Goal: Information Seeking & Learning: Learn about a topic

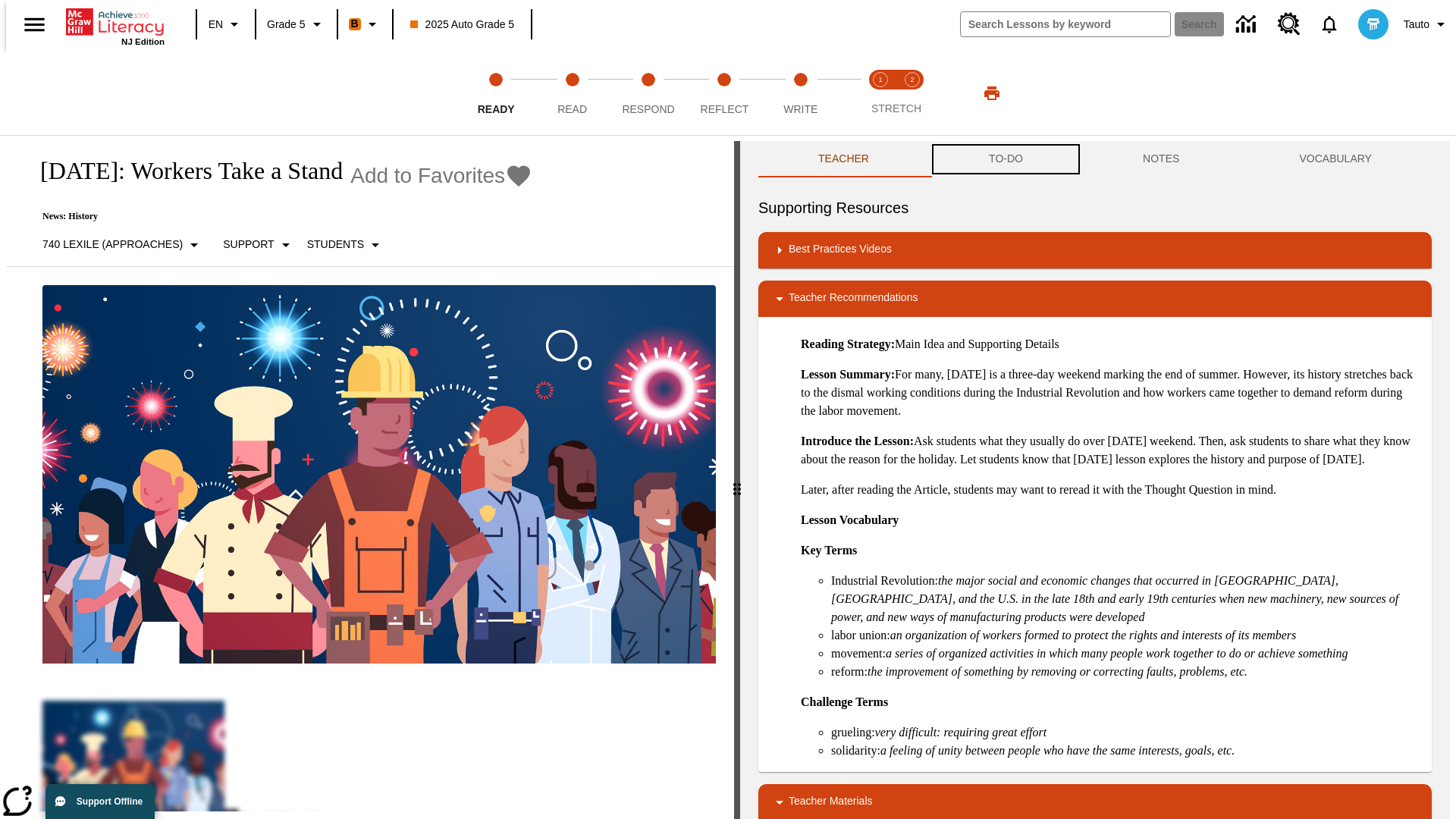
click at [1005, 160] on button "TO-DO" at bounding box center [1006, 160] width 154 height 37
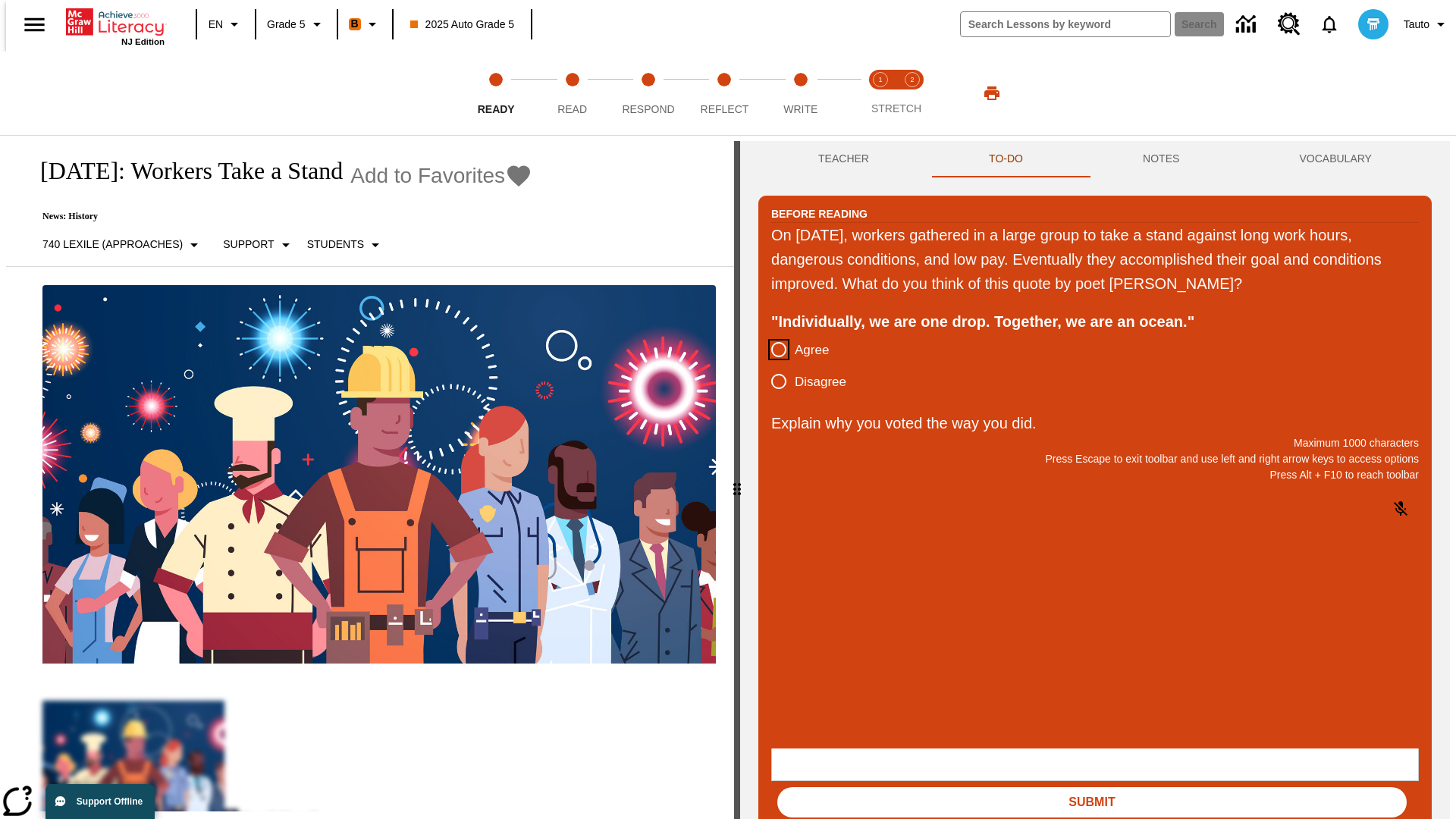
click at [773, 350] on input "Agree" at bounding box center [778, 349] width 32 height 32
radio input "true"
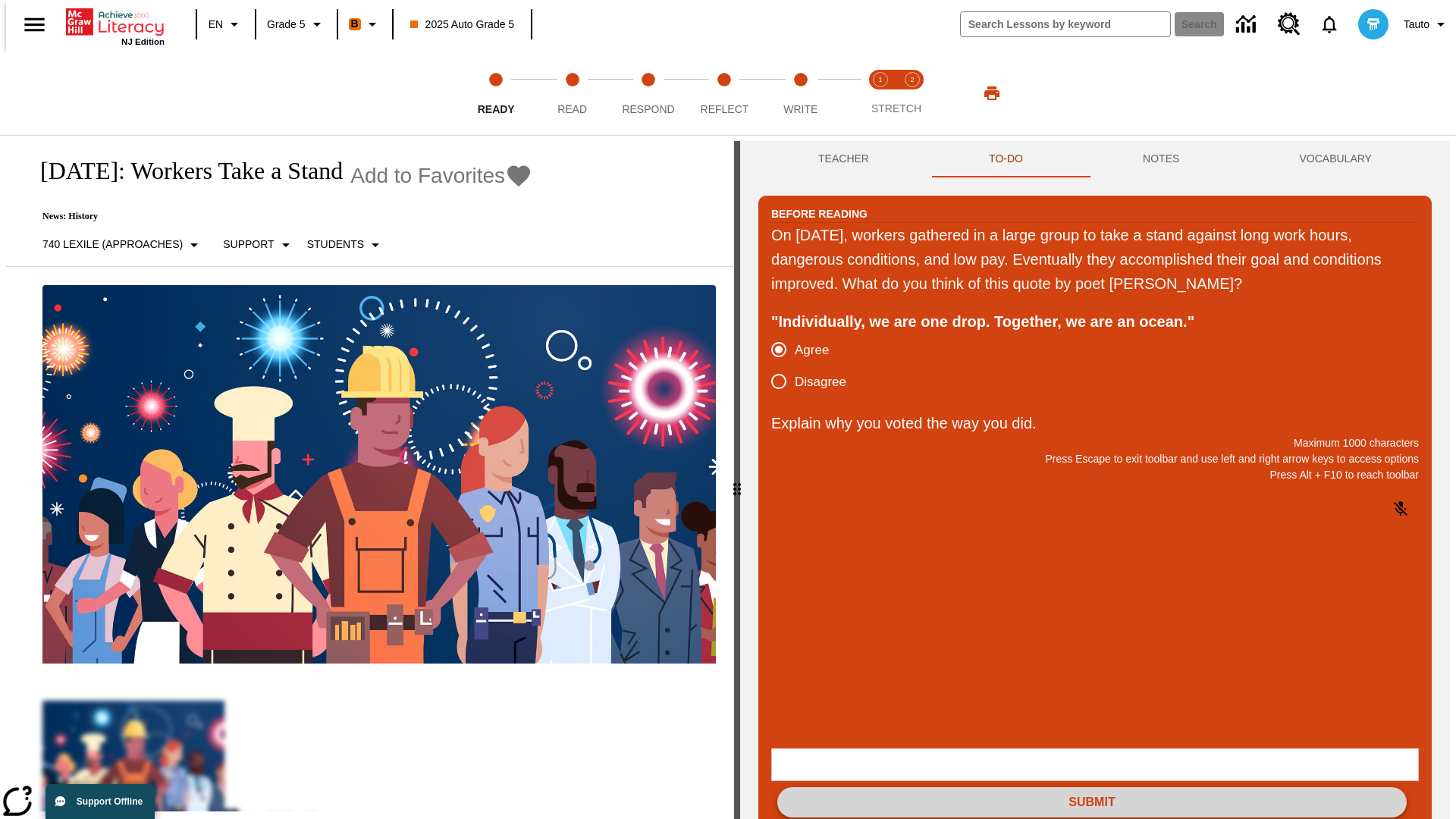
click at [1092, 787] on button "Submit" at bounding box center [1092, 803] width 630 height 31
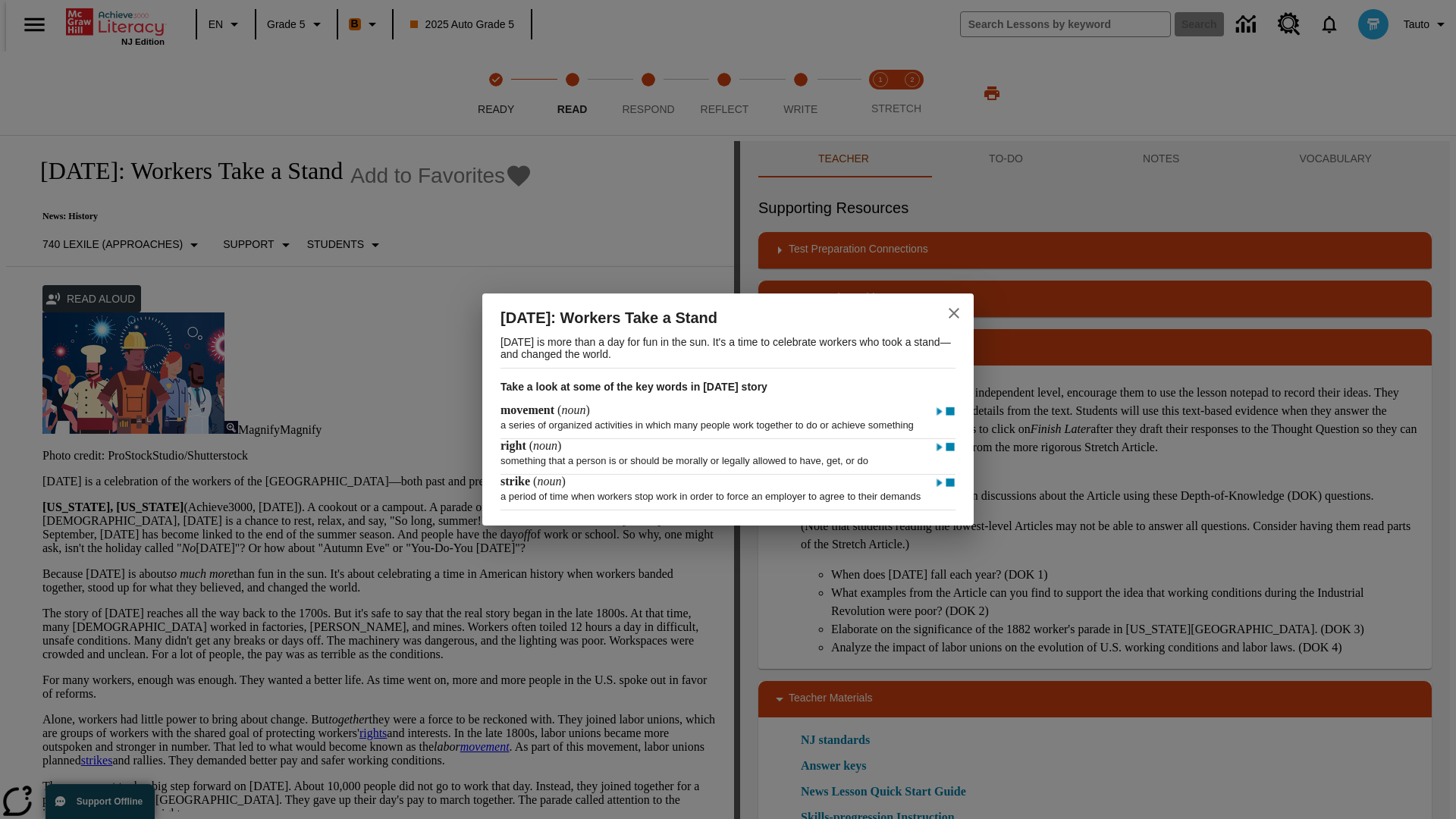
click at [954, 308] on icon "close" at bounding box center [954, 312] width 11 height 11
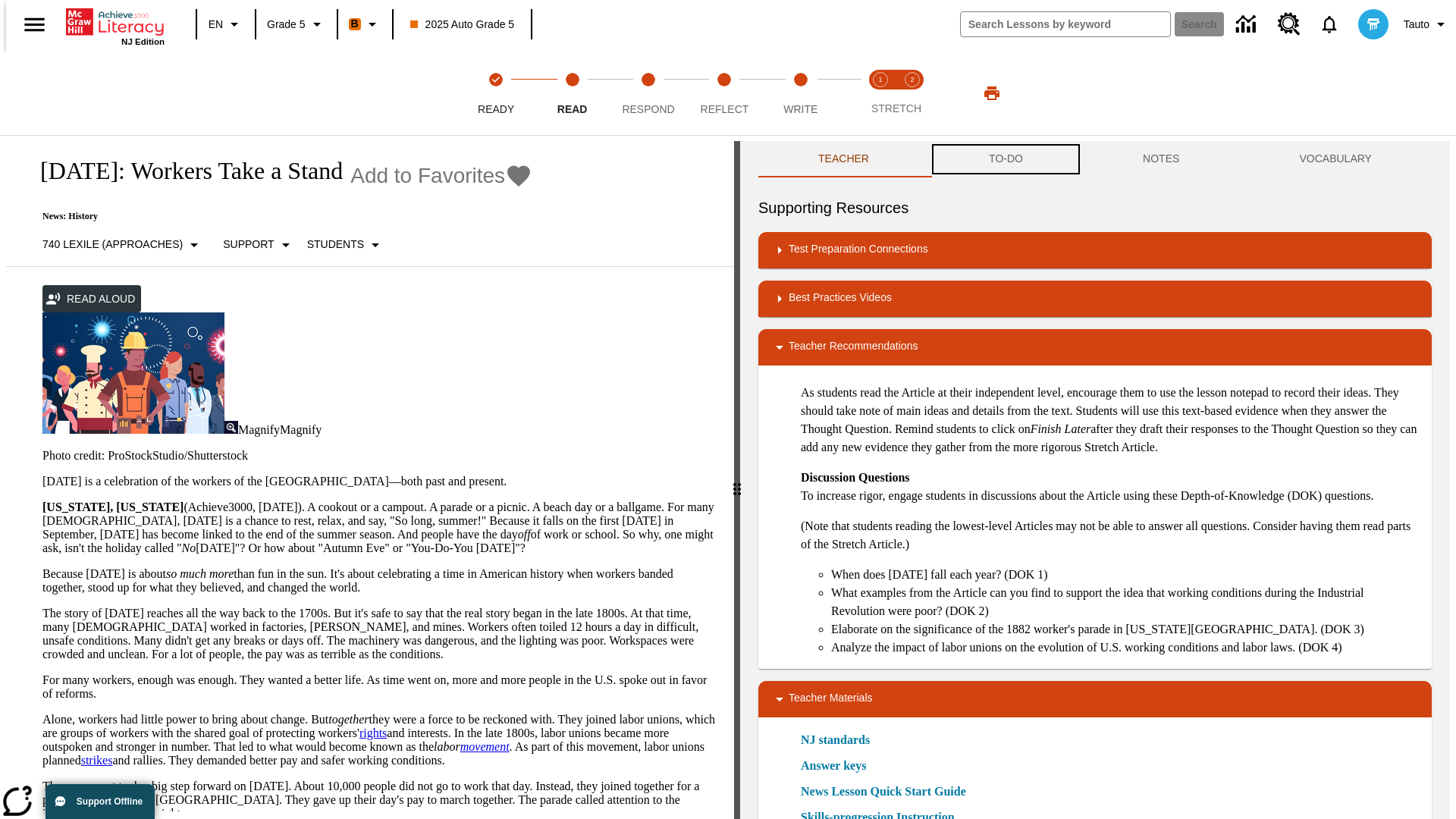
scroll to position [1, 0]
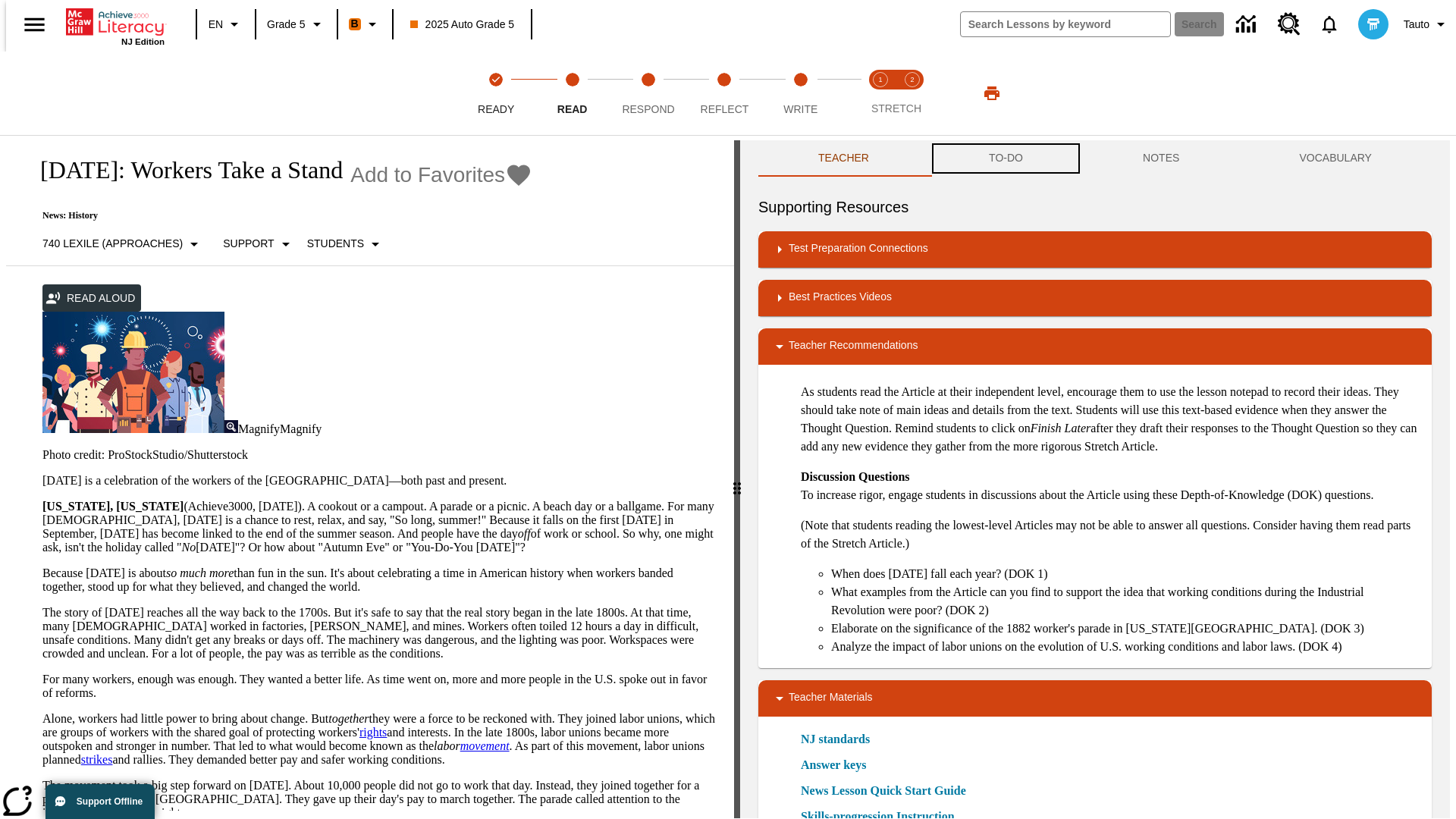
click at [1005, 160] on button "TO-DO" at bounding box center [1006, 159] width 154 height 37
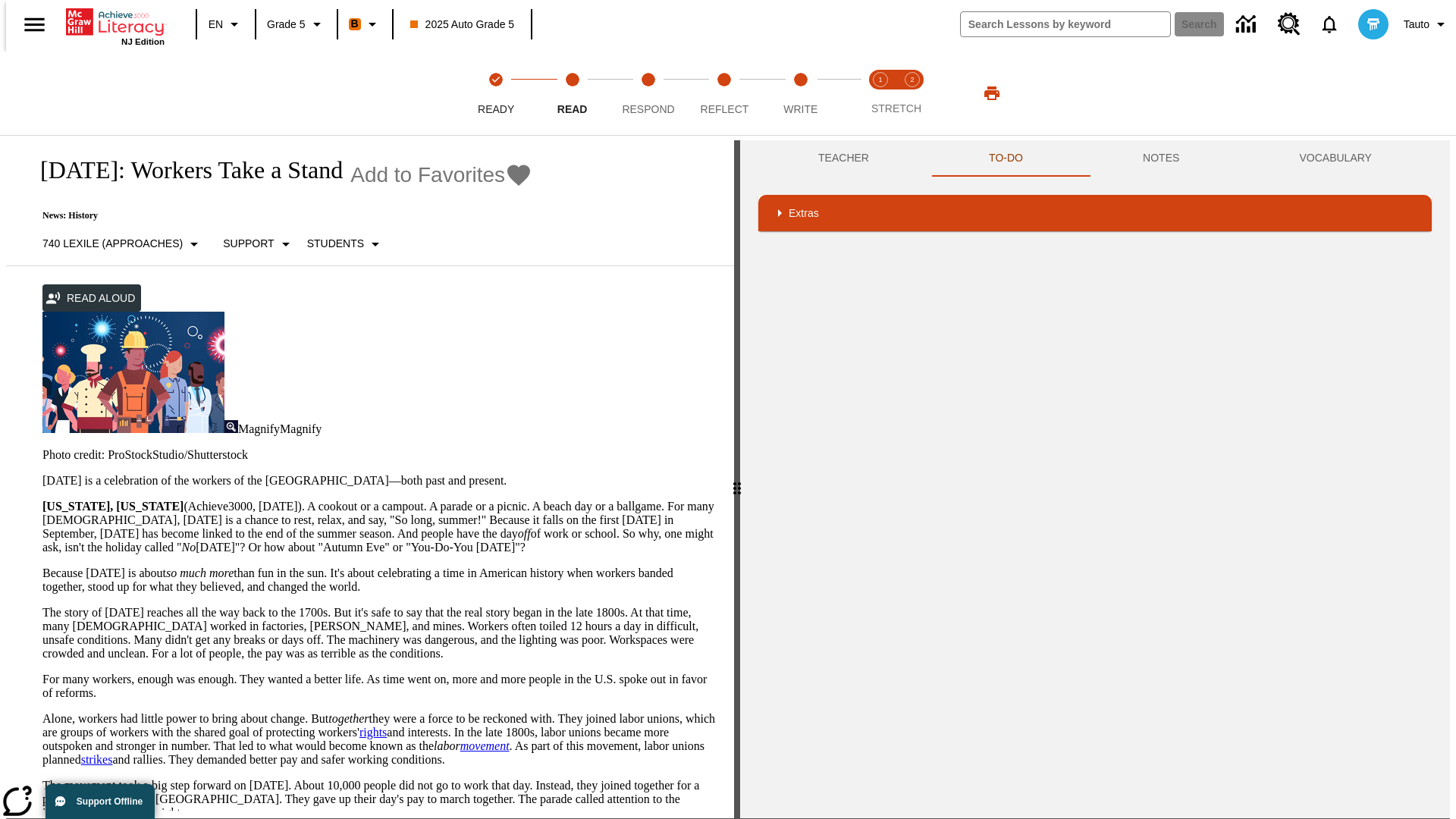
scroll to position [579, 0]
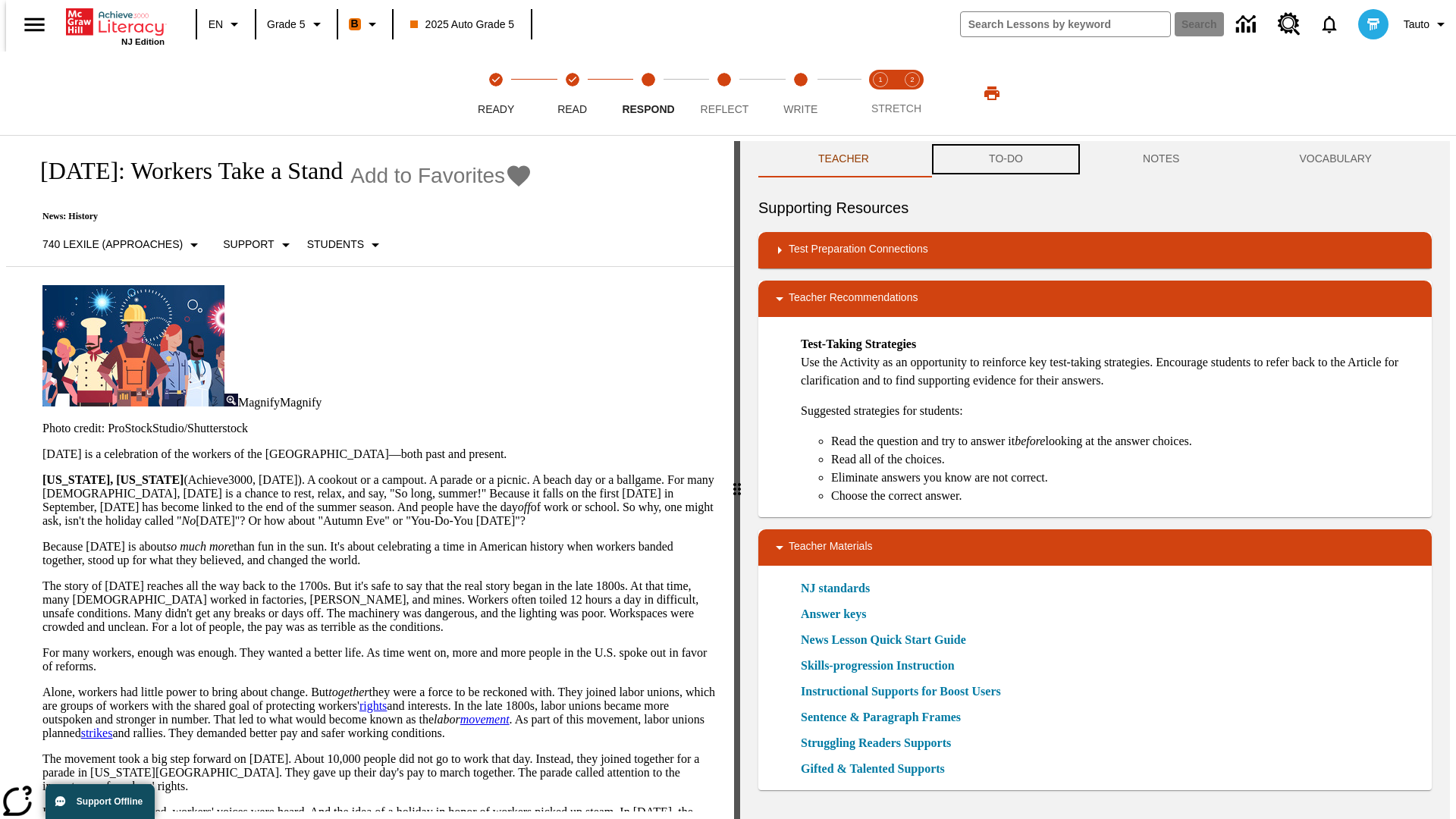
scroll to position [1, 0]
click at [1005, 160] on button "TO-DO" at bounding box center [1006, 159] width 154 height 37
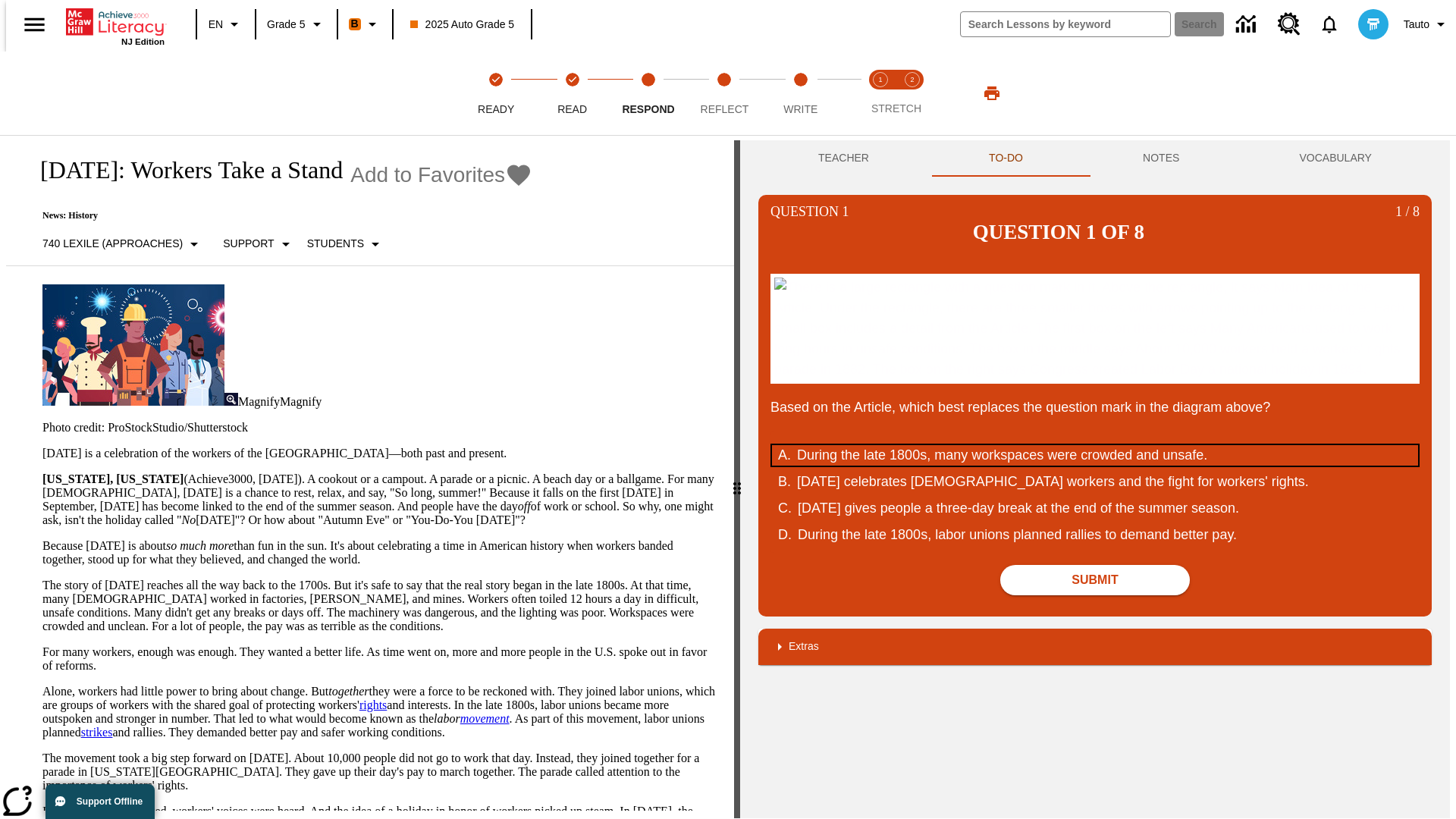
click at [1095, 465] on div "During the late 1800s, many workspaces were crowded and unsafe." at bounding box center [1085, 455] width 576 height 20
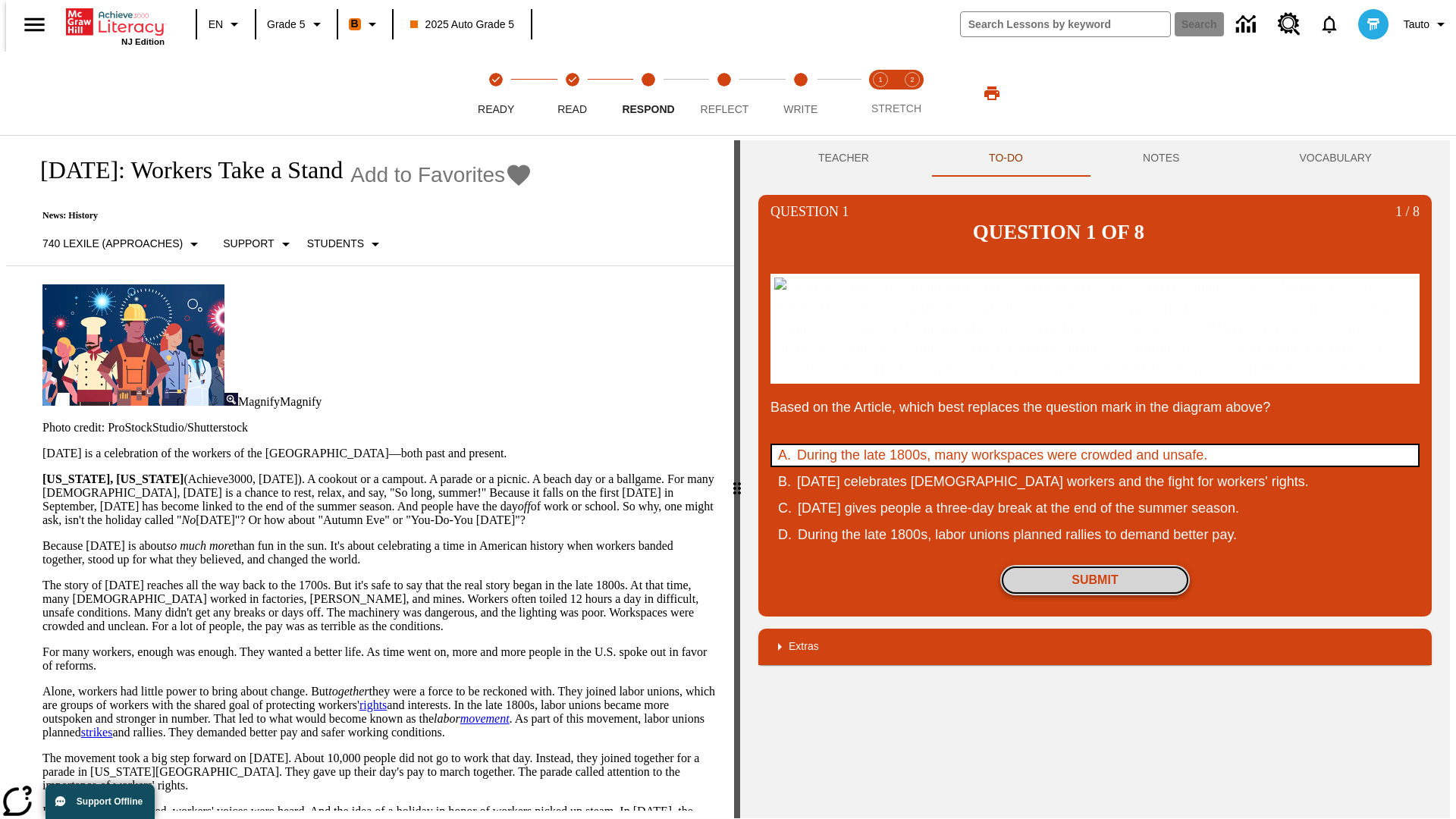
click at [1095, 595] on button "Submit" at bounding box center [1094, 580] width 189 height 31
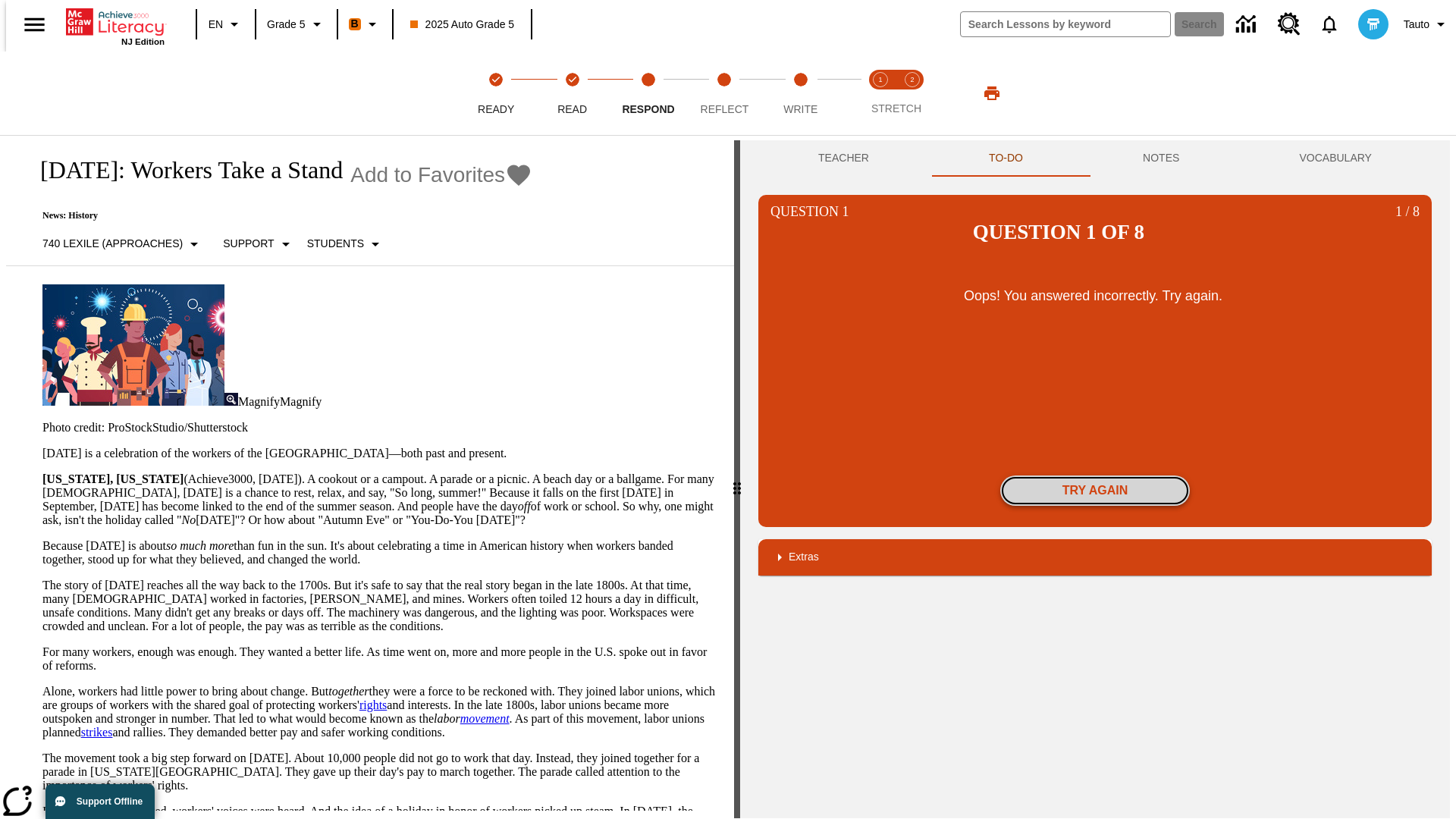
click at [1095, 475] on button "Try again" at bounding box center [1094, 490] width 189 height 31
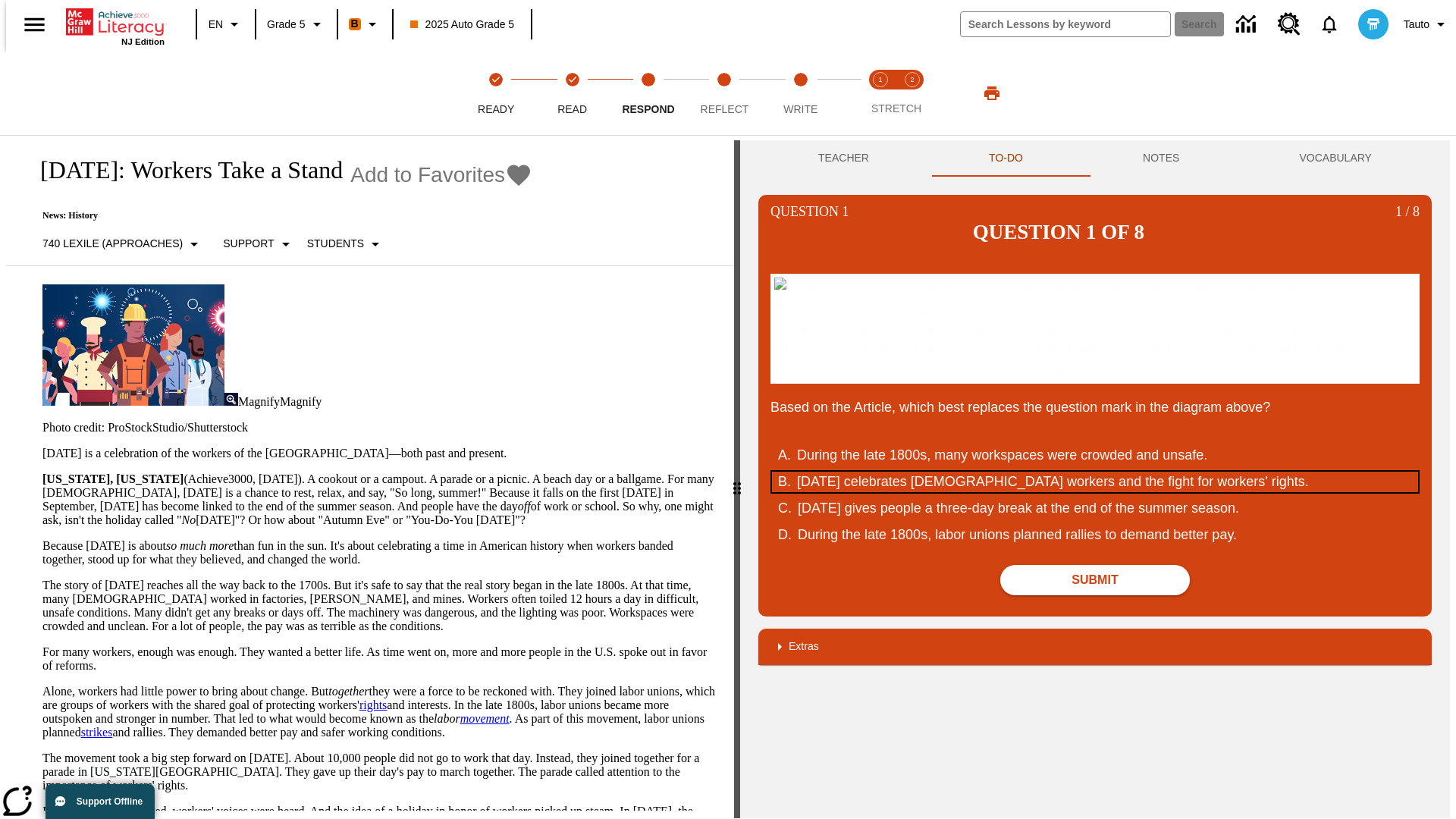
click at [1095, 492] on div "[DATE] celebrates [DEMOGRAPHIC_DATA] workers and the fight for workers' rights." at bounding box center [1085, 481] width 576 height 20
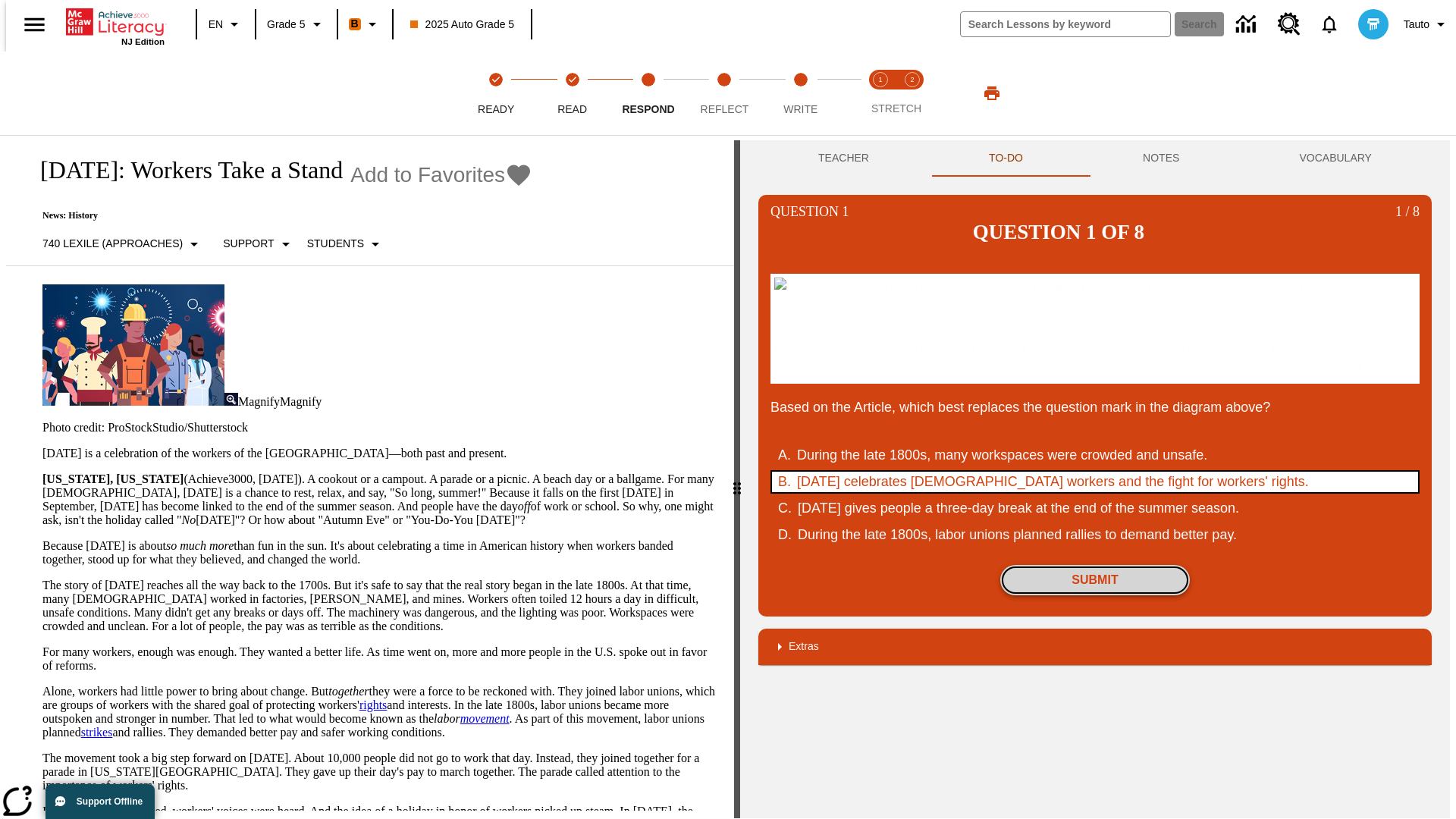
click at [1095, 595] on button "Submit" at bounding box center [1094, 580] width 189 height 31
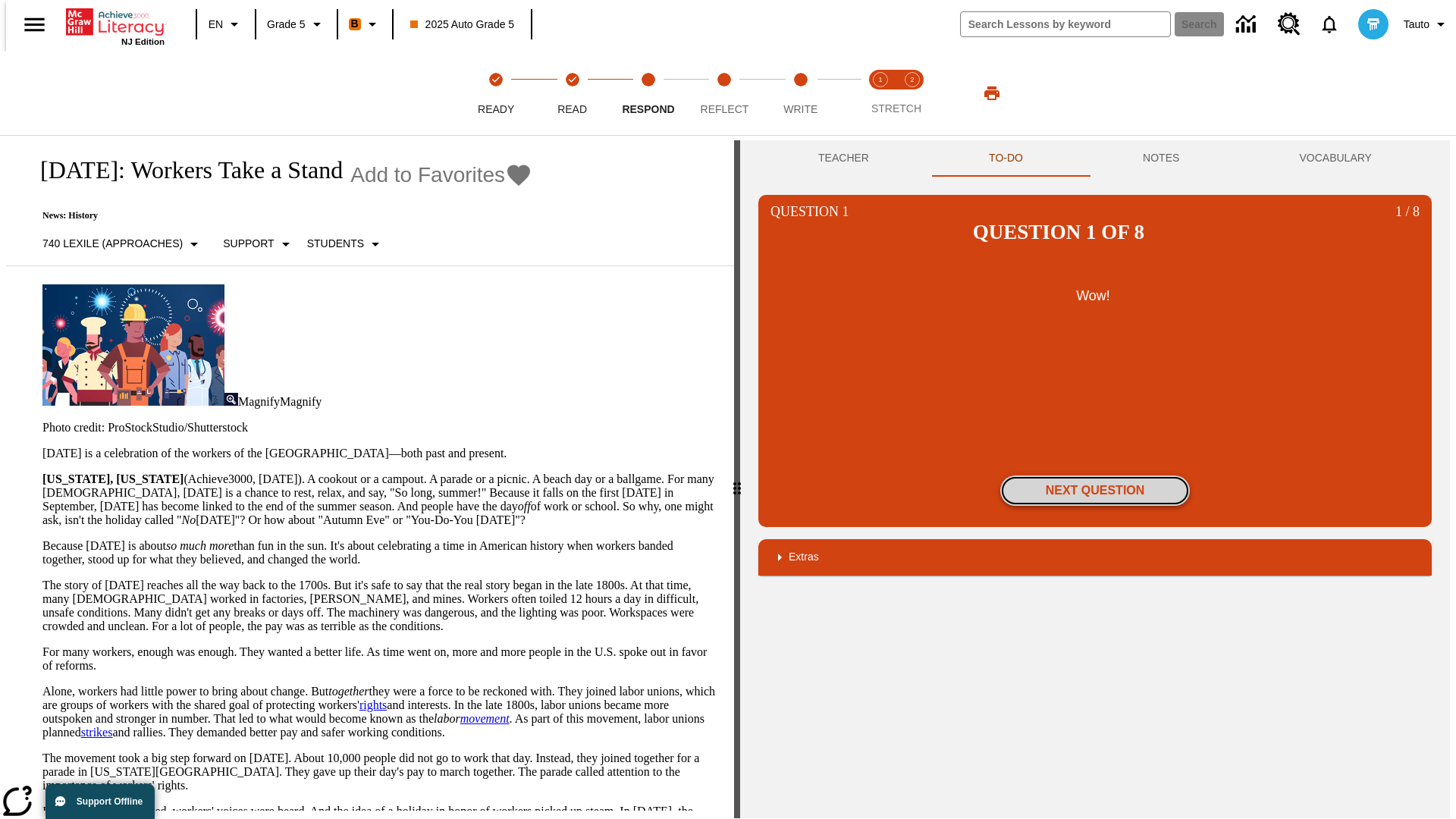
click at [1095, 475] on button "Next Question" at bounding box center [1094, 490] width 189 height 31
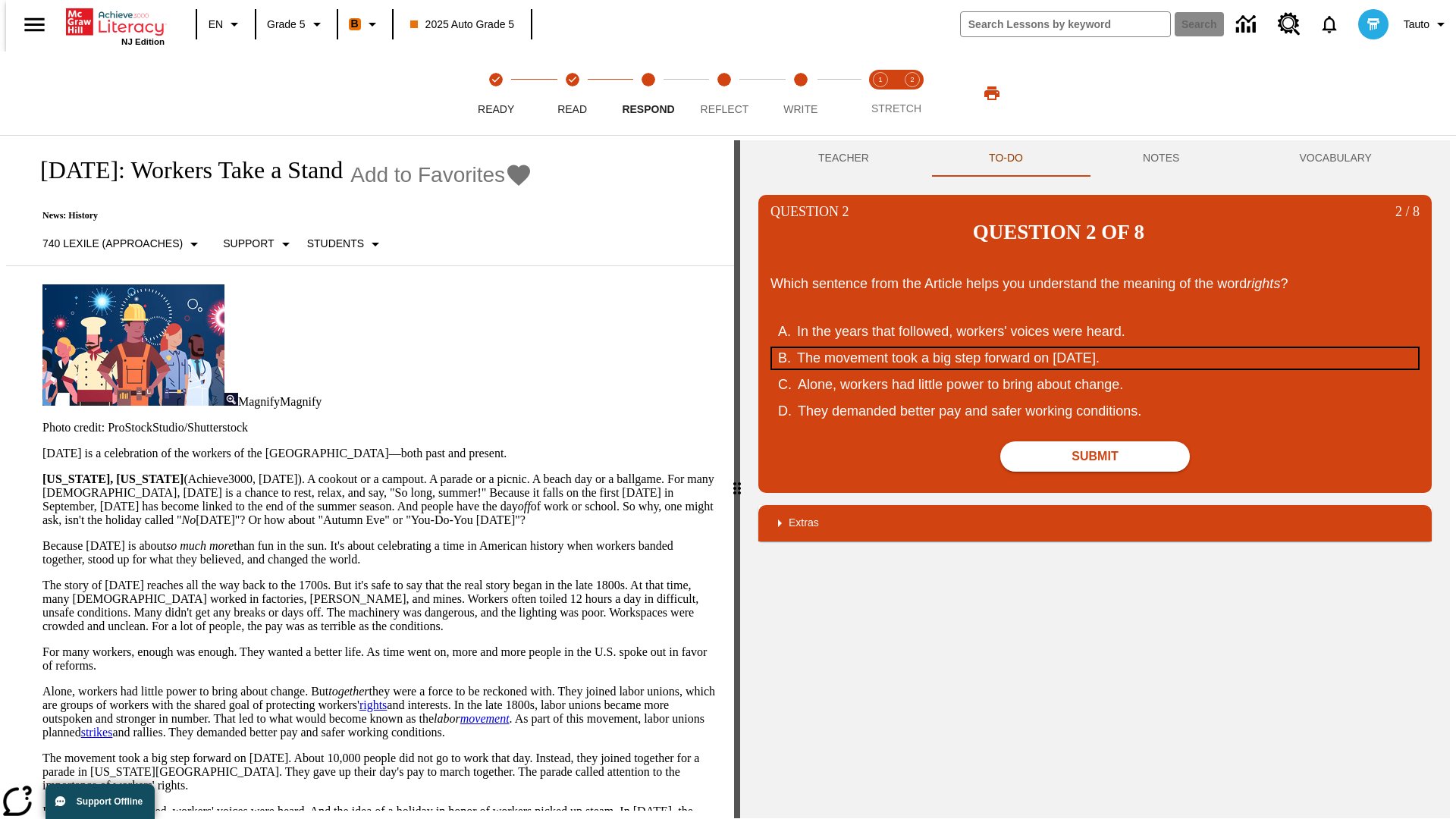
click at [1095, 348] on div "The movement took a big step forward on [DATE]." at bounding box center [1085, 358] width 576 height 20
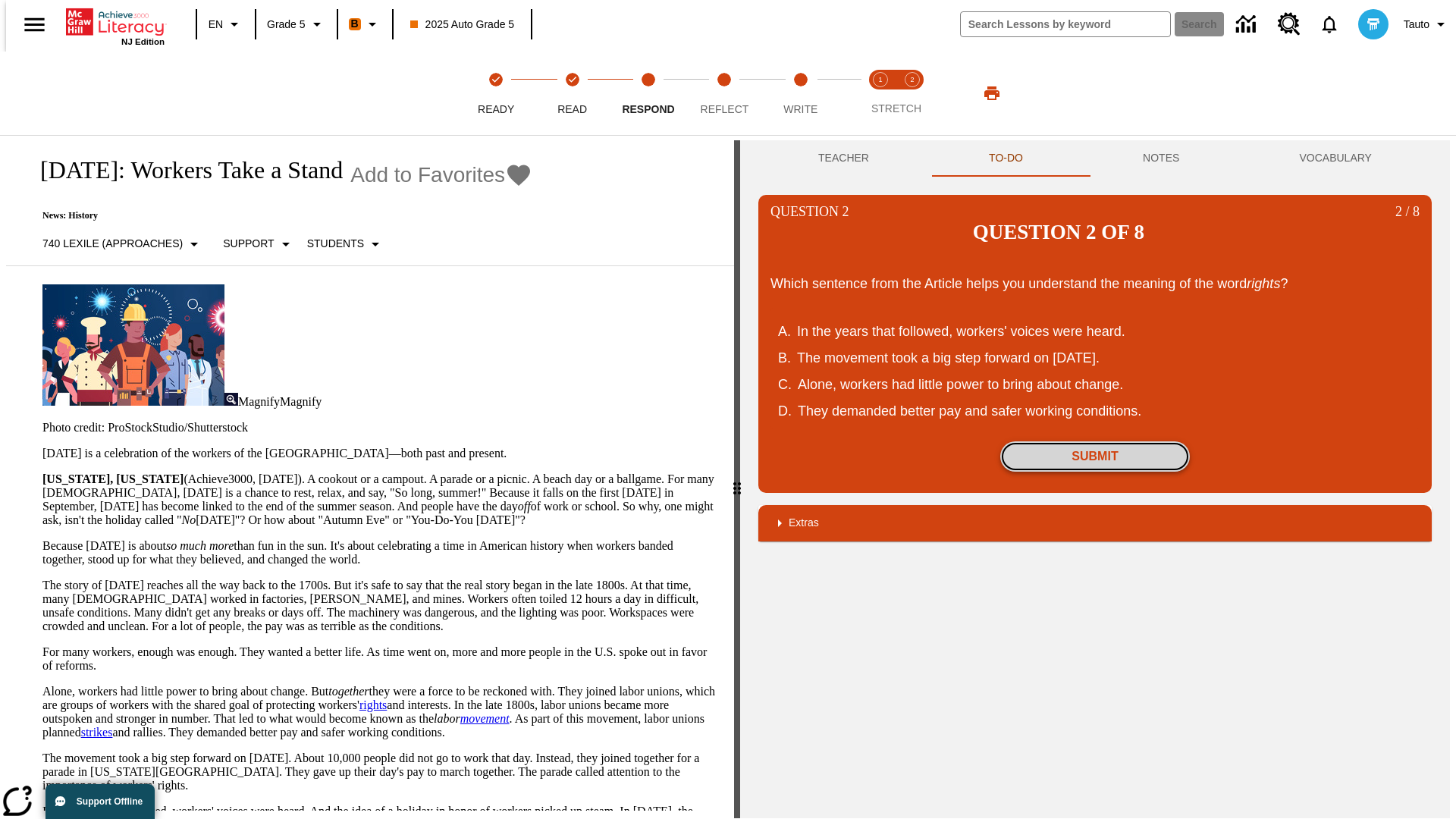
click at [1095, 441] on button "Submit" at bounding box center [1094, 457] width 189 height 31
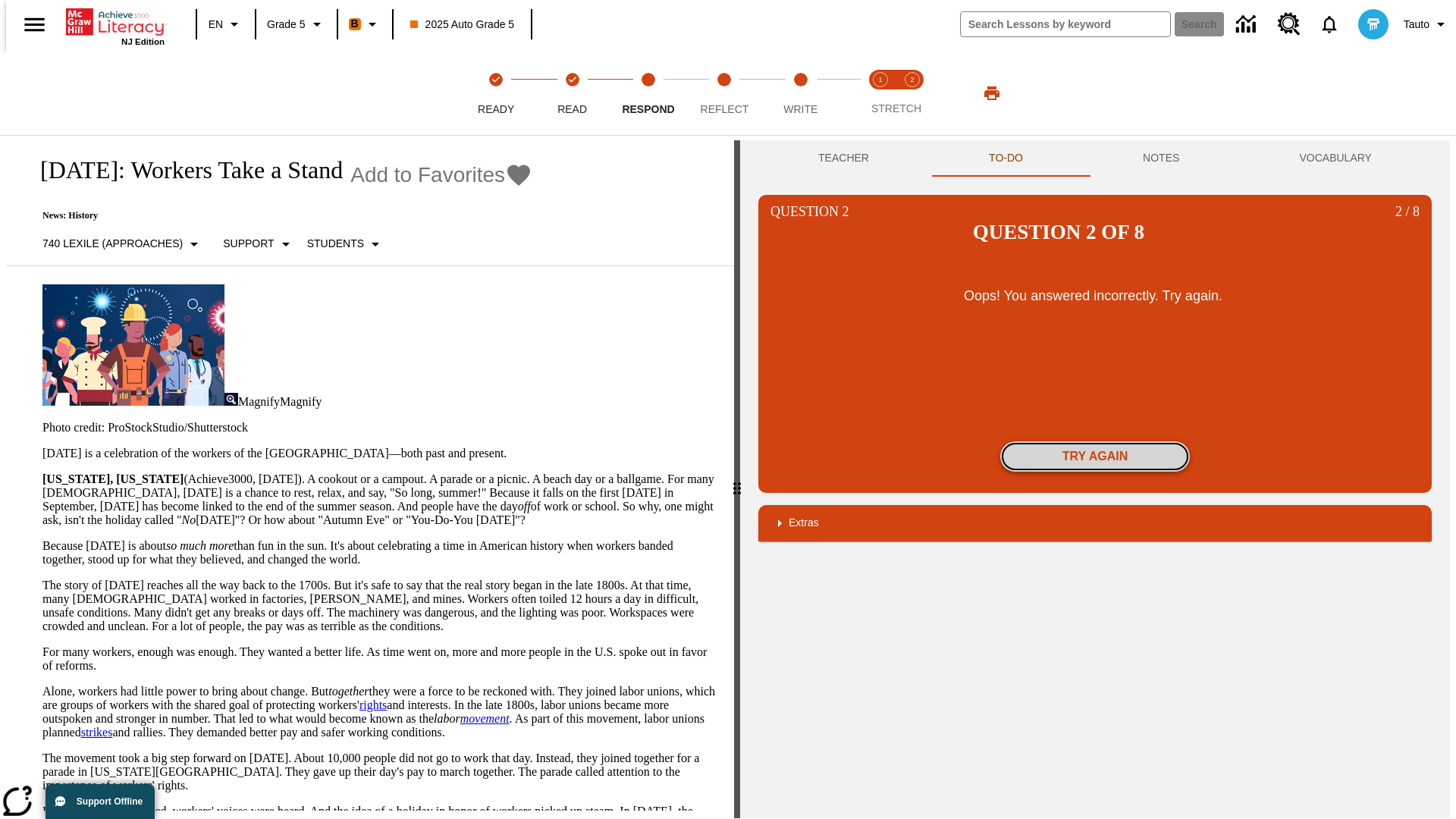
click at [1095, 441] on button "Try again" at bounding box center [1094, 457] width 189 height 31
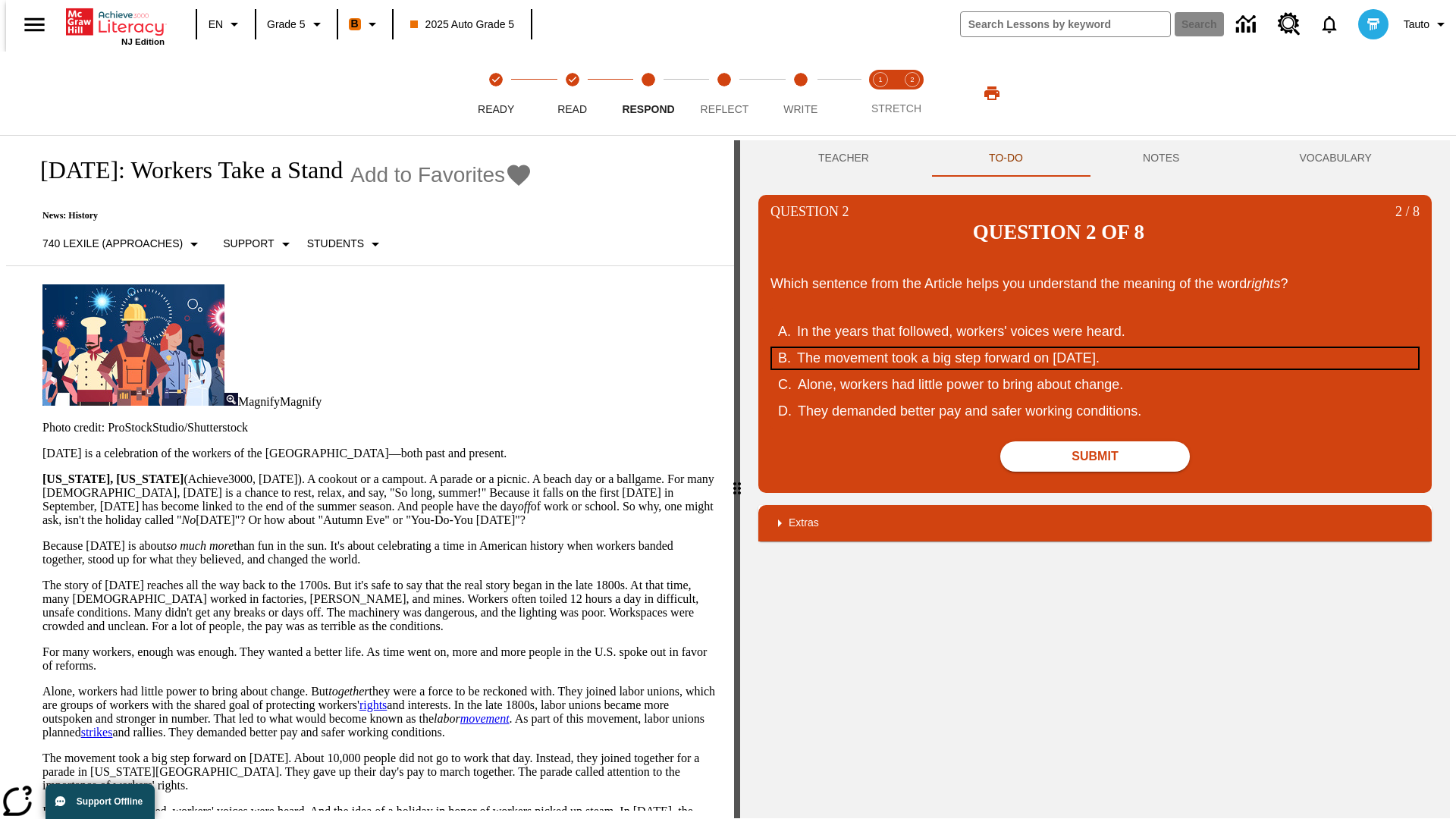
click at [1095, 348] on div "The movement took a big step forward on [DATE]." at bounding box center [1085, 358] width 576 height 20
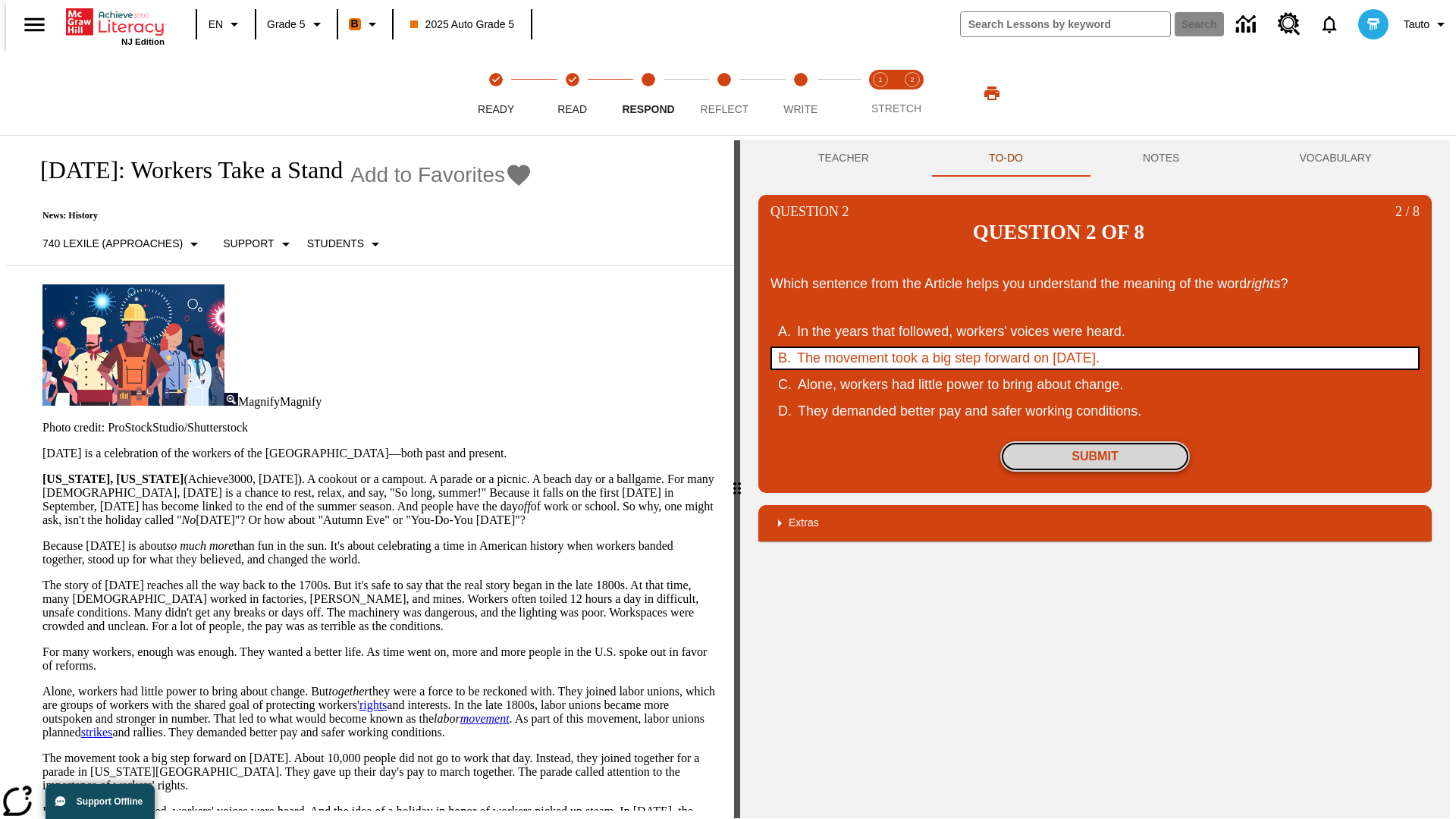
click at [1095, 441] on button "Submit" at bounding box center [1094, 457] width 189 height 31
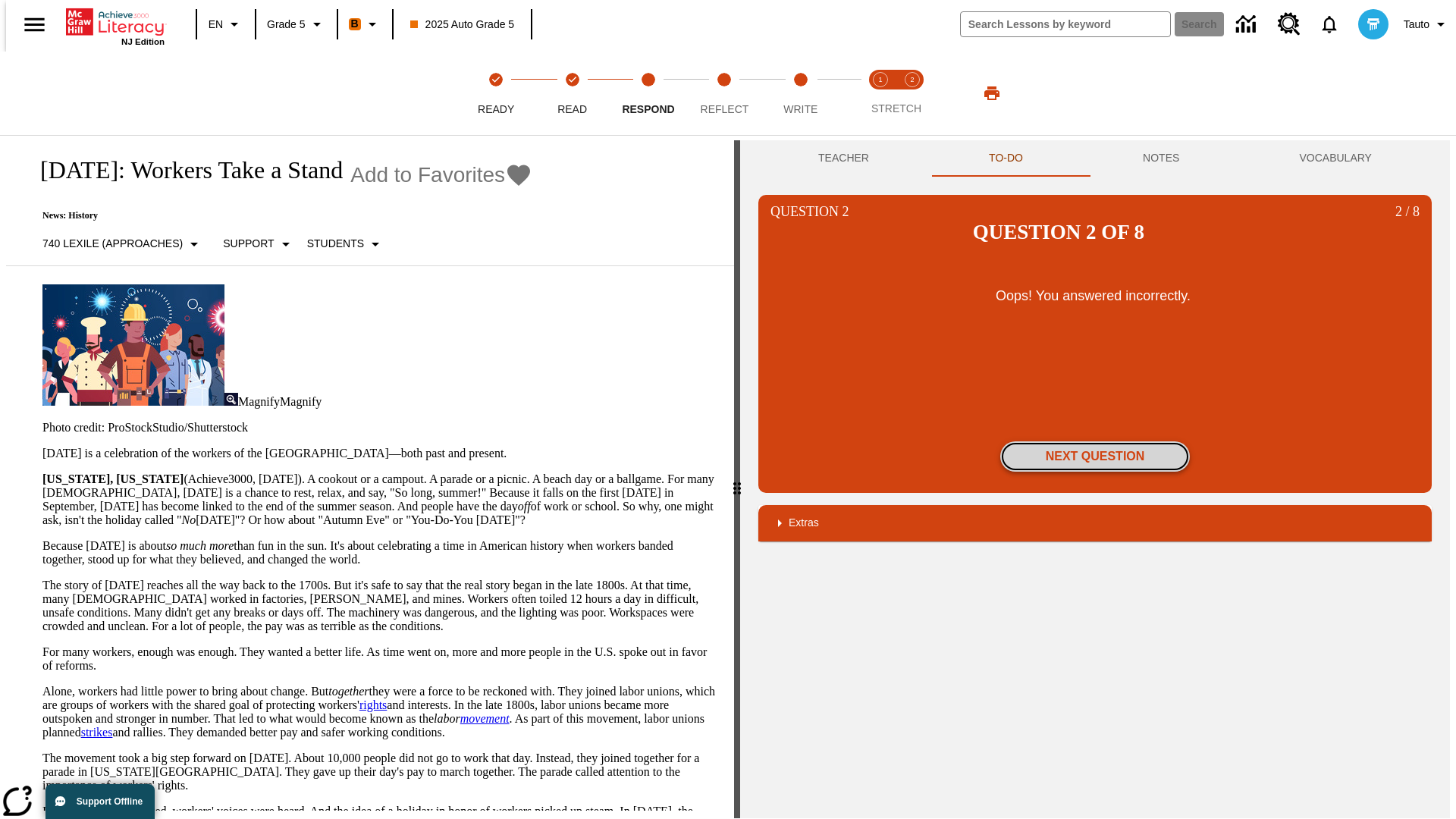
click at [1095, 441] on button "Next Question" at bounding box center [1094, 457] width 189 height 31
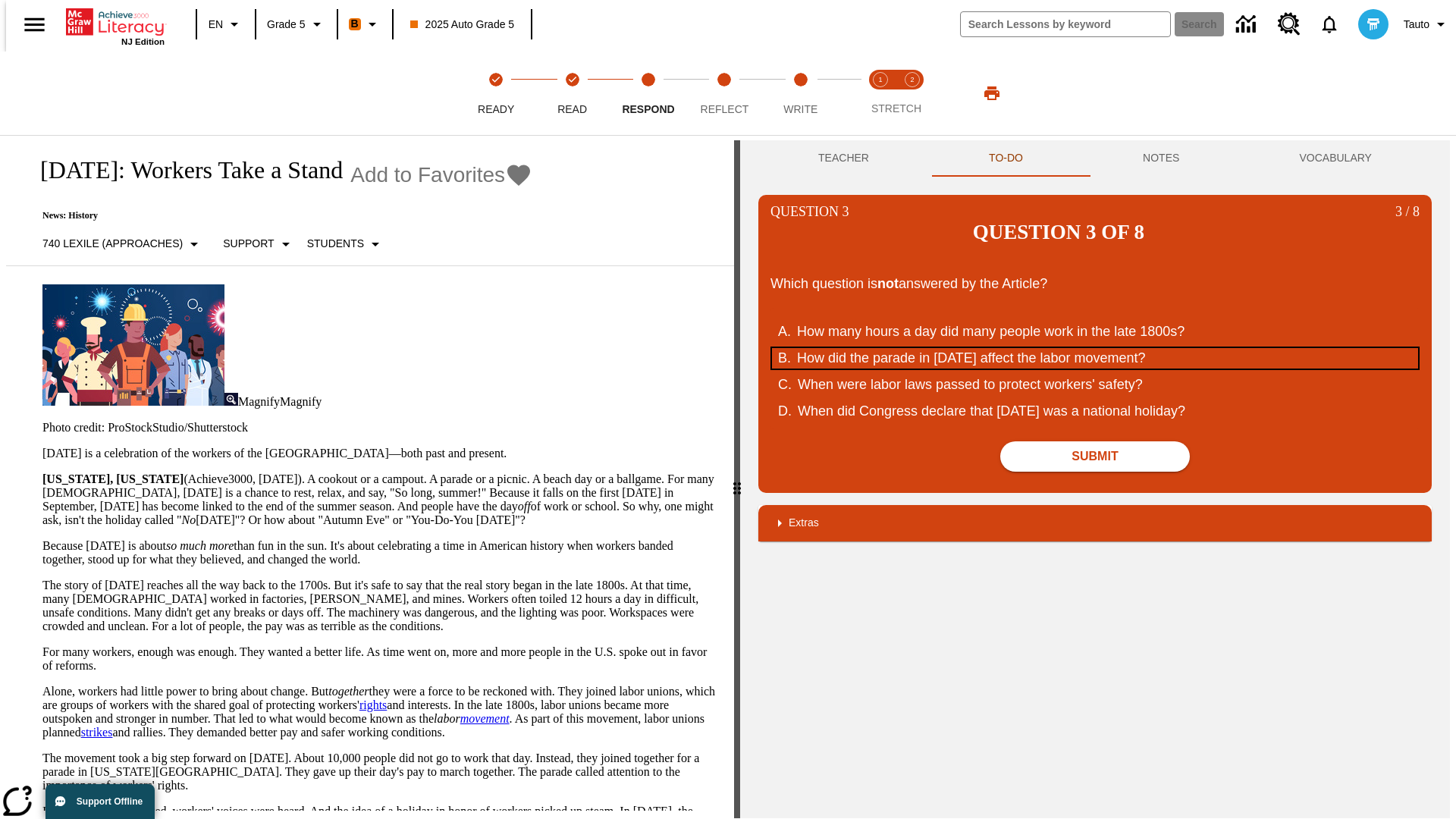
click at [1095, 348] on div "How did the parade in [DATE] affect the labor movement?" at bounding box center [1085, 358] width 576 height 20
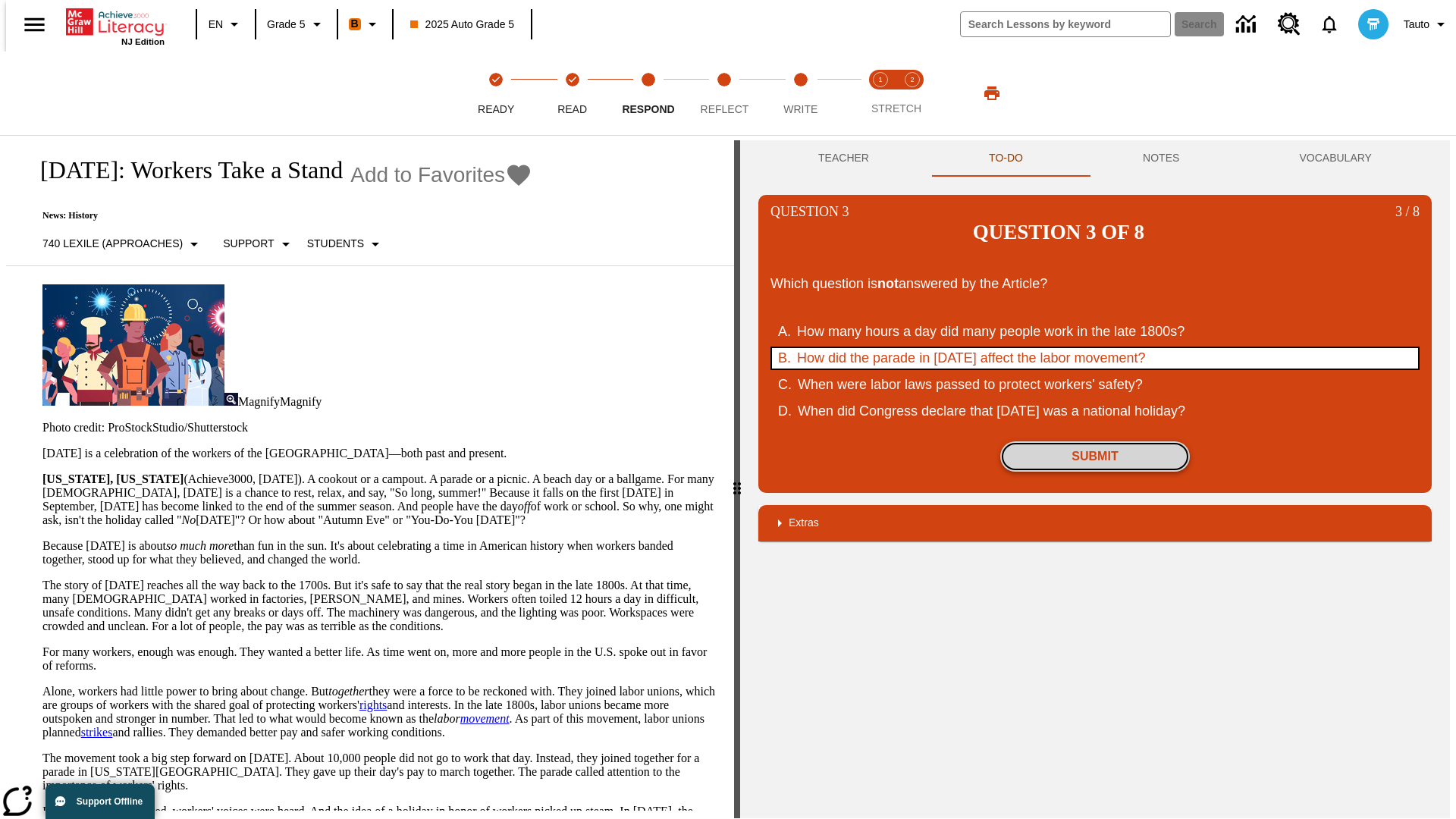
click at [1095, 441] on button "Submit" at bounding box center [1094, 457] width 189 height 31
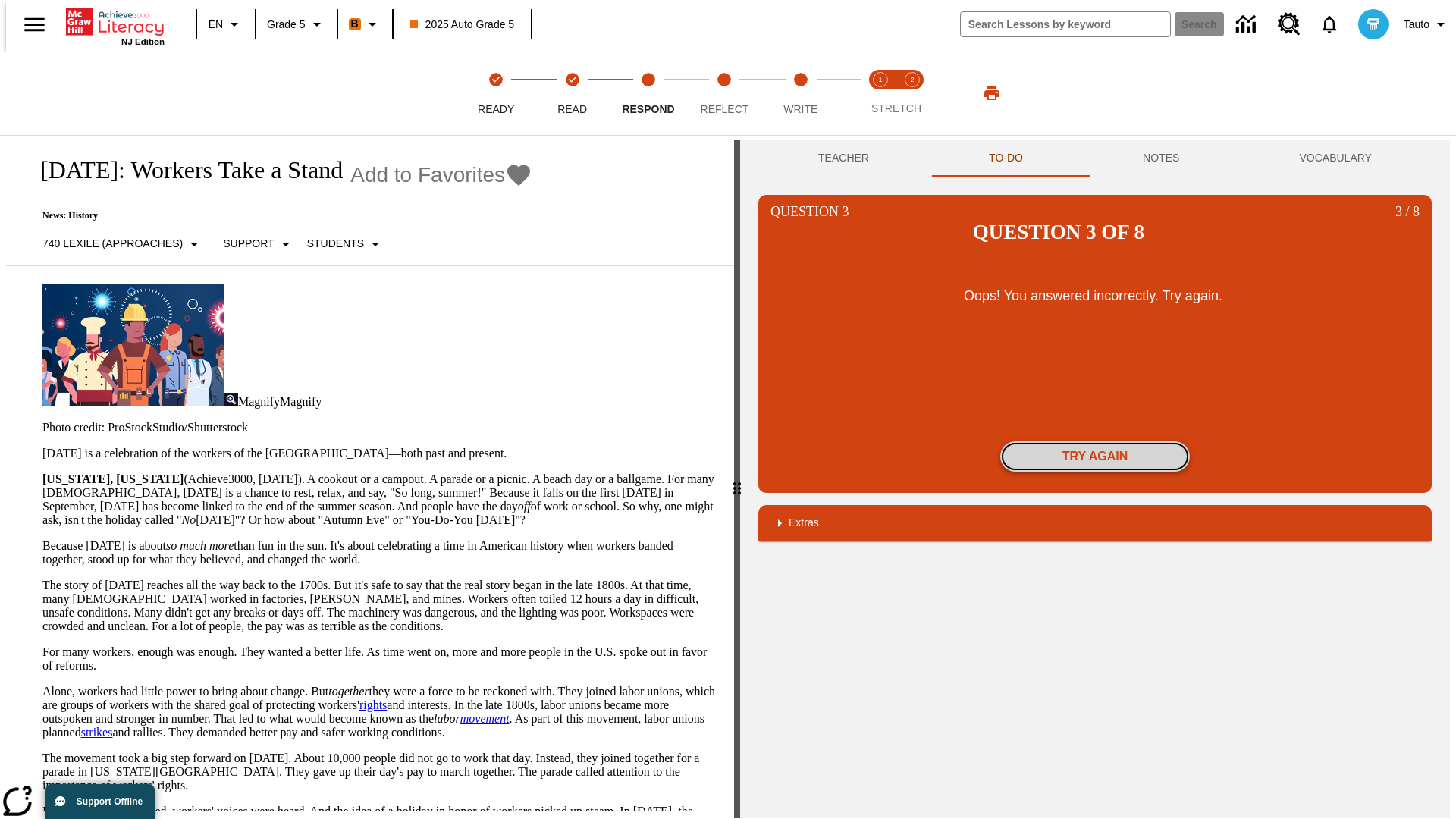
click at [1095, 441] on button "Try again" at bounding box center [1094, 457] width 189 height 31
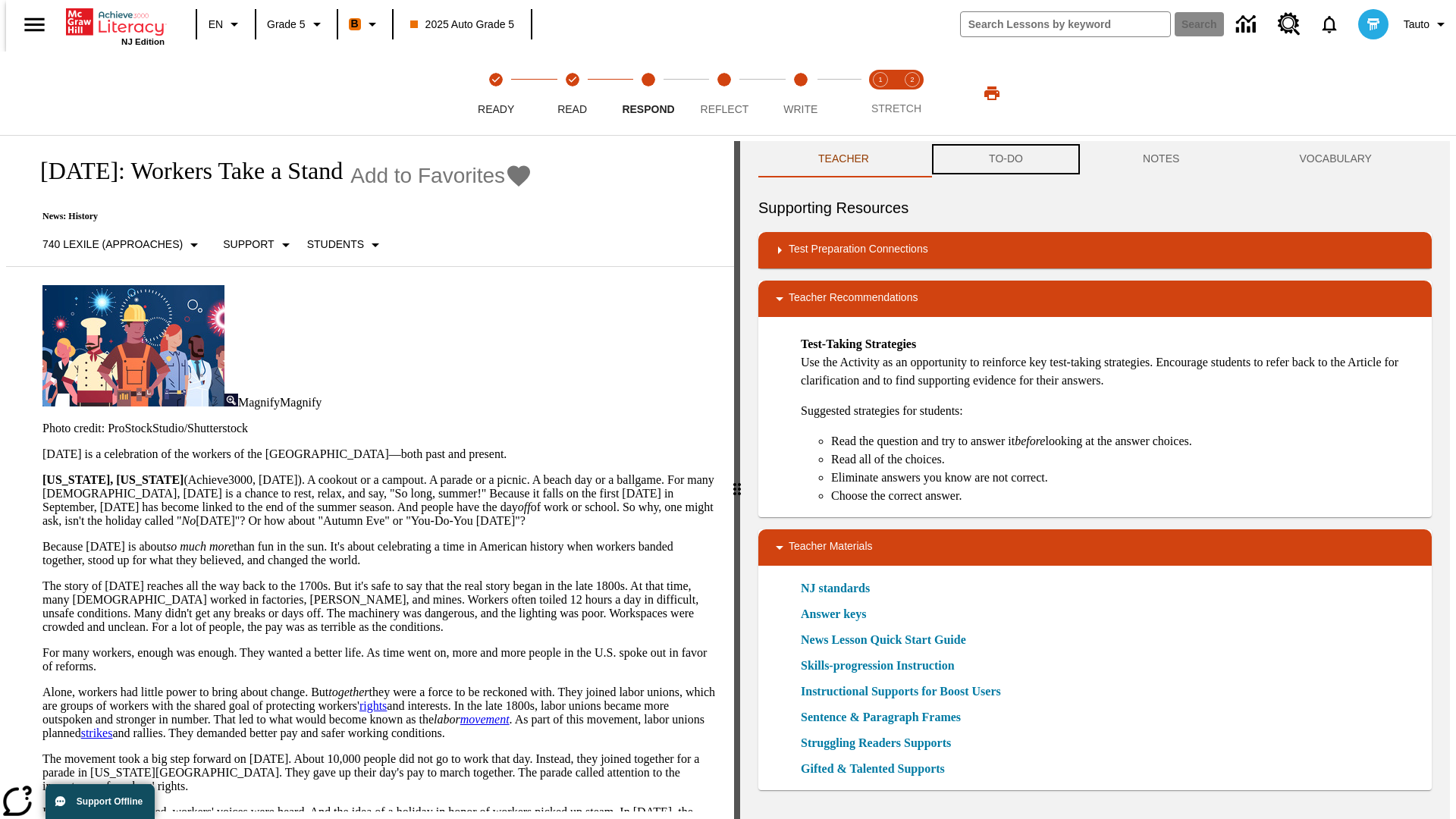
click at [1005, 160] on button "TO-DO" at bounding box center [1006, 160] width 154 height 37
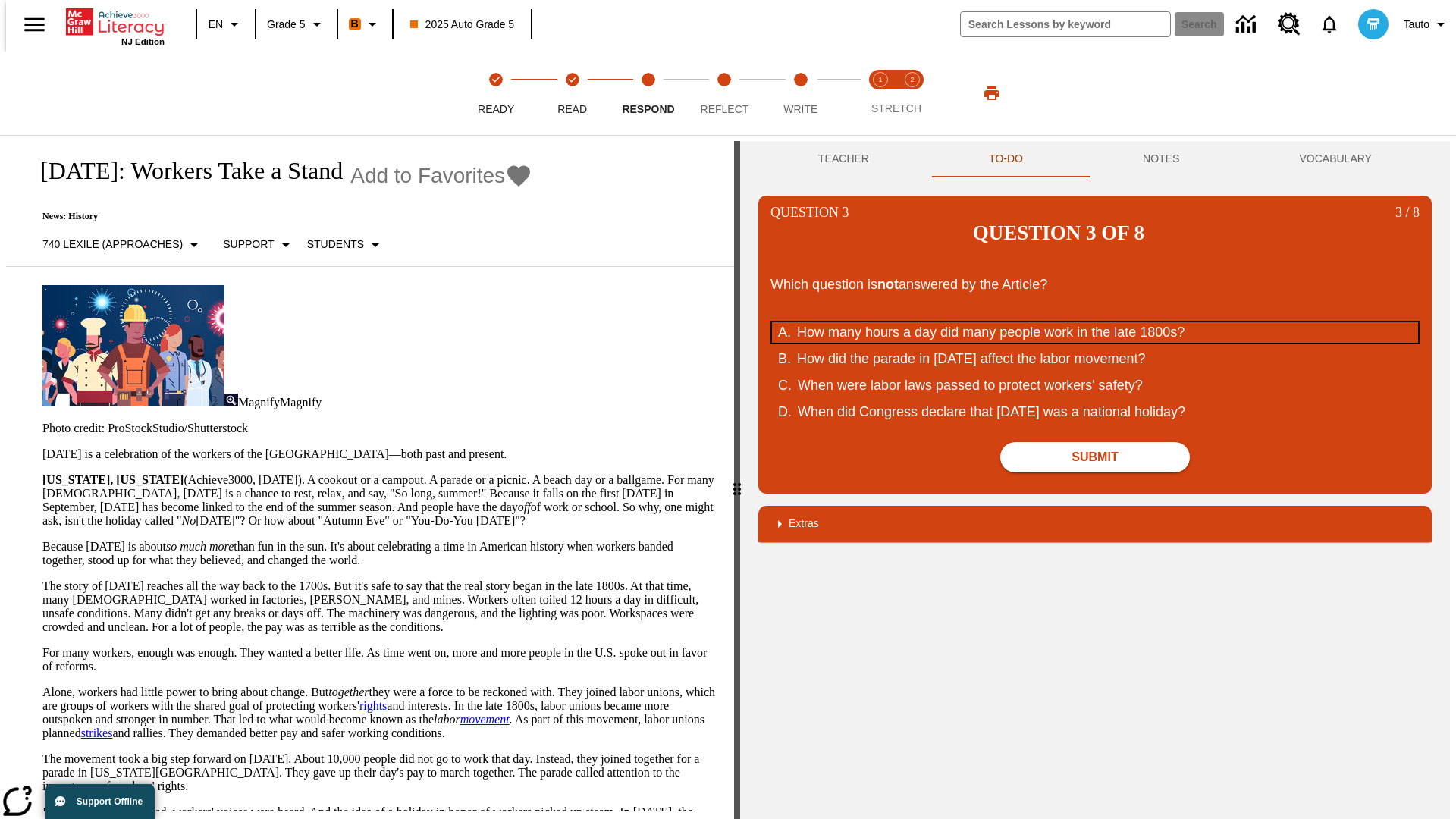
click at [1095, 322] on div "How many hours a day did many people work in the late 1800s?" at bounding box center [1085, 332] width 576 height 20
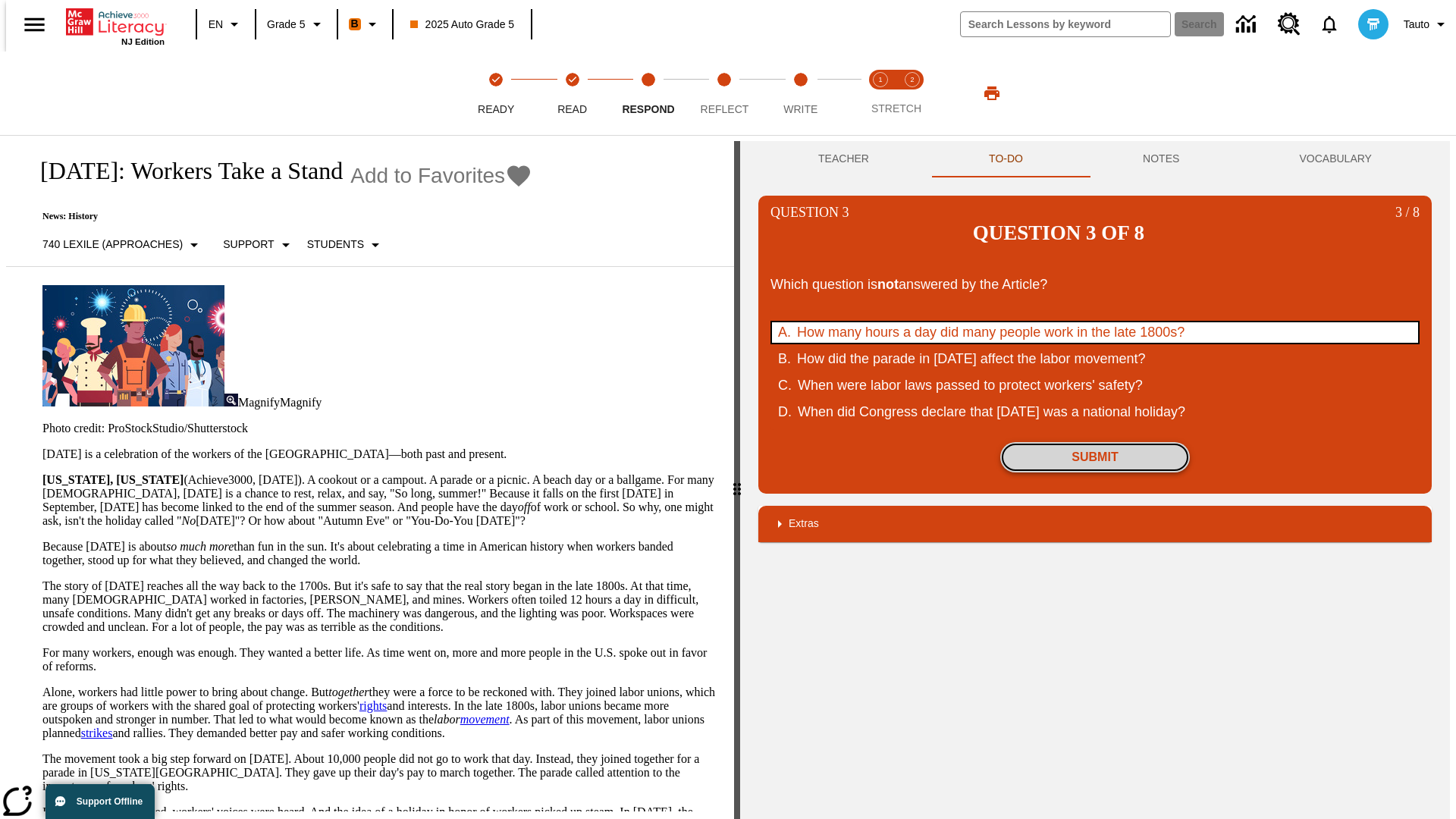
click at [1095, 442] on button "Submit" at bounding box center [1094, 458] width 189 height 31
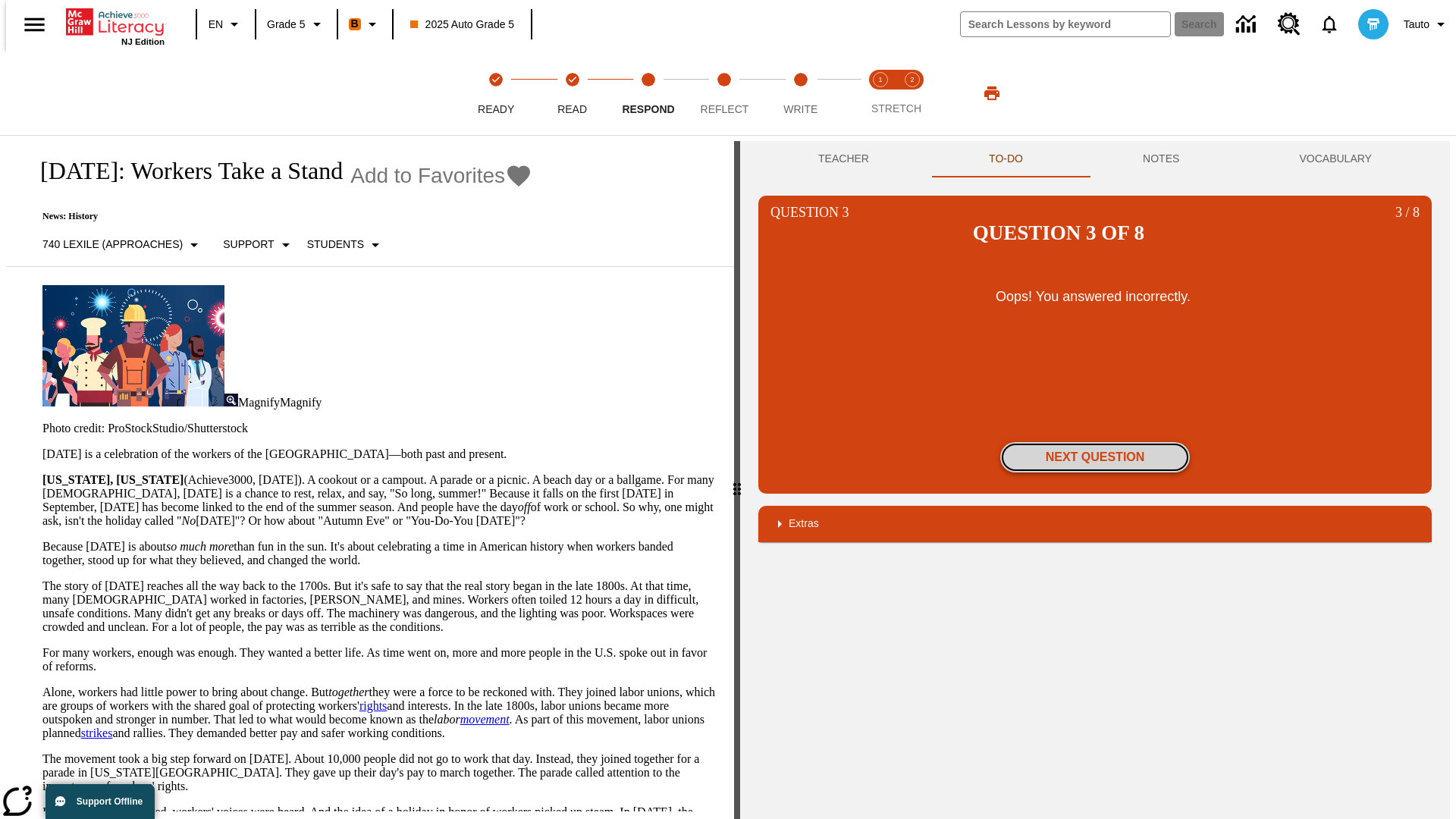
click at [1095, 442] on button "Next Question" at bounding box center [1094, 458] width 189 height 31
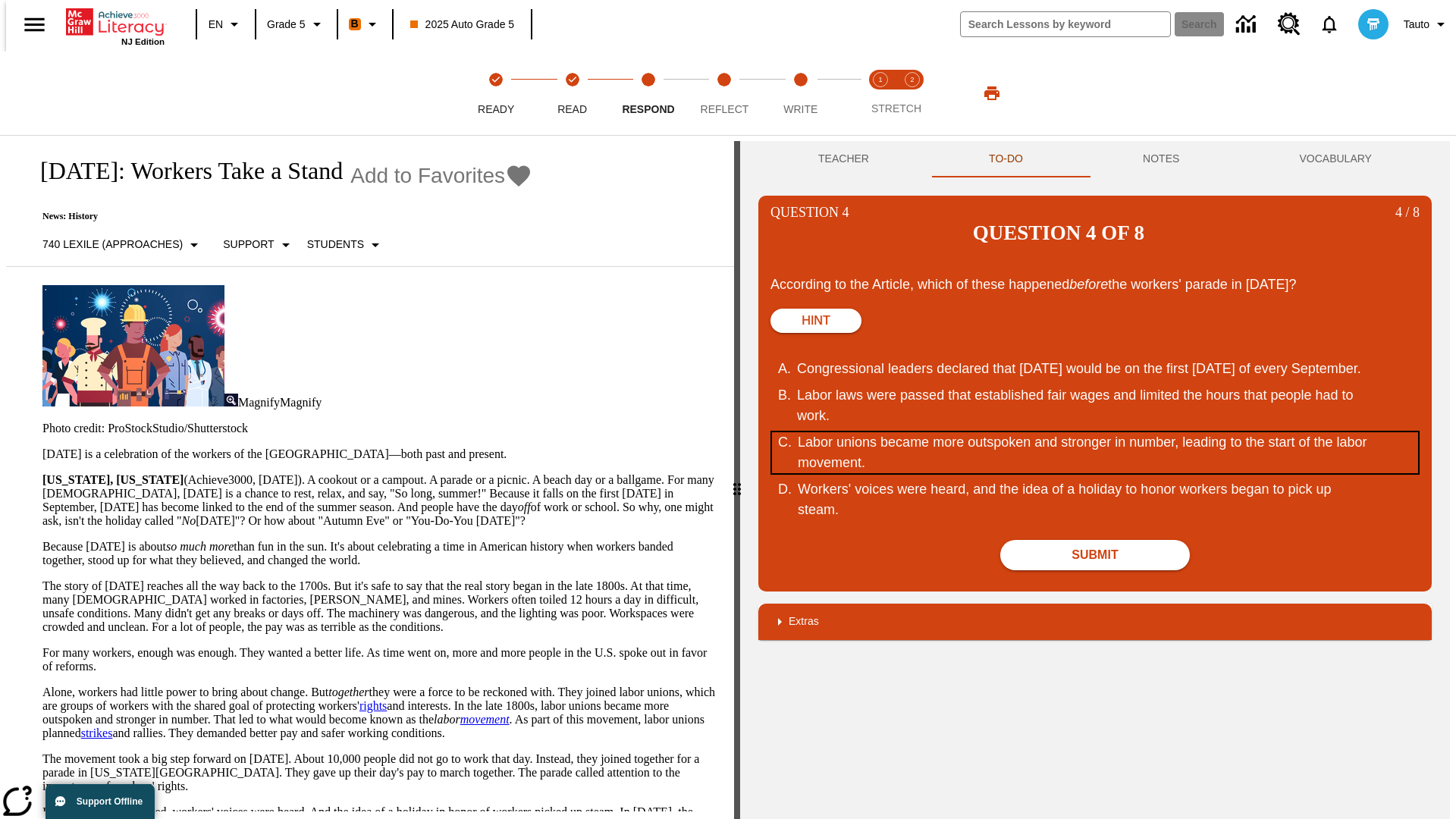
click at [1095, 432] on div "Labor unions became more outspoken and stronger in number, leading to the start…" at bounding box center [1086, 452] width 576 height 41
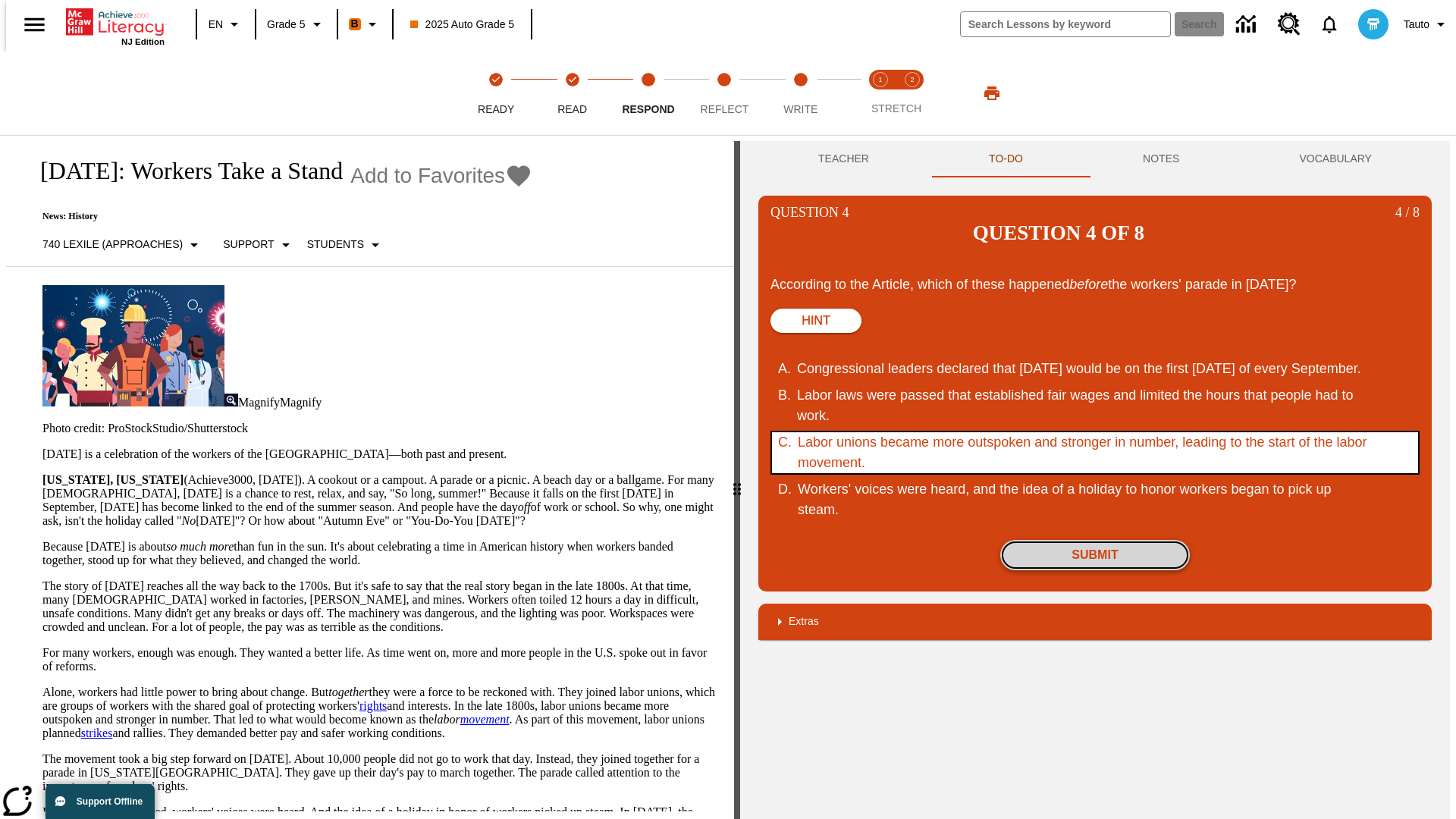
click at [1095, 539] on button "Submit" at bounding box center [1094, 555] width 189 height 31
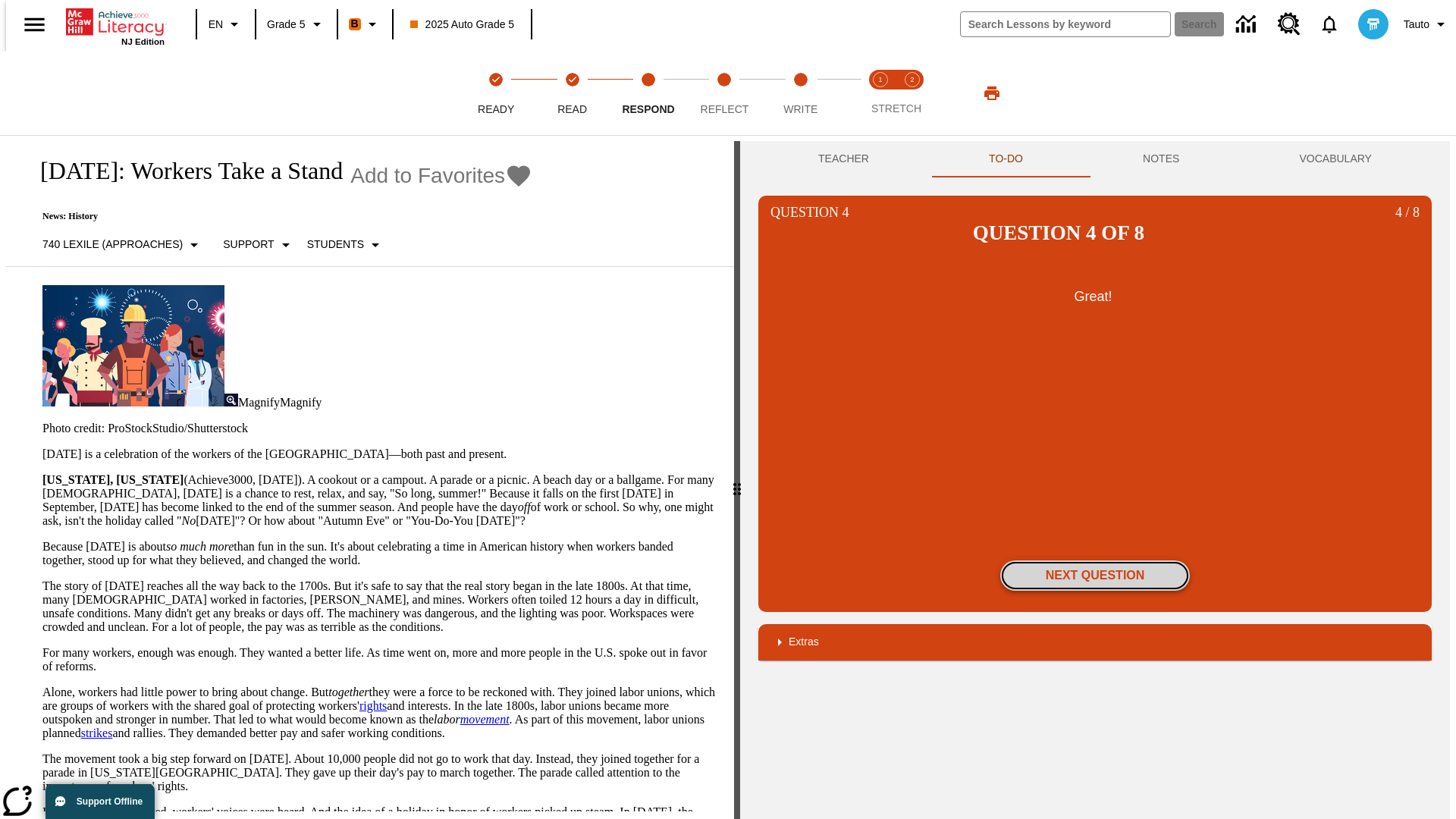
click at [1095, 560] on button "Next Question" at bounding box center [1094, 576] width 189 height 31
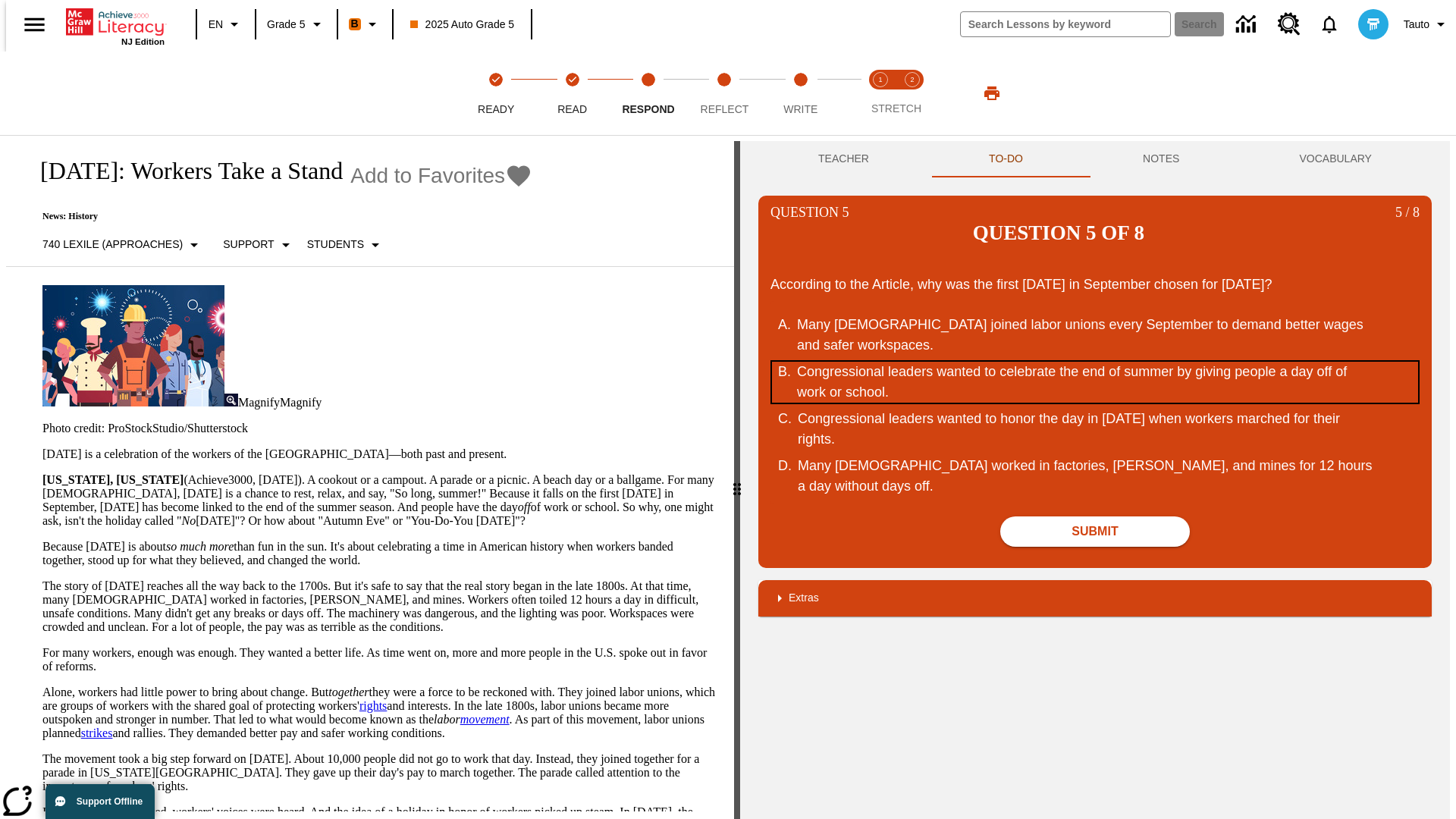
click at [1095, 361] on div "Congressional leaders wanted to celebrate the end of summer by giving people a …" at bounding box center [1085, 382] width 576 height 41
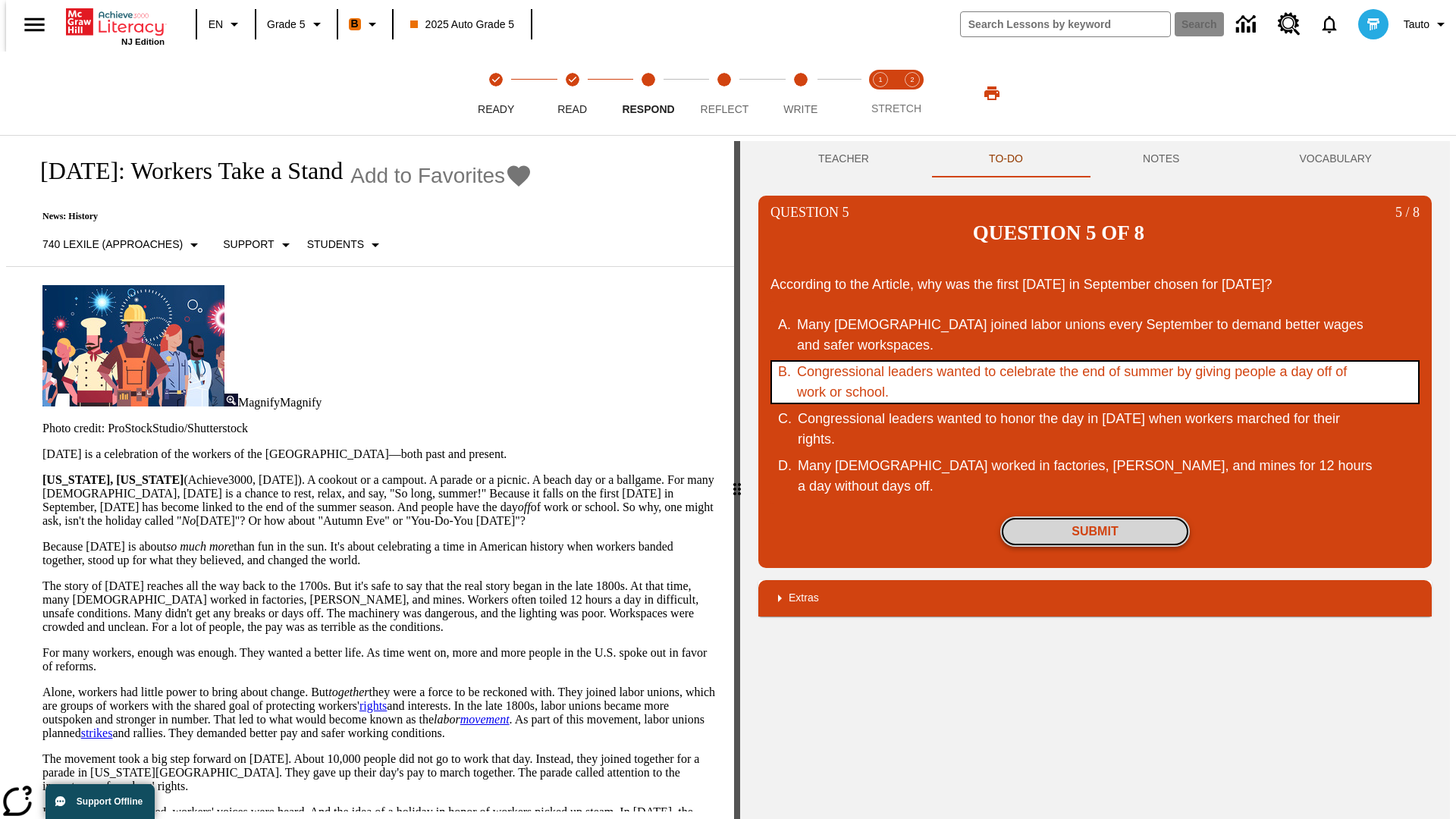
click at [1095, 516] on button "Submit" at bounding box center [1094, 532] width 189 height 31
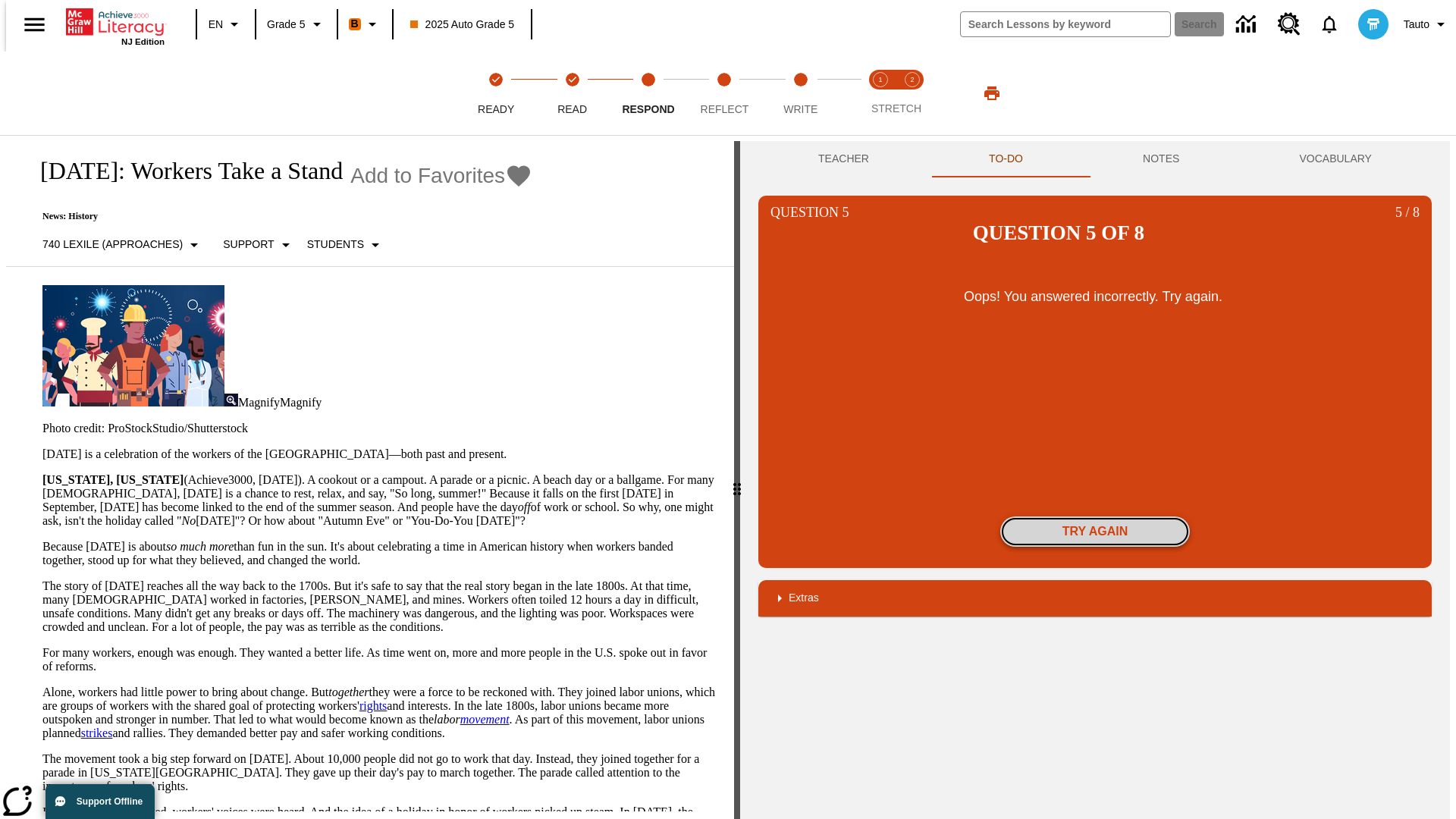
click at [1095, 516] on button "Try again" at bounding box center [1094, 532] width 189 height 31
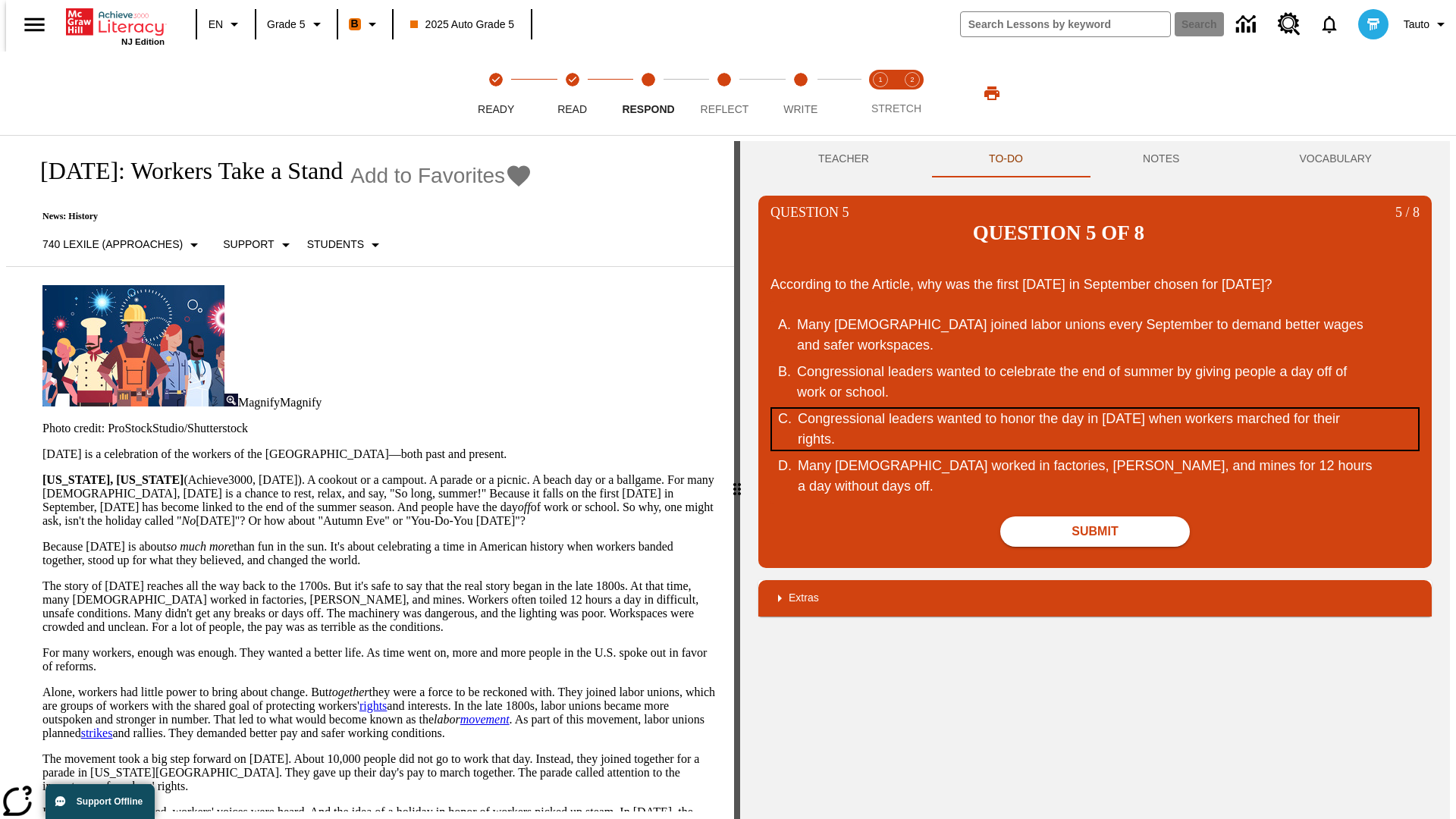
click at [1095, 409] on div "Congressional leaders wanted to honor the day in September of 1882 when workers…" at bounding box center [1086, 429] width 576 height 41
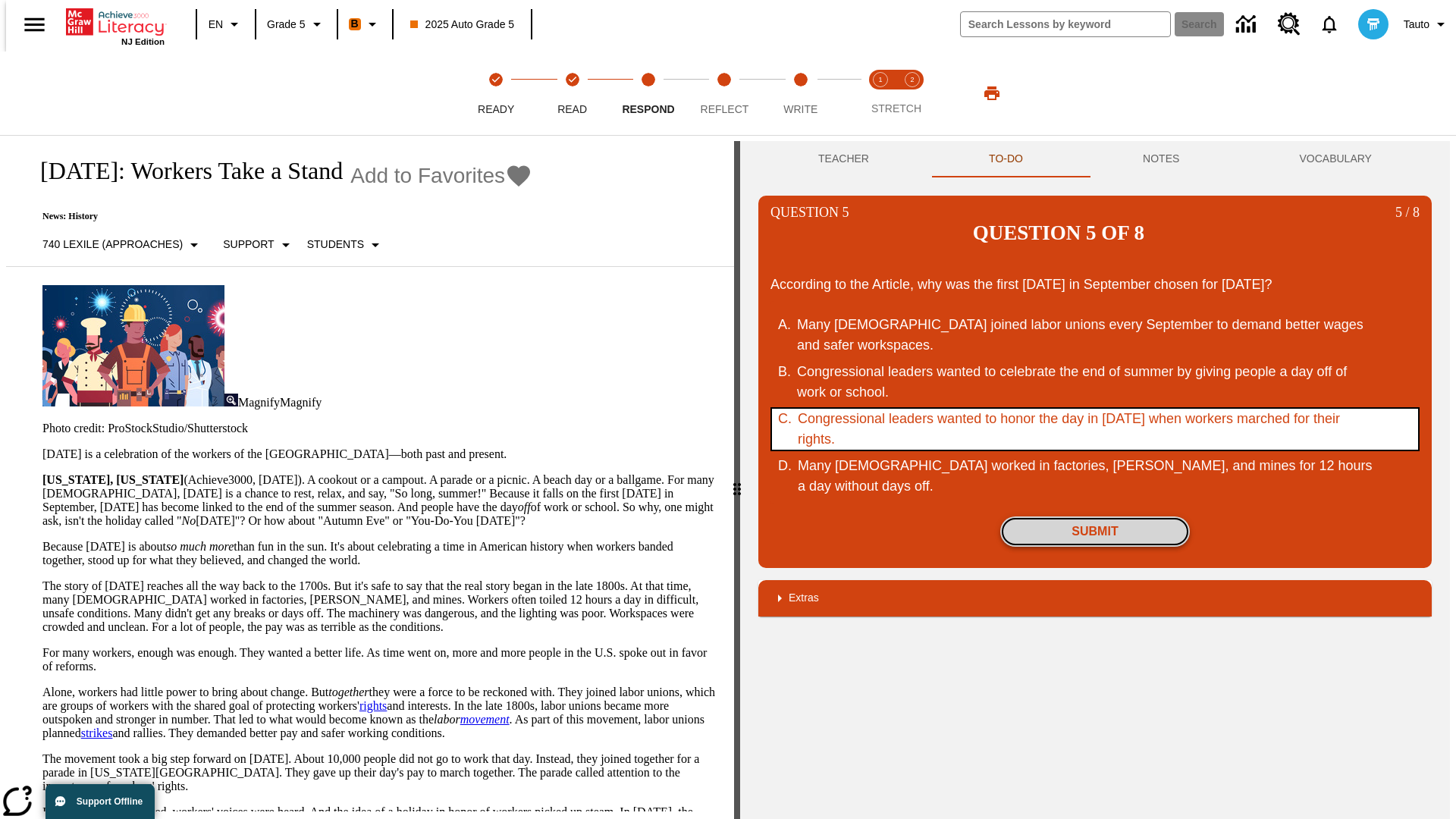
click at [1095, 516] on button "Submit" at bounding box center [1094, 532] width 189 height 31
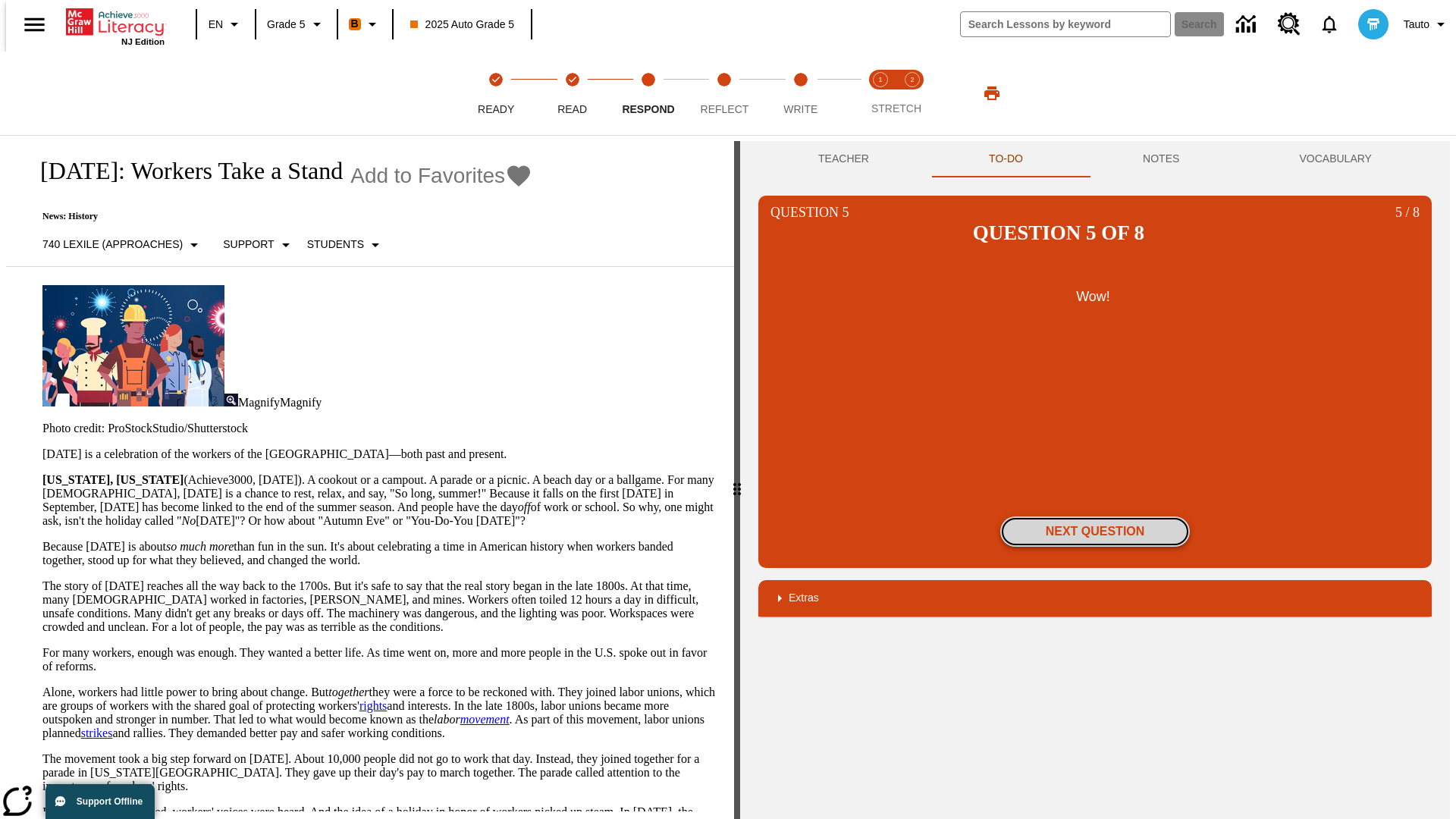
click at [1095, 516] on button "Next Question" at bounding box center [1094, 532] width 189 height 31
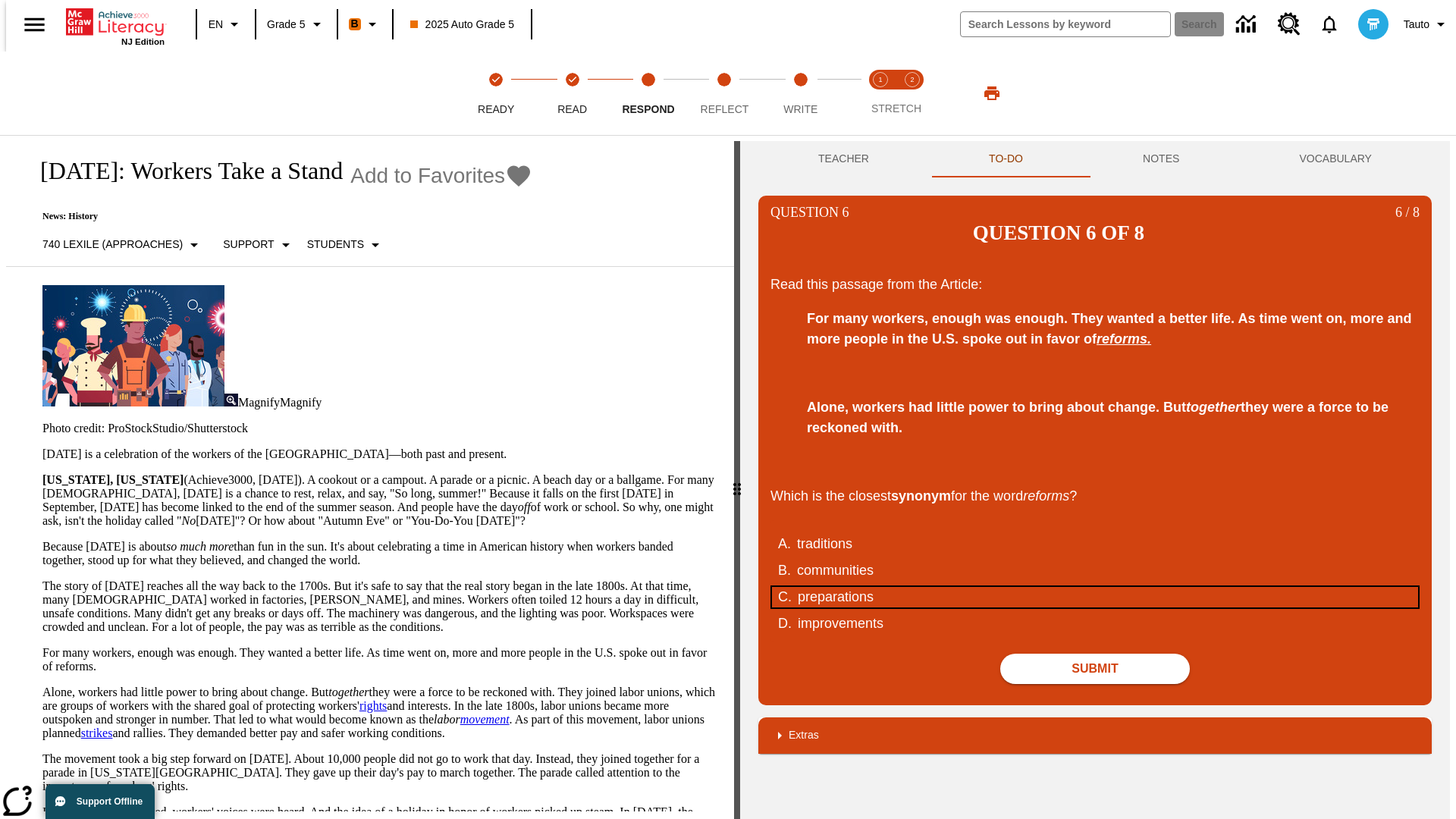
click at [1095, 586] on div "preparations" at bounding box center [1086, 596] width 576 height 20
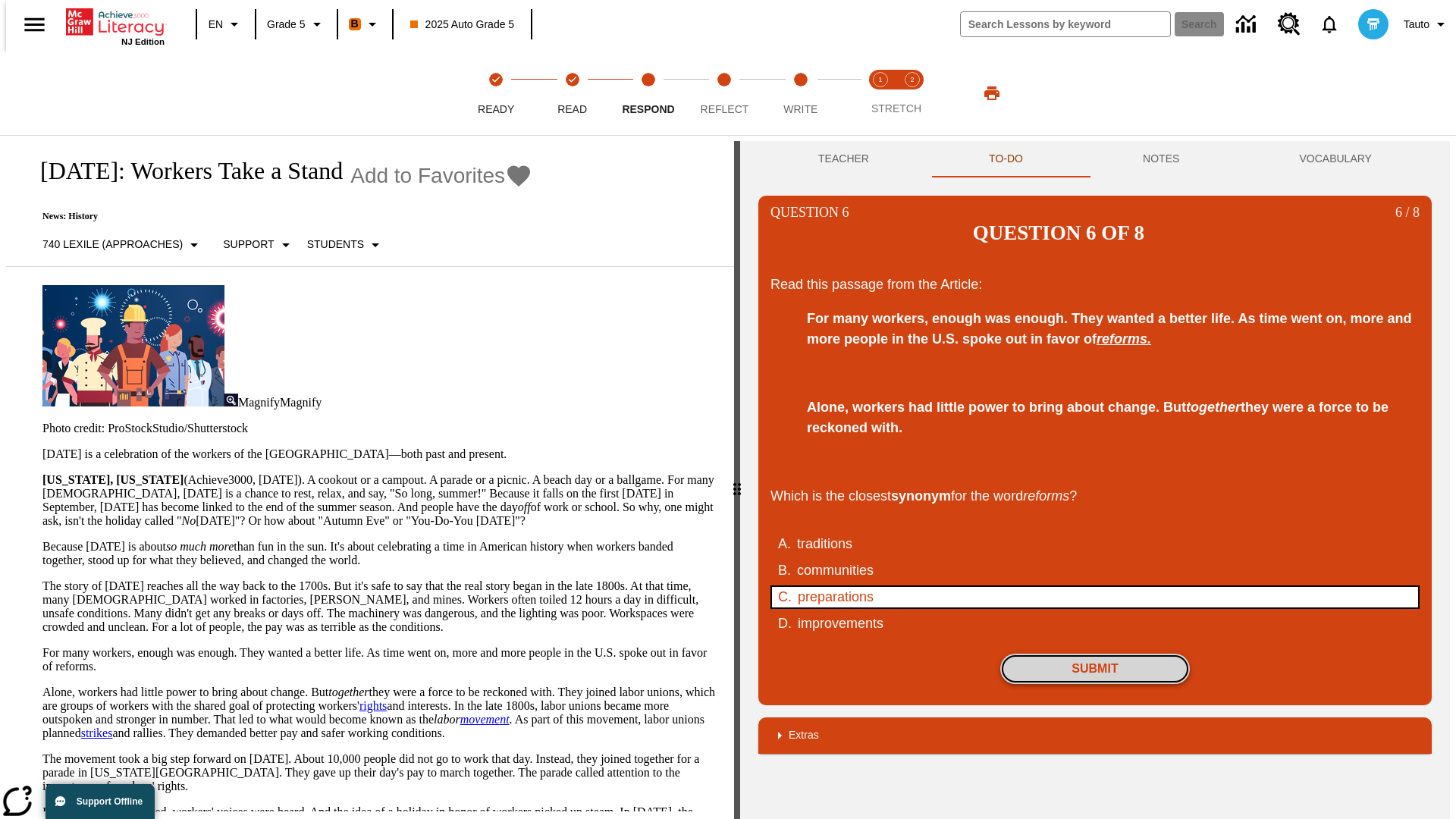
click at [1095, 654] on button "Submit" at bounding box center [1094, 669] width 189 height 31
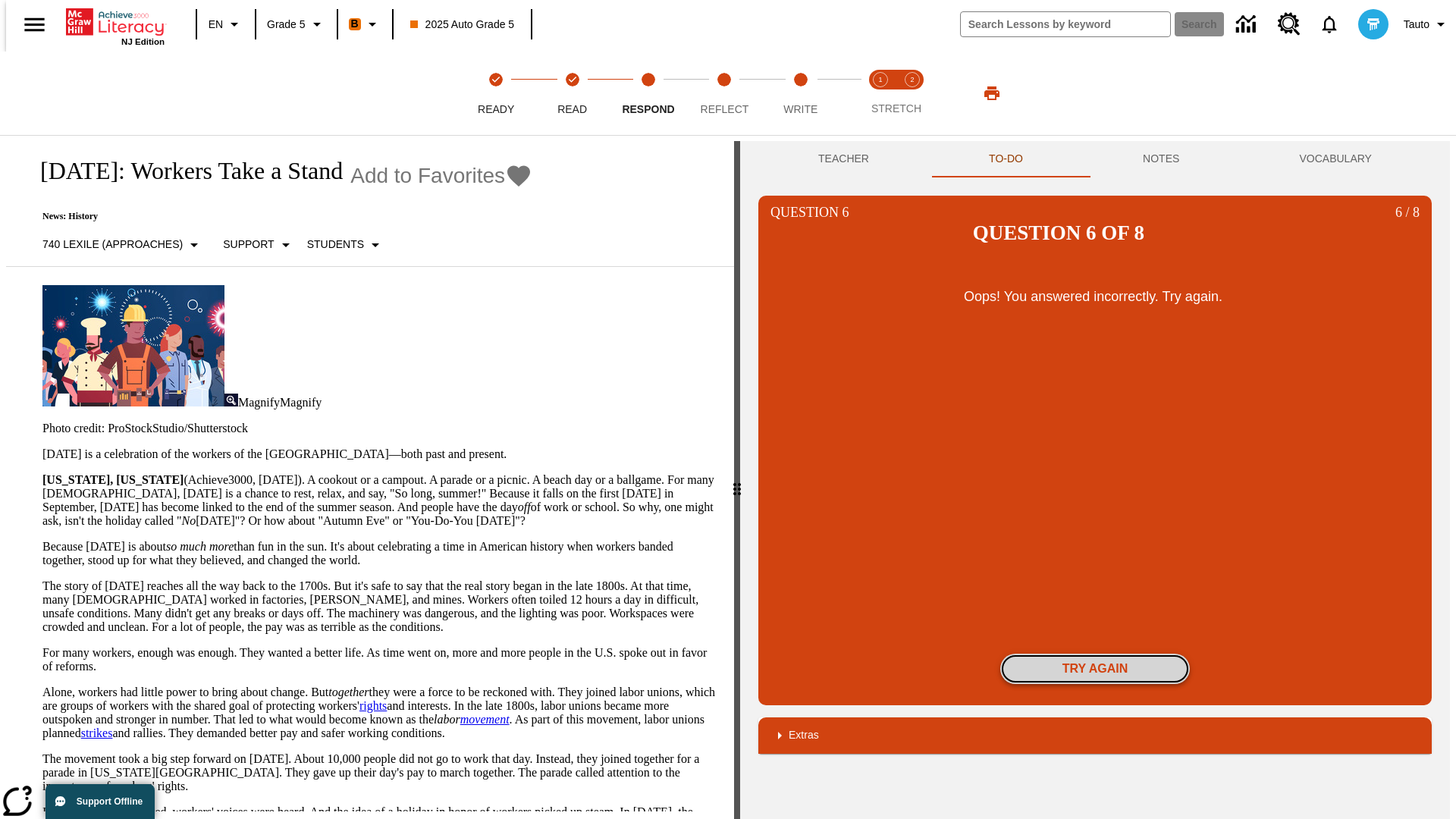
click at [1095, 654] on button "Try again" at bounding box center [1094, 669] width 189 height 31
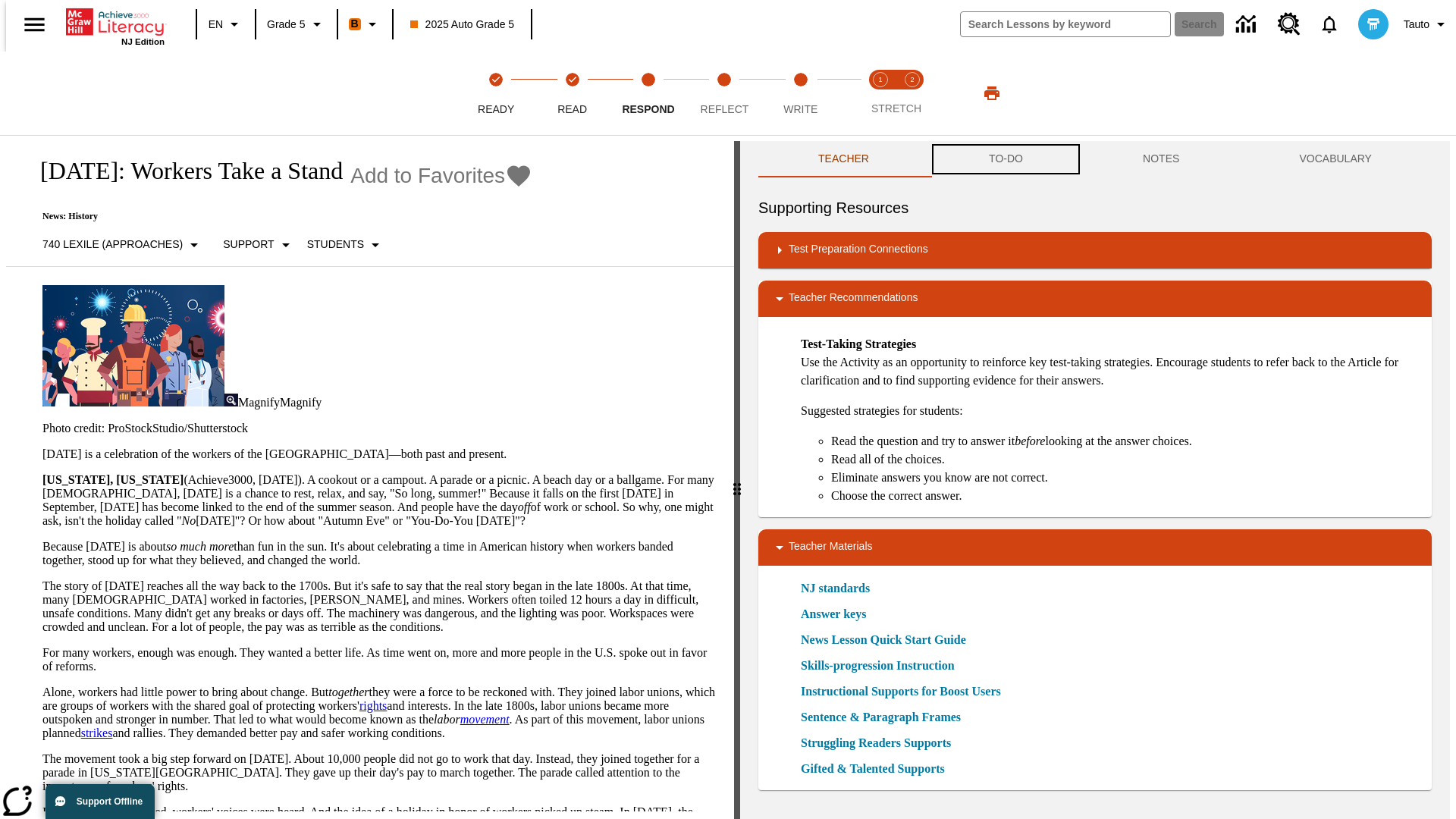
click at [1005, 160] on button "TO-DO" at bounding box center [1006, 160] width 154 height 37
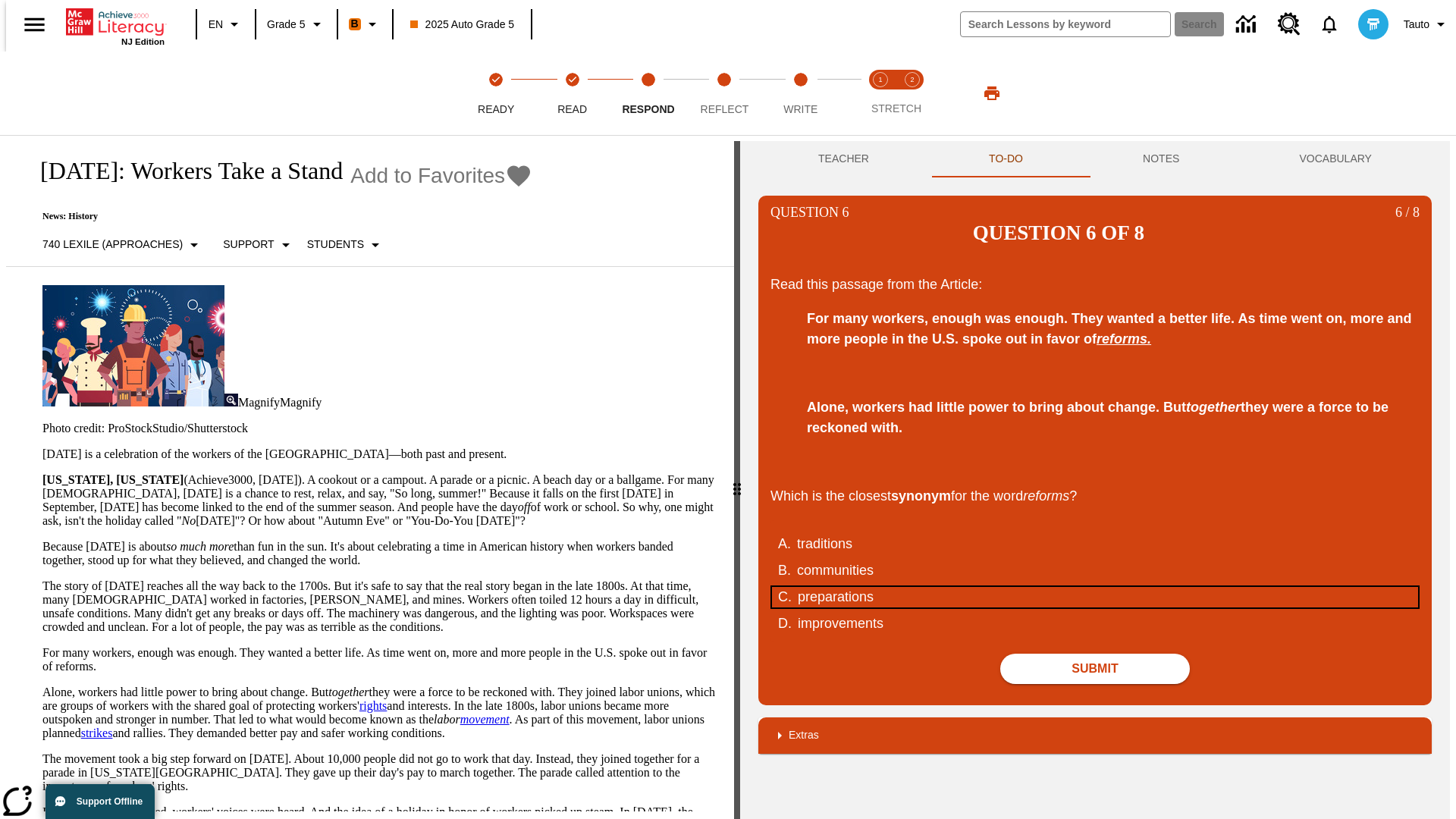
click at [1095, 586] on div "preparations" at bounding box center [1086, 596] width 576 height 20
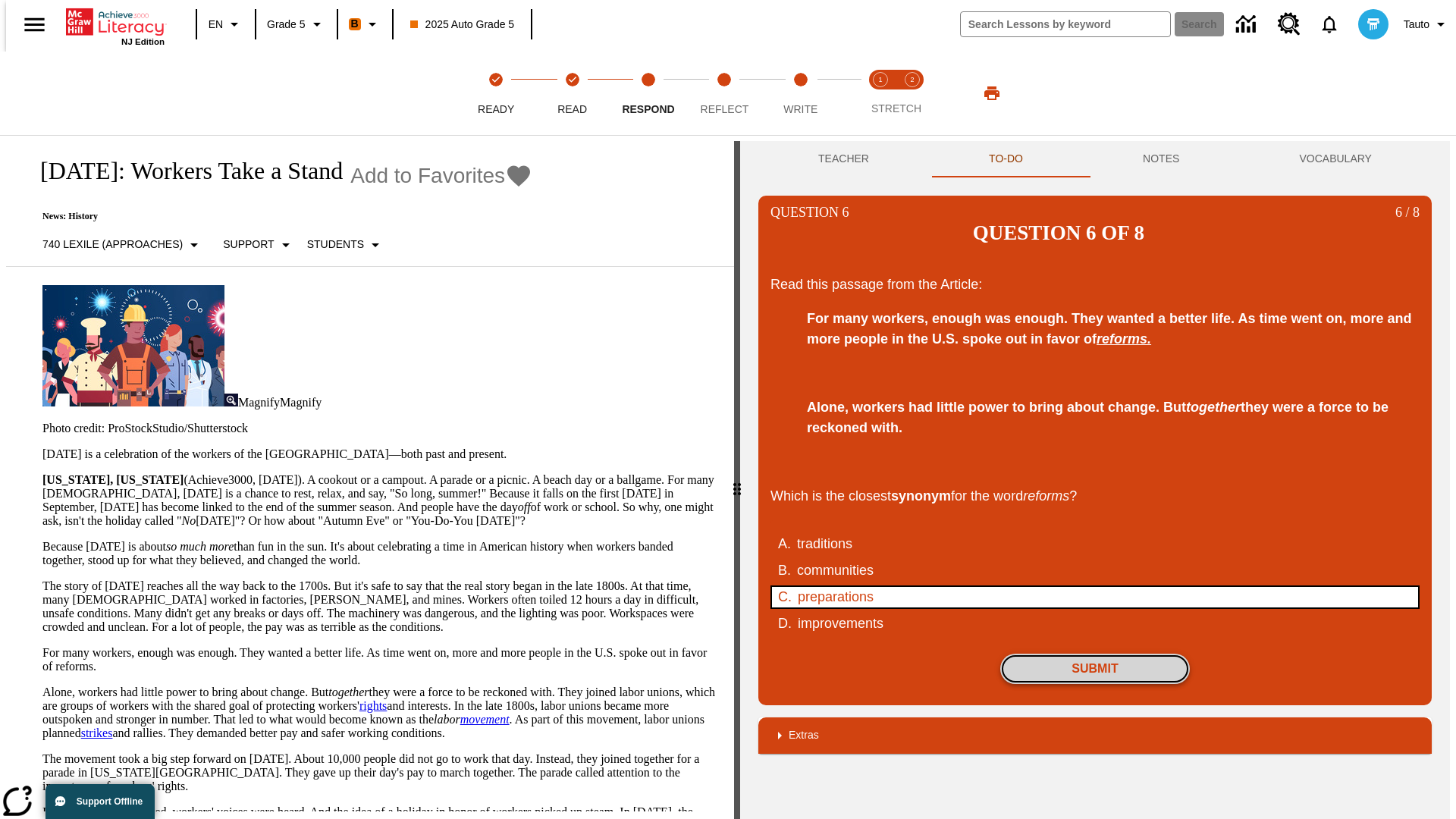
click at [1095, 654] on button "Submit" at bounding box center [1094, 669] width 189 height 31
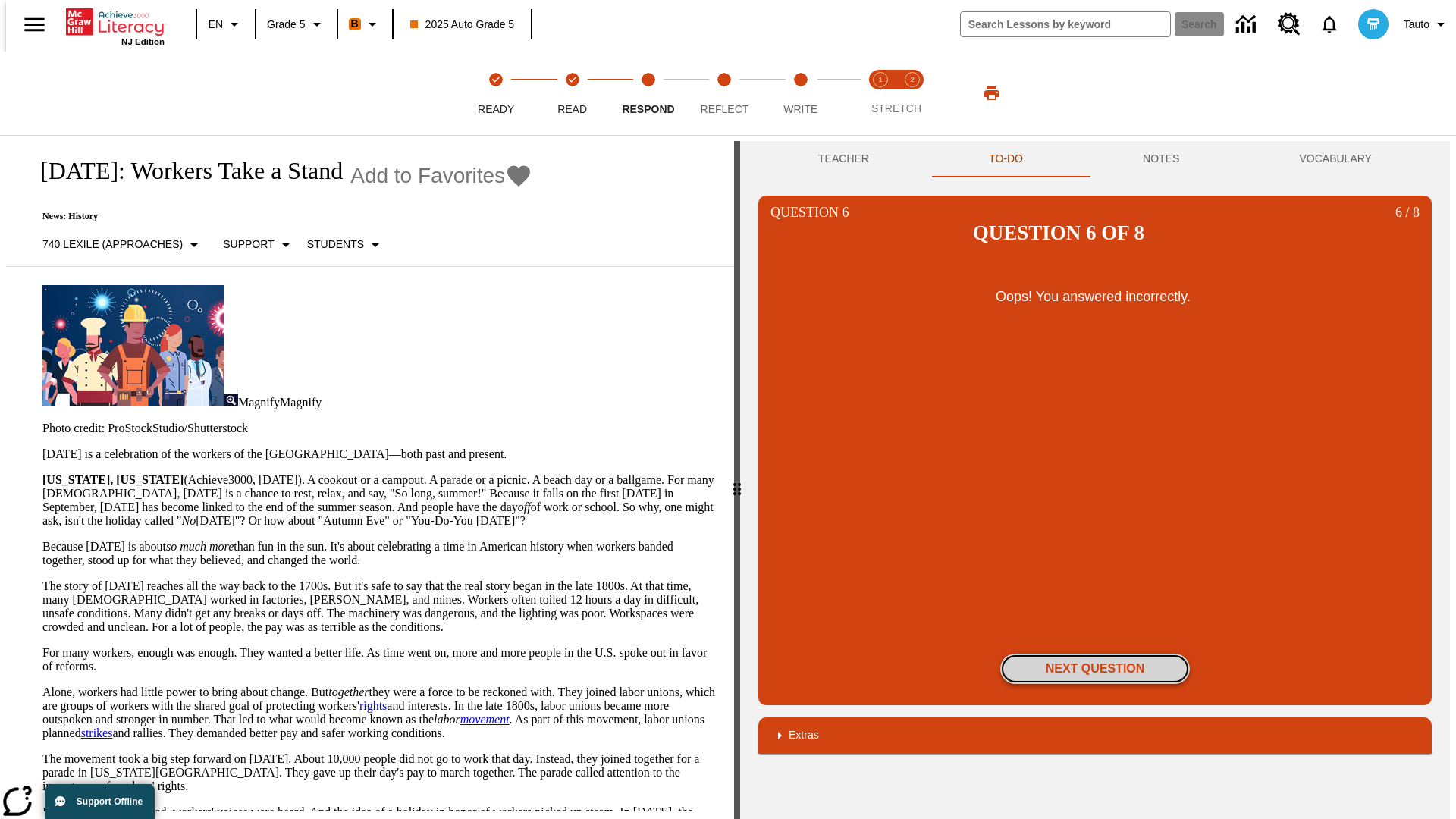
click at [1095, 654] on button "Next Question" at bounding box center [1094, 669] width 189 height 31
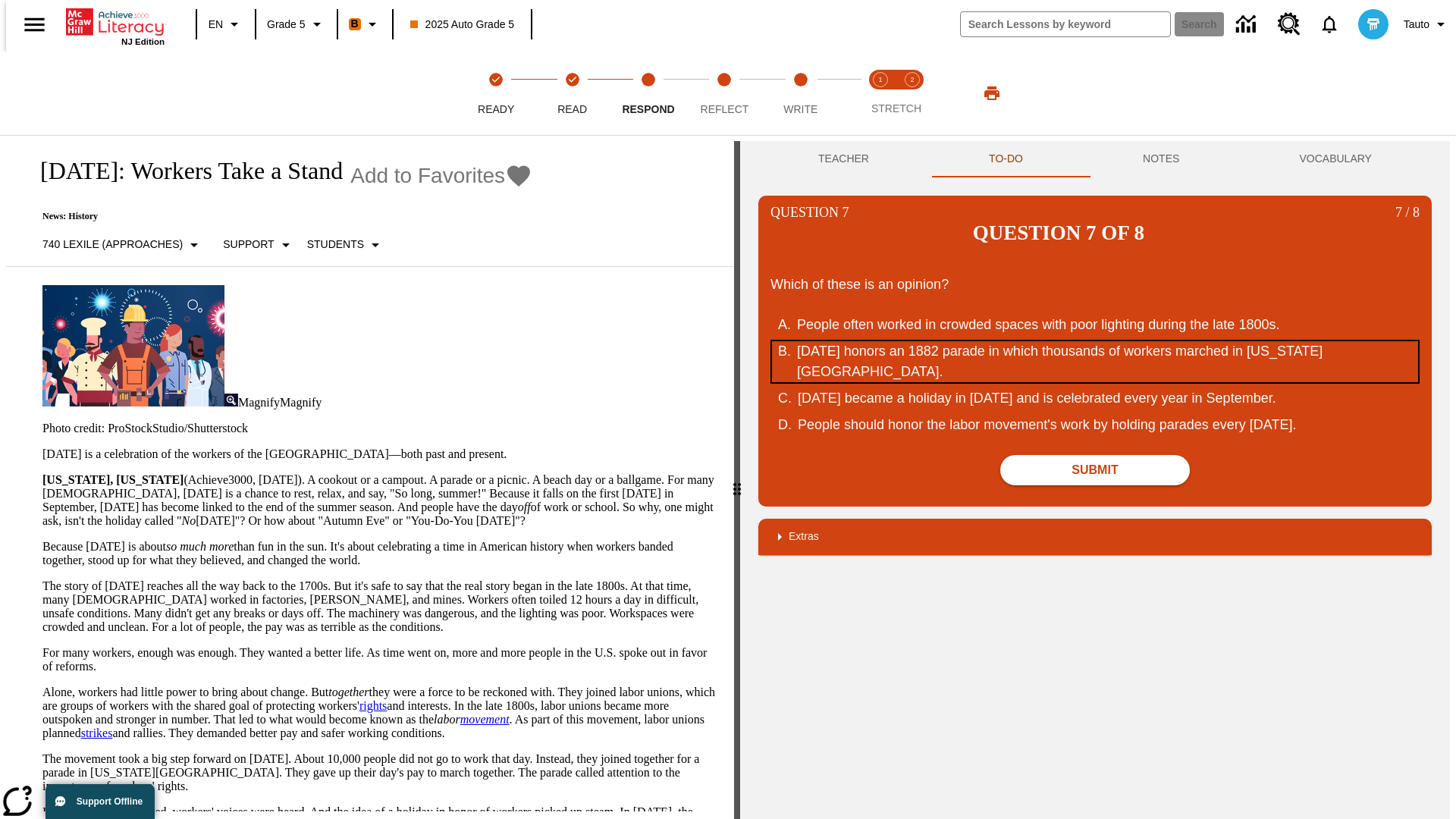
click at [1095, 341] on div "[DATE] honors an 1882 parade in which thousands of workers marched in [US_STATE…" at bounding box center [1085, 361] width 576 height 41
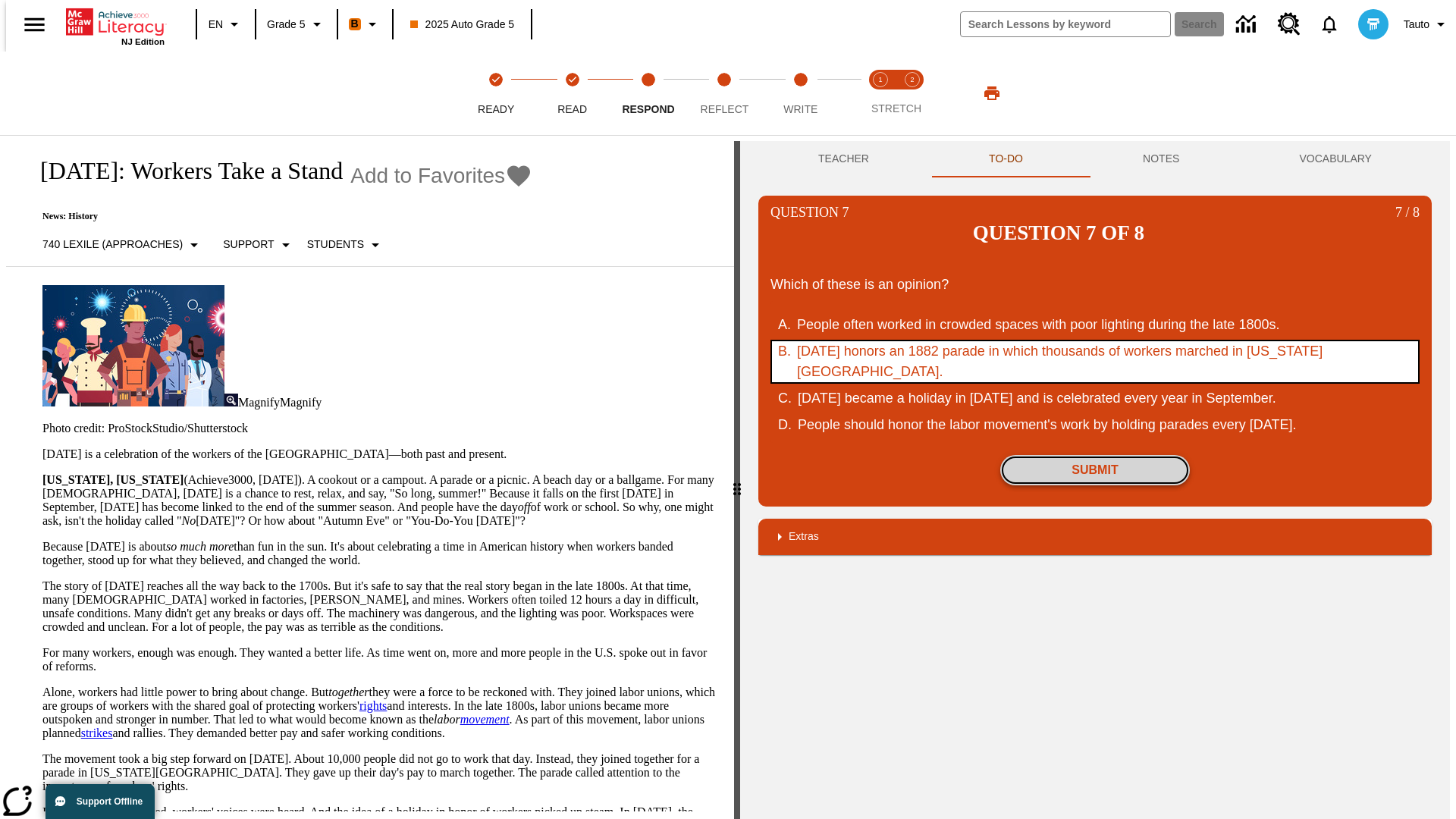
click at [1095, 455] on button "Submit" at bounding box center [1094, 470] width 189 height 31
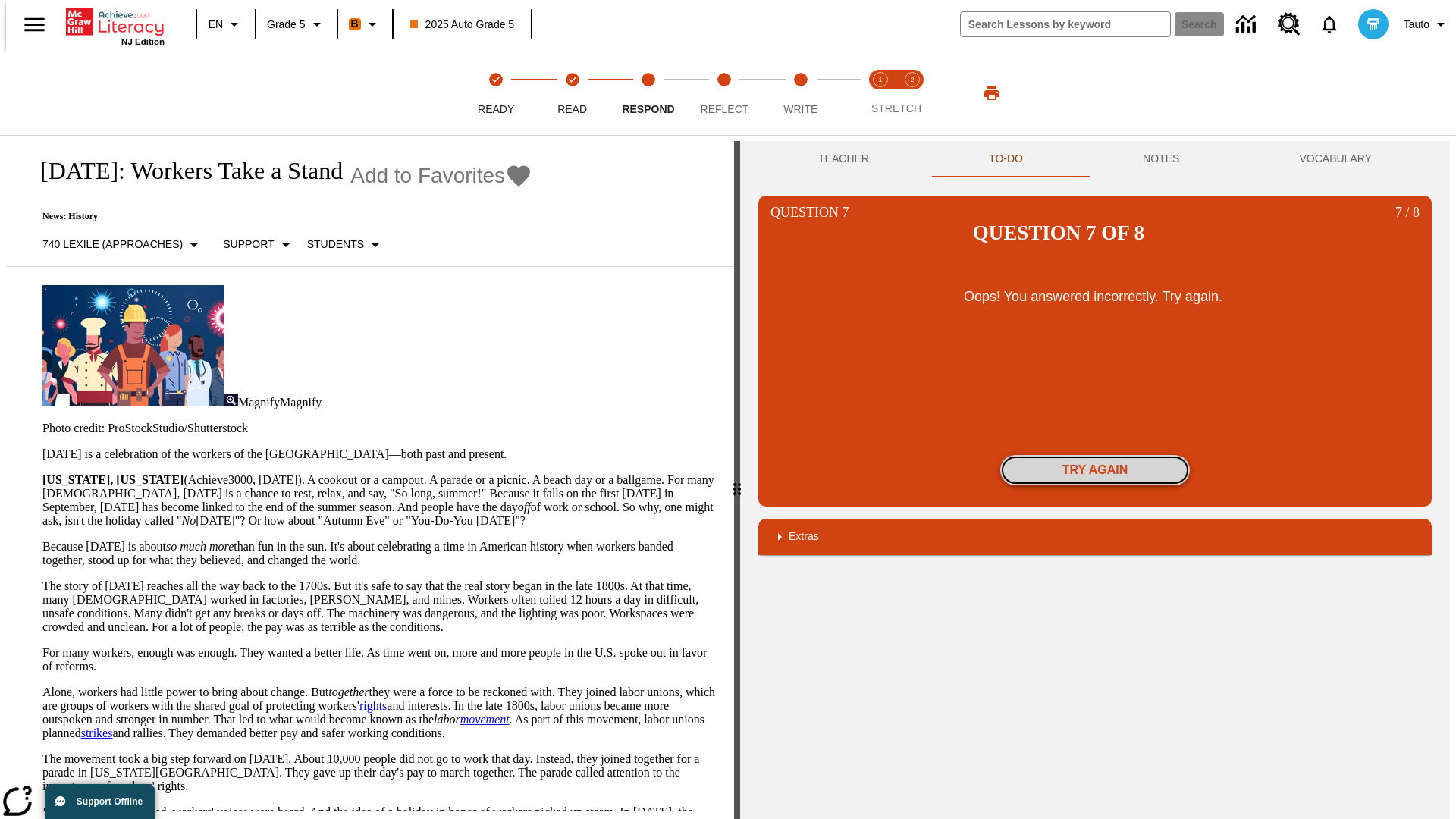
click at [1095, 455] on button "Try again" at bounding box center [1094, 470] width 189 height 31
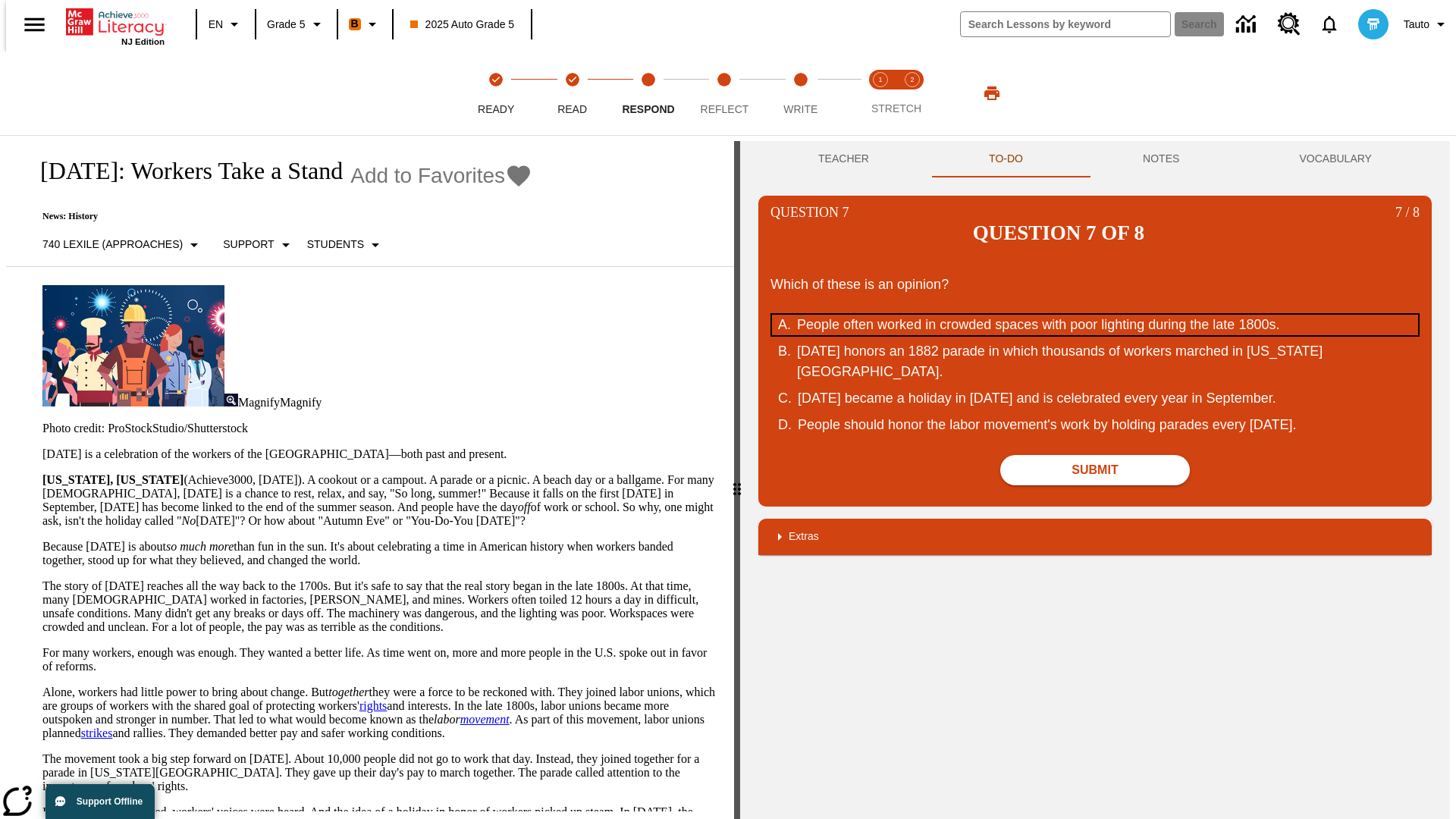
click at [1095, 314] on div "People often worked in crowded spaces with poor lighting during the late 1800s." at bounding box center [1085, 324] width 576 height 20
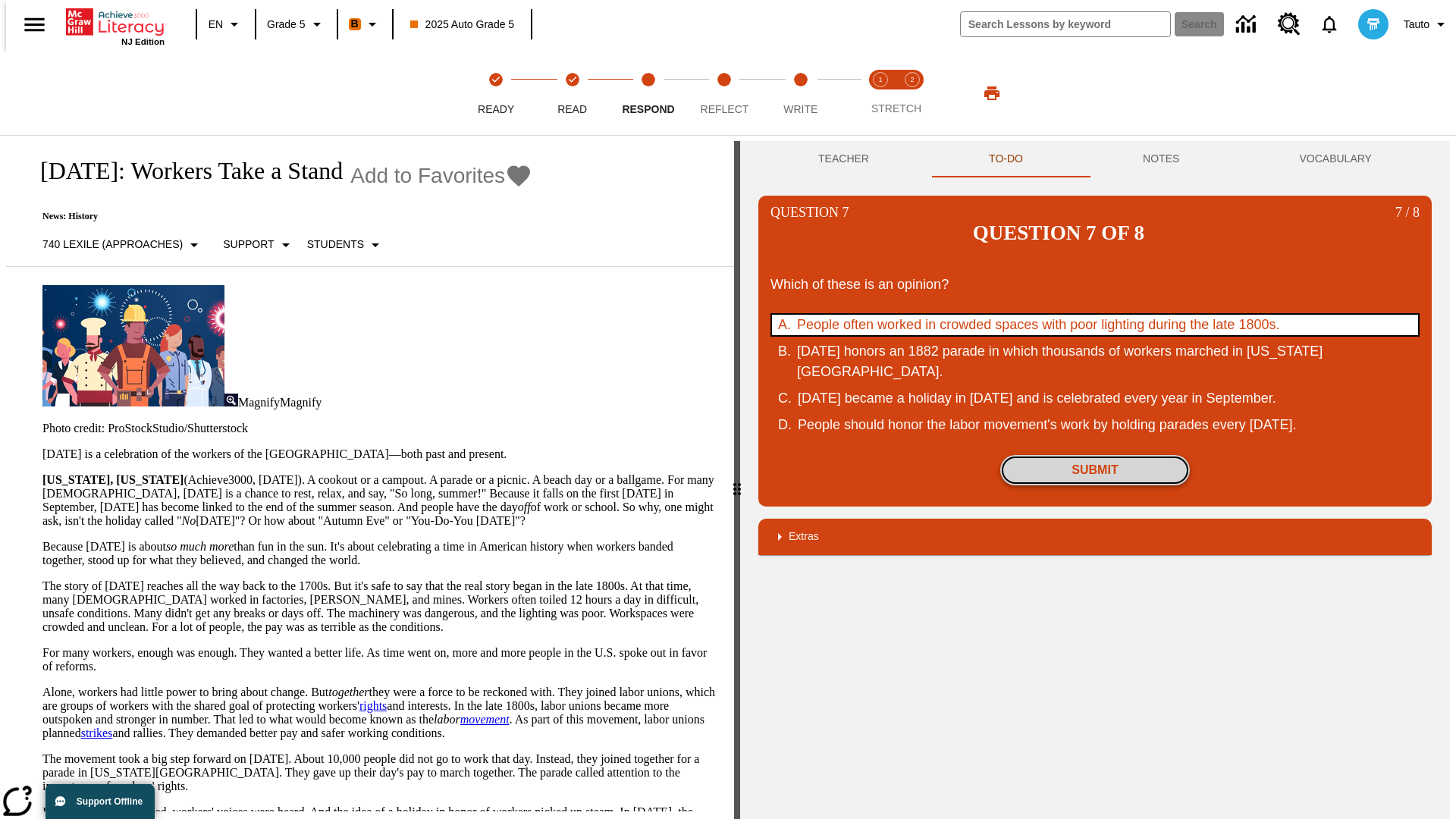
click at [1095, 455] on button "Submit" at bounding box center [1094, 470] width 189 height 31
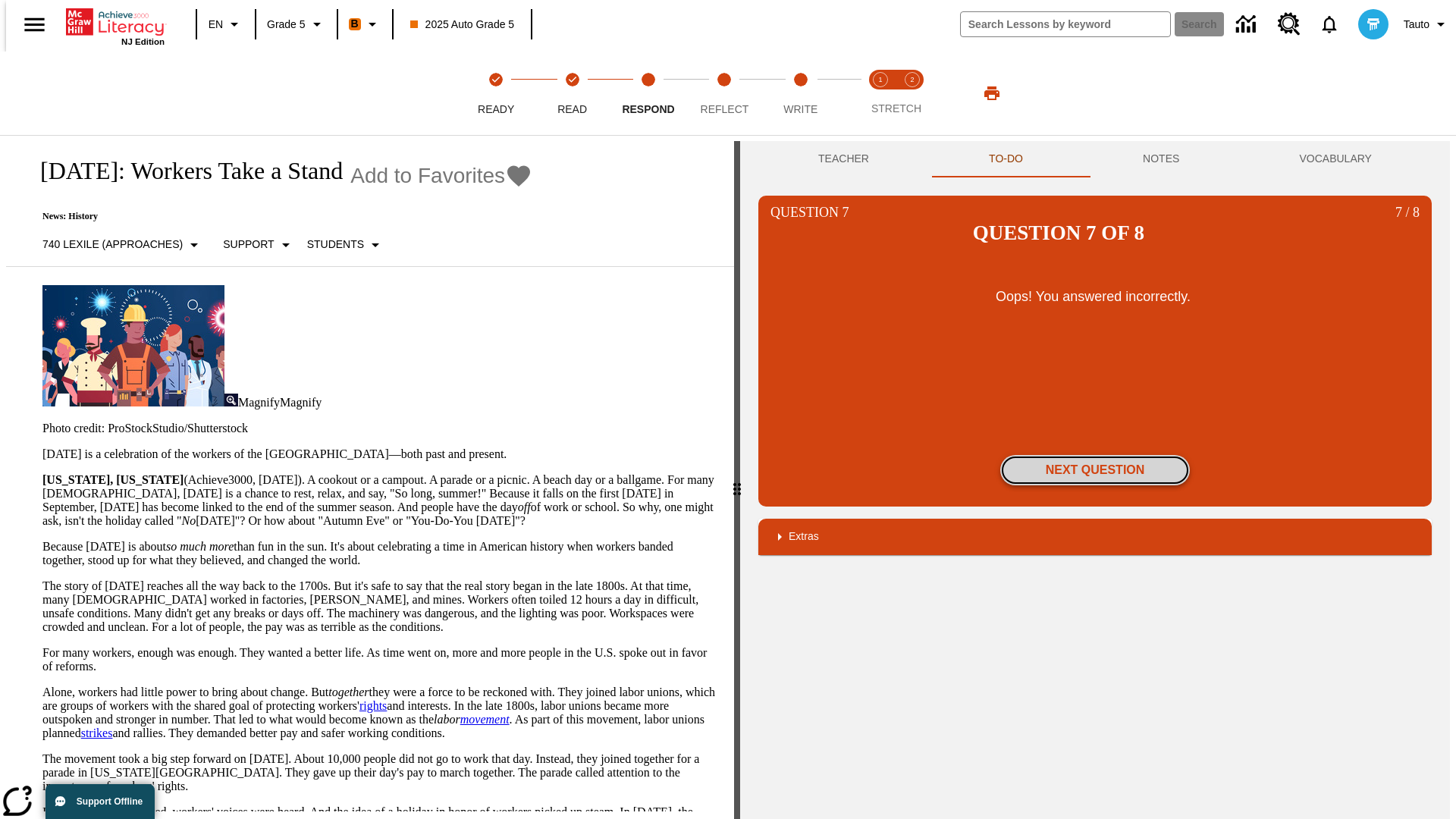
click at [1095, 455] on button "Next Question" at bounding box center [1094, 470] width 189 height 31
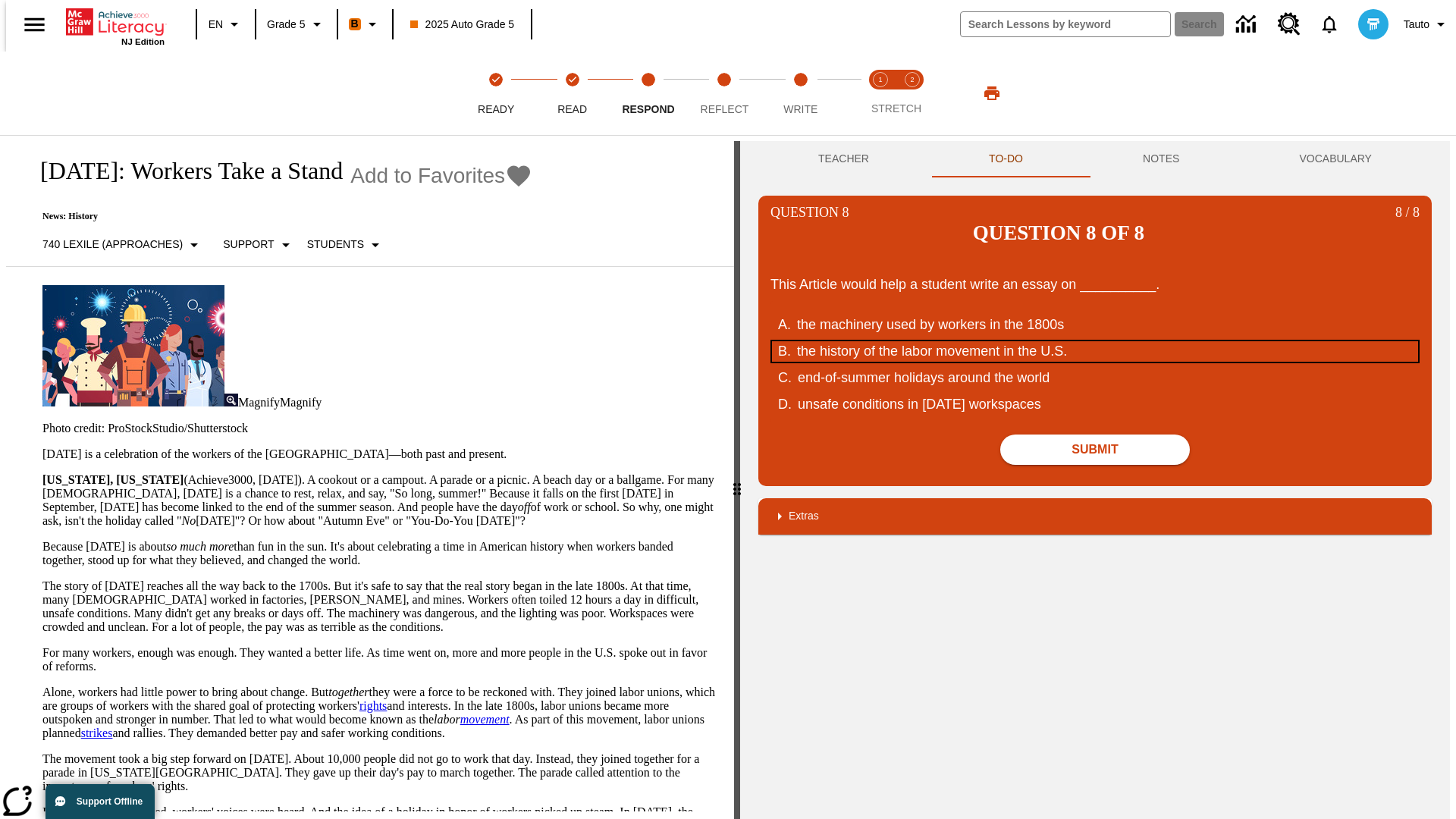
click at [1095, 341] on div "the history of the labor movement in the U.S." at bounding box center [1085, 351] width 576 height 20
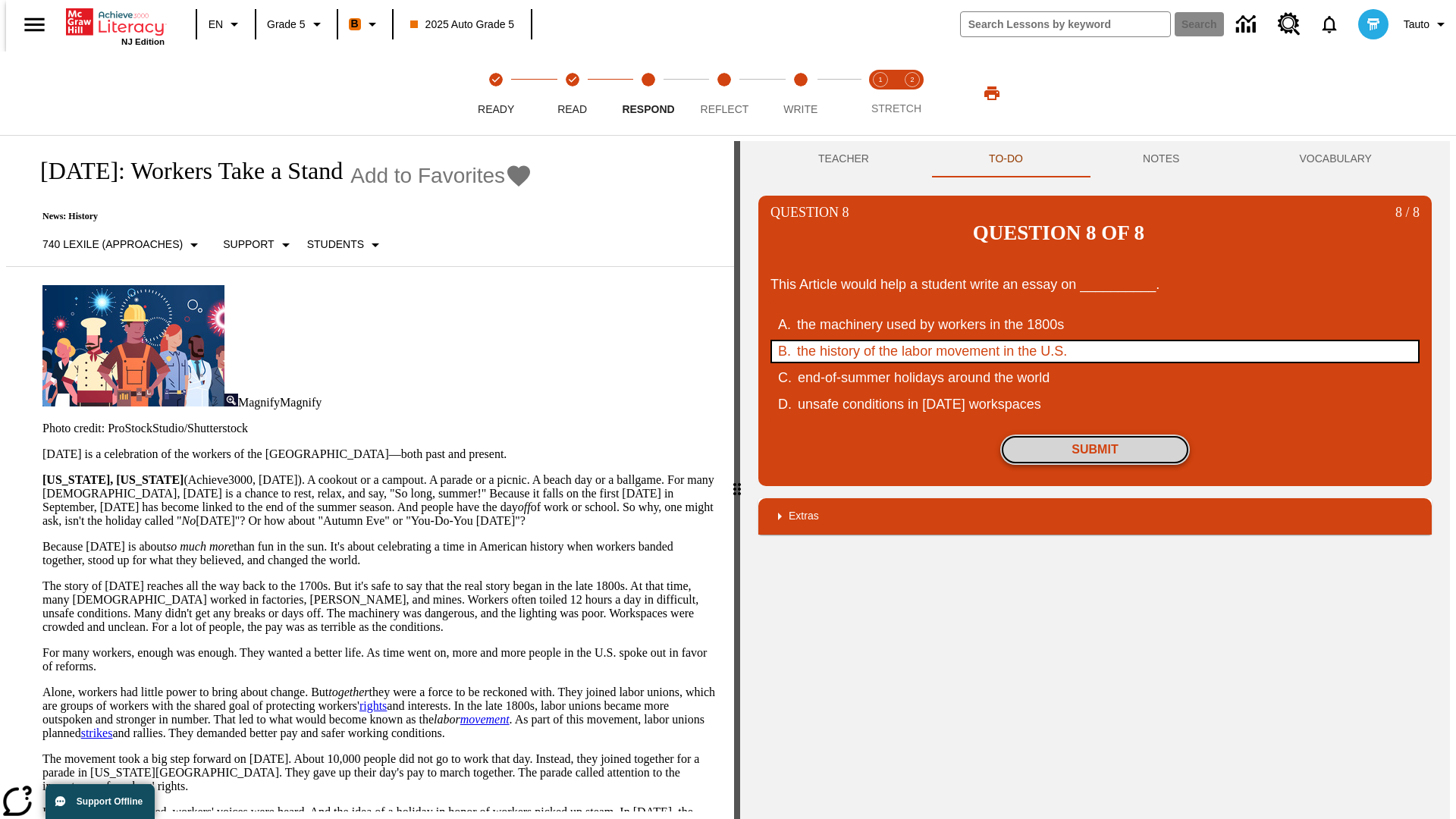
click at [1095, 434] on button "Submit" at bounding box center [1094, 450] width 189 height 31
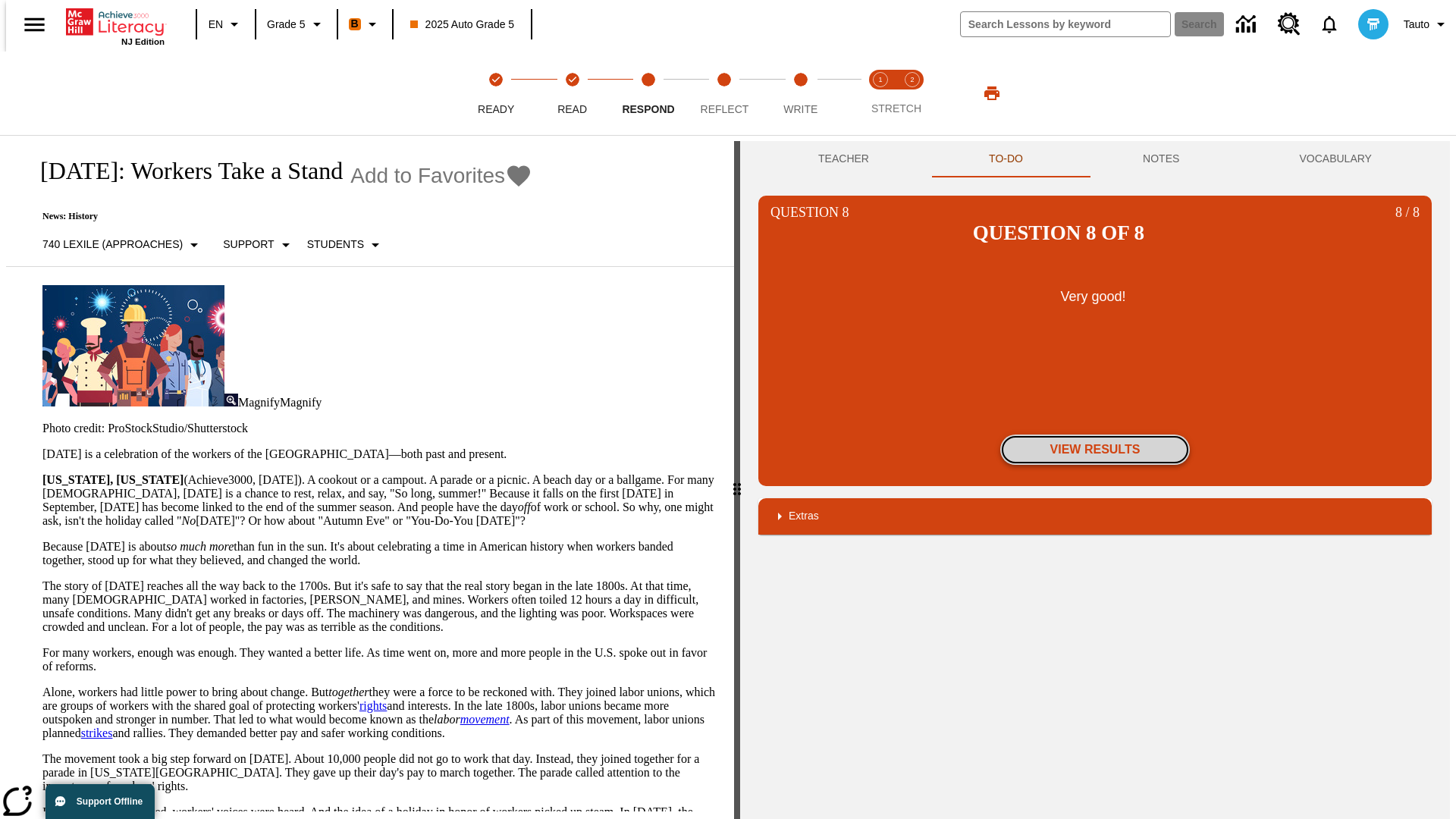
click at [1095, 434] on button "View Results" at bounding box center [1094, 450] width 189 height 31
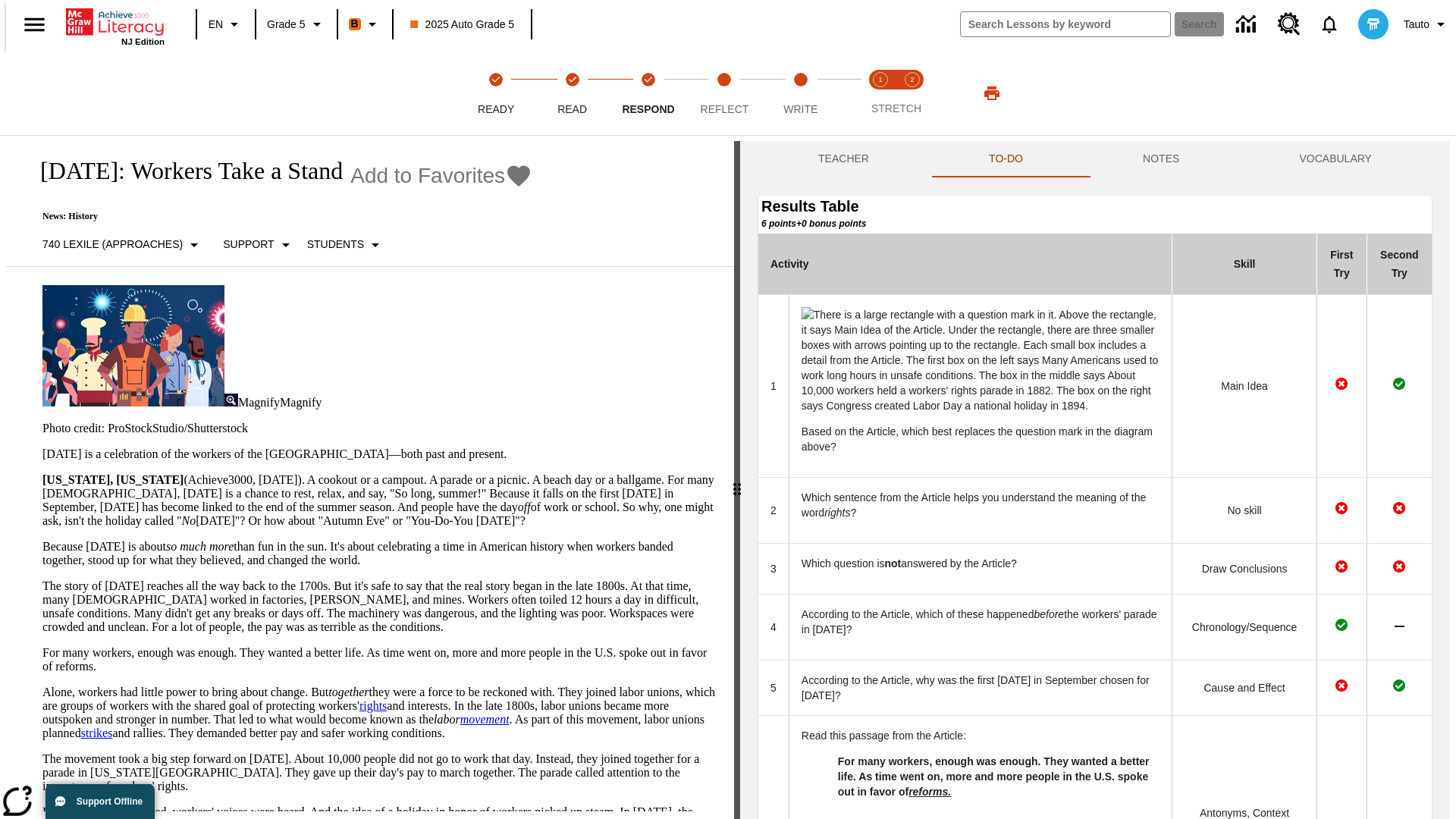
scroll to position [539, 0]
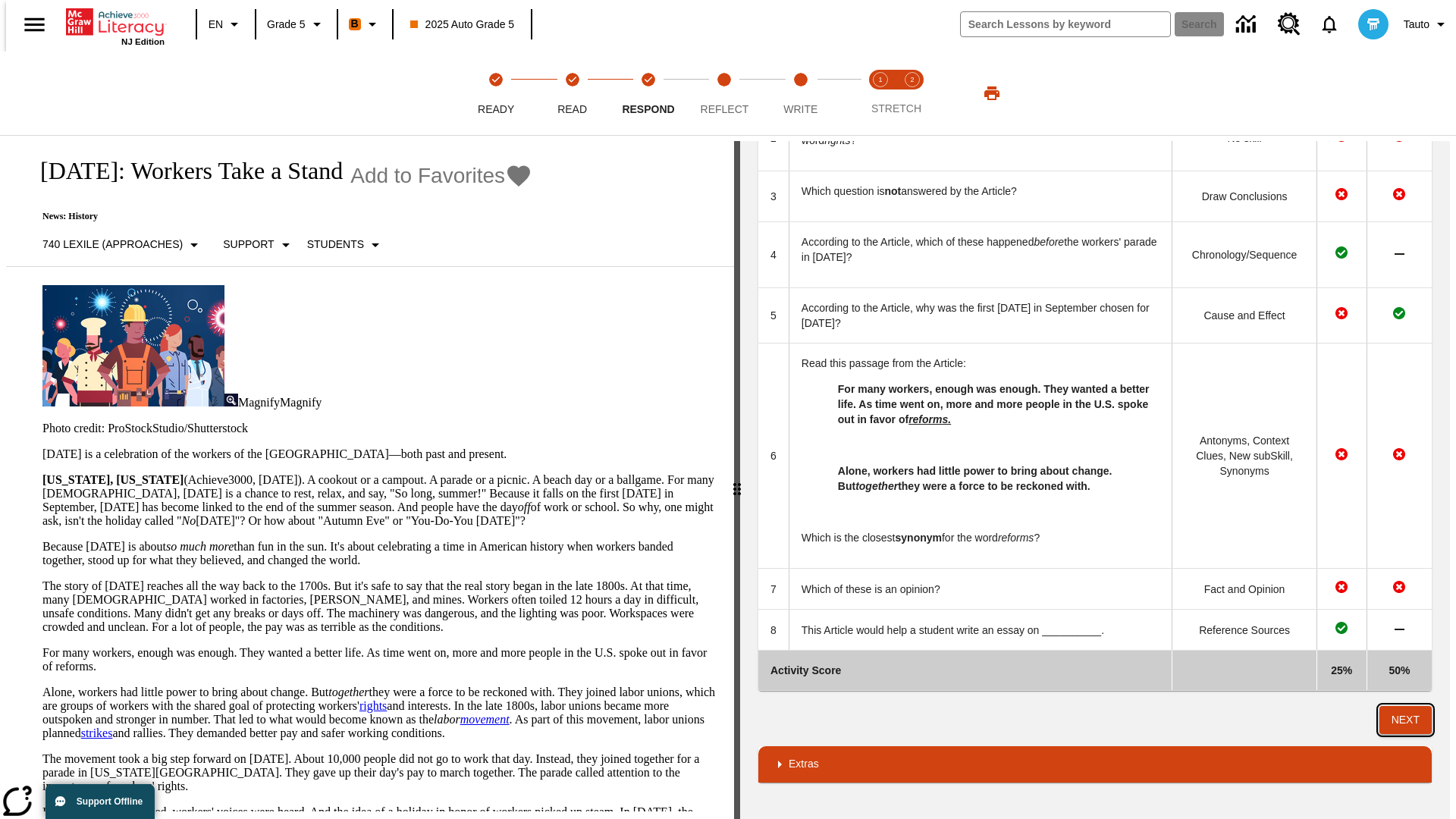
click at [1412, 719] on button "Next" at bounding box center [1405, 719] width 52 height 28
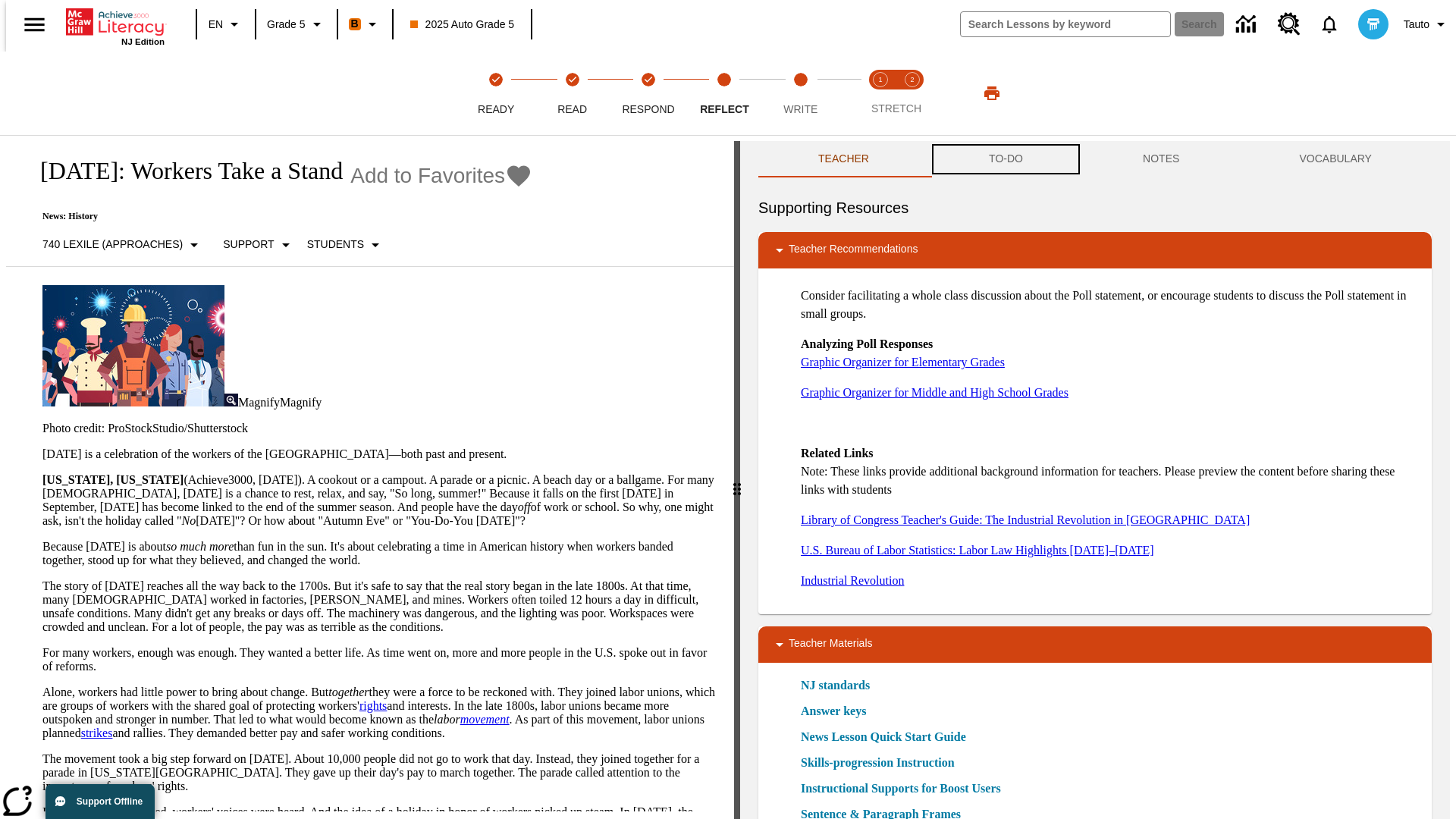
click at [1005, 160] on button "TO-DO" at bounding box center [1006, 160] width 154 height 37
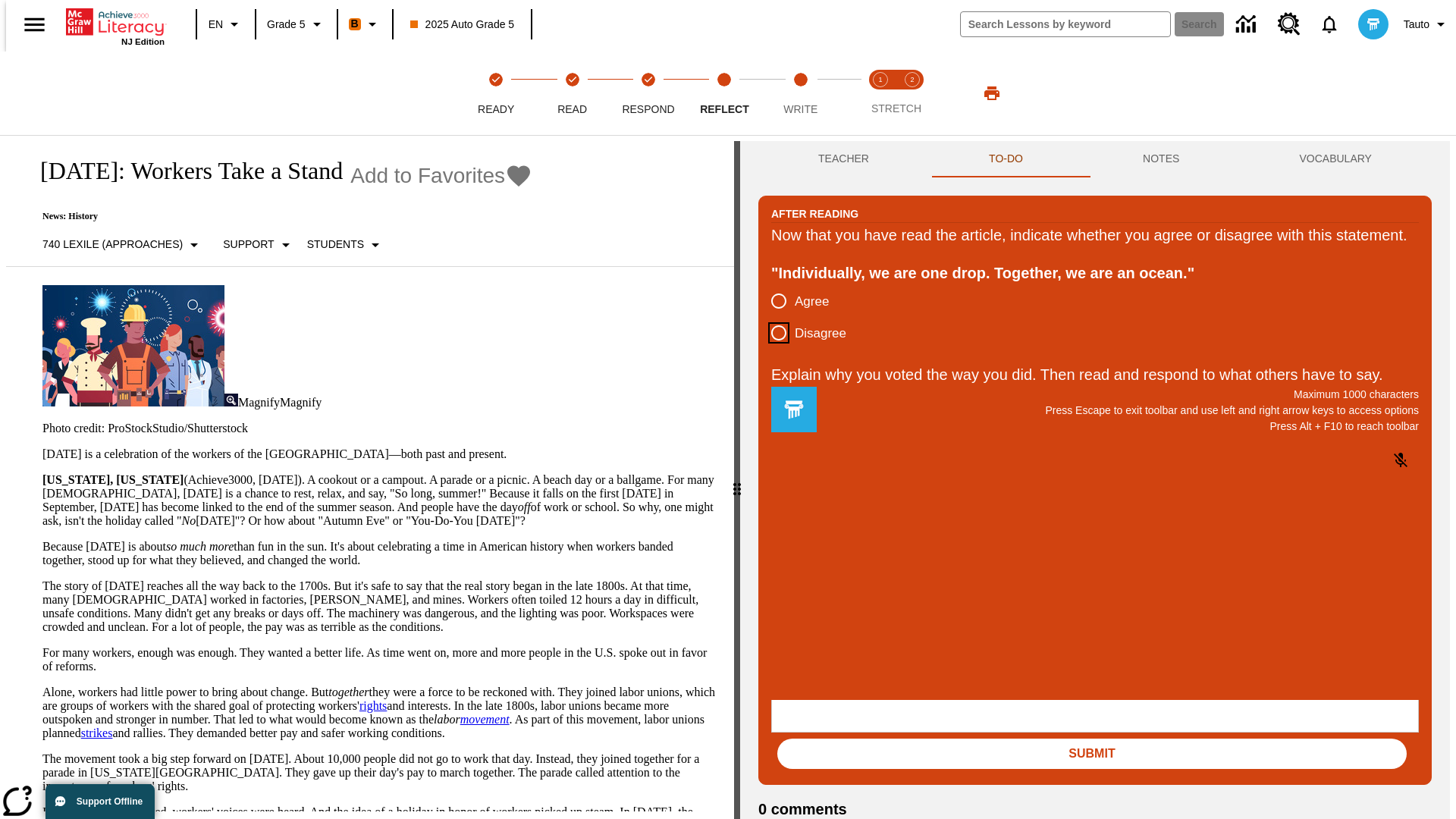
click at [773, 349] on input "Disagree" at bounding box center [778, 333] width 32 height 32
radio input "true"
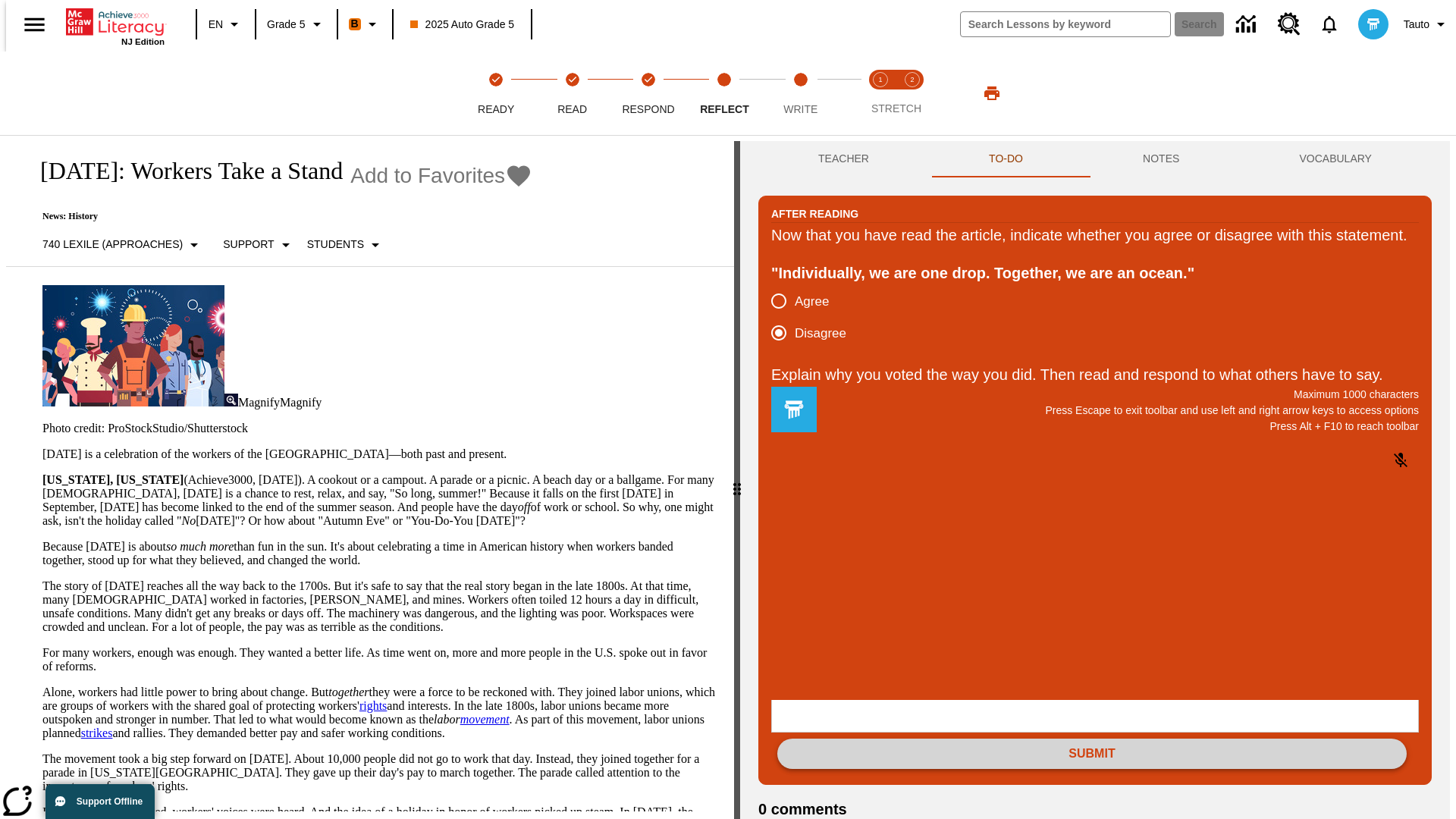
click at [1092, 738] on button "Submit" at bounding box center [1092, 754] width 630 height 31
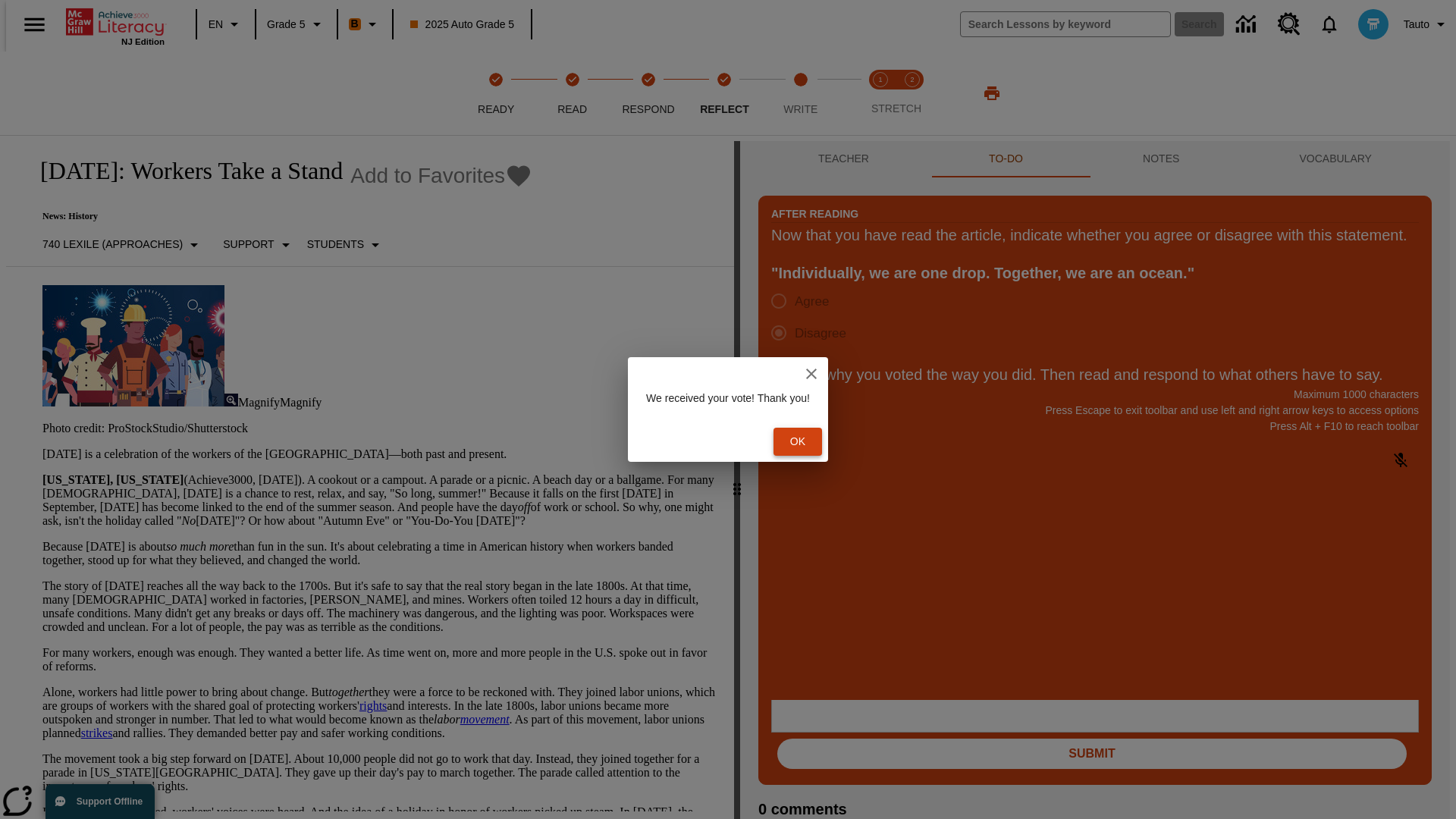
click at [805, 441] on button "Ok" at bounding box center [797, 441] width 48 height 28
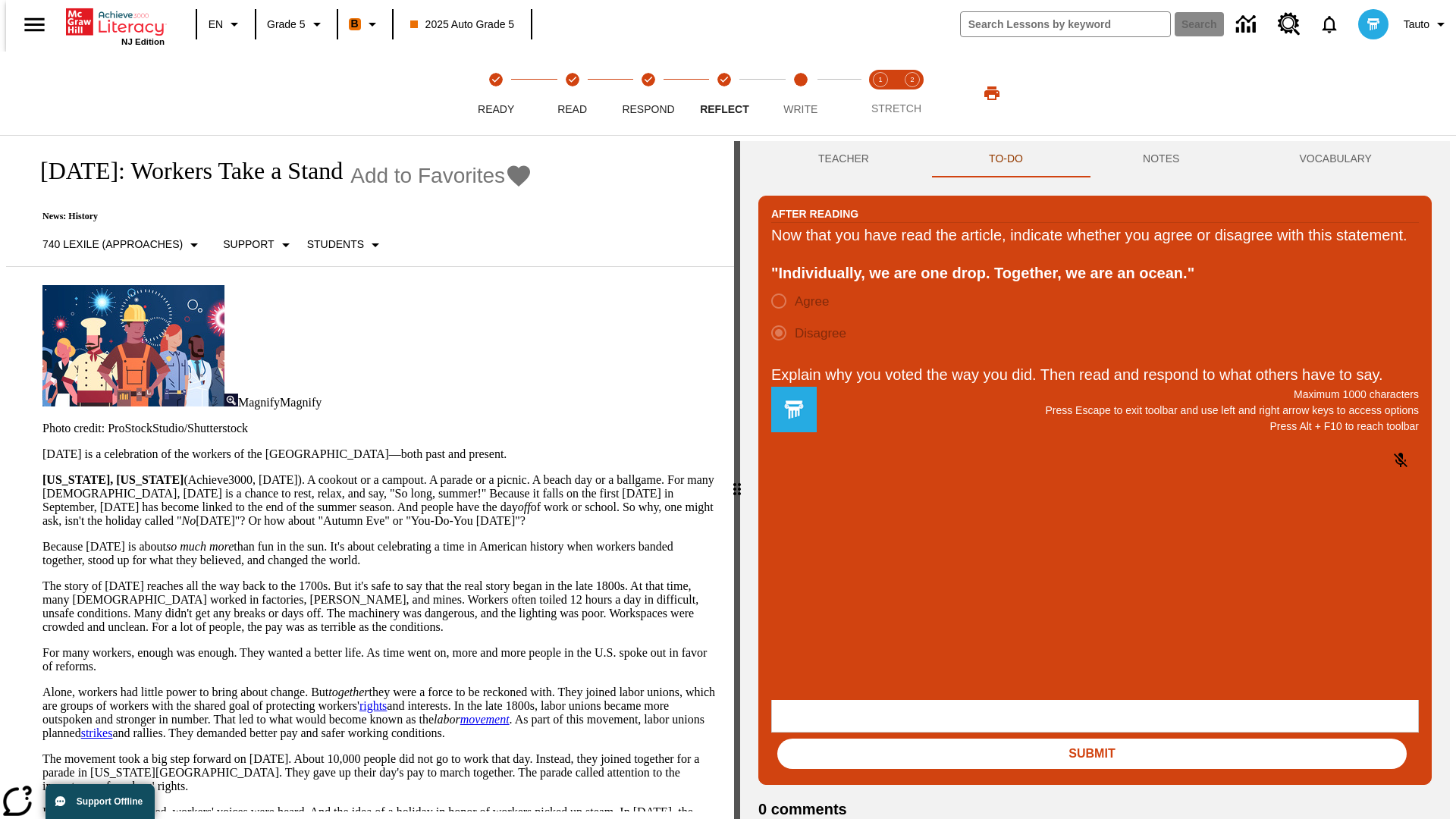
scroll to position [23, 0]
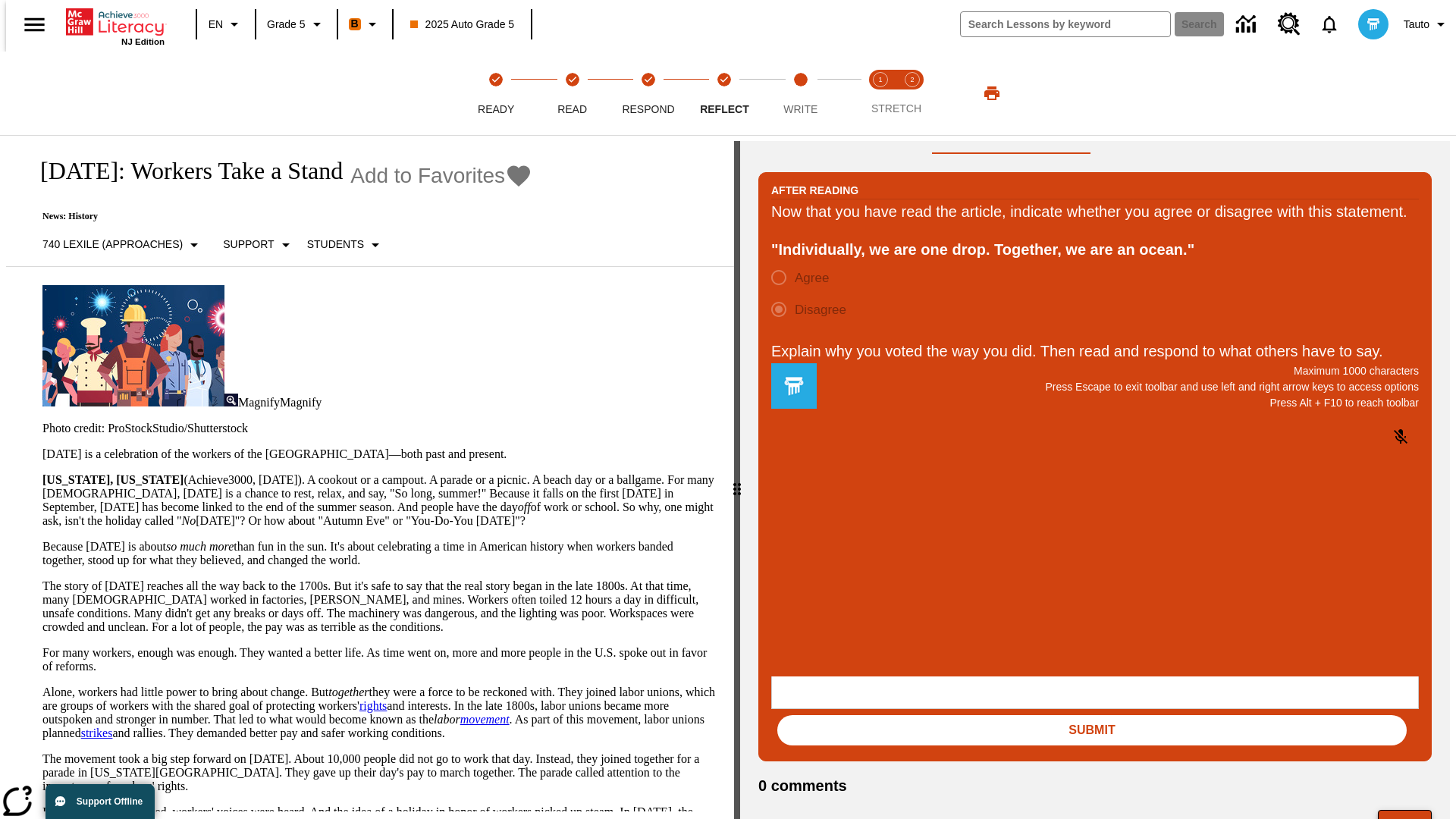
click at [1412, 809] on button "Next" at bounding box center [1405, 824] width 54 height 29
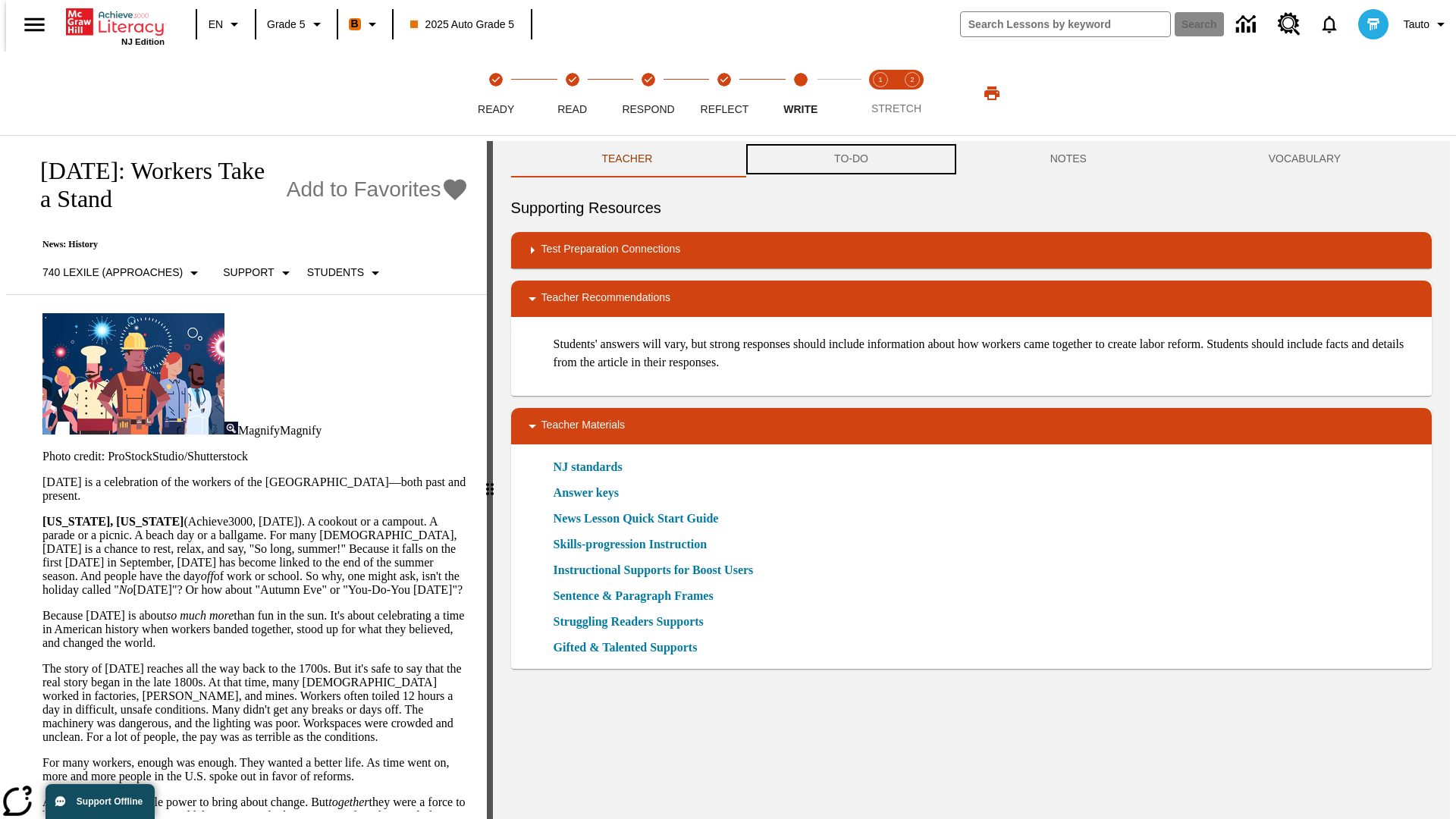
scroll to position [1, 0]
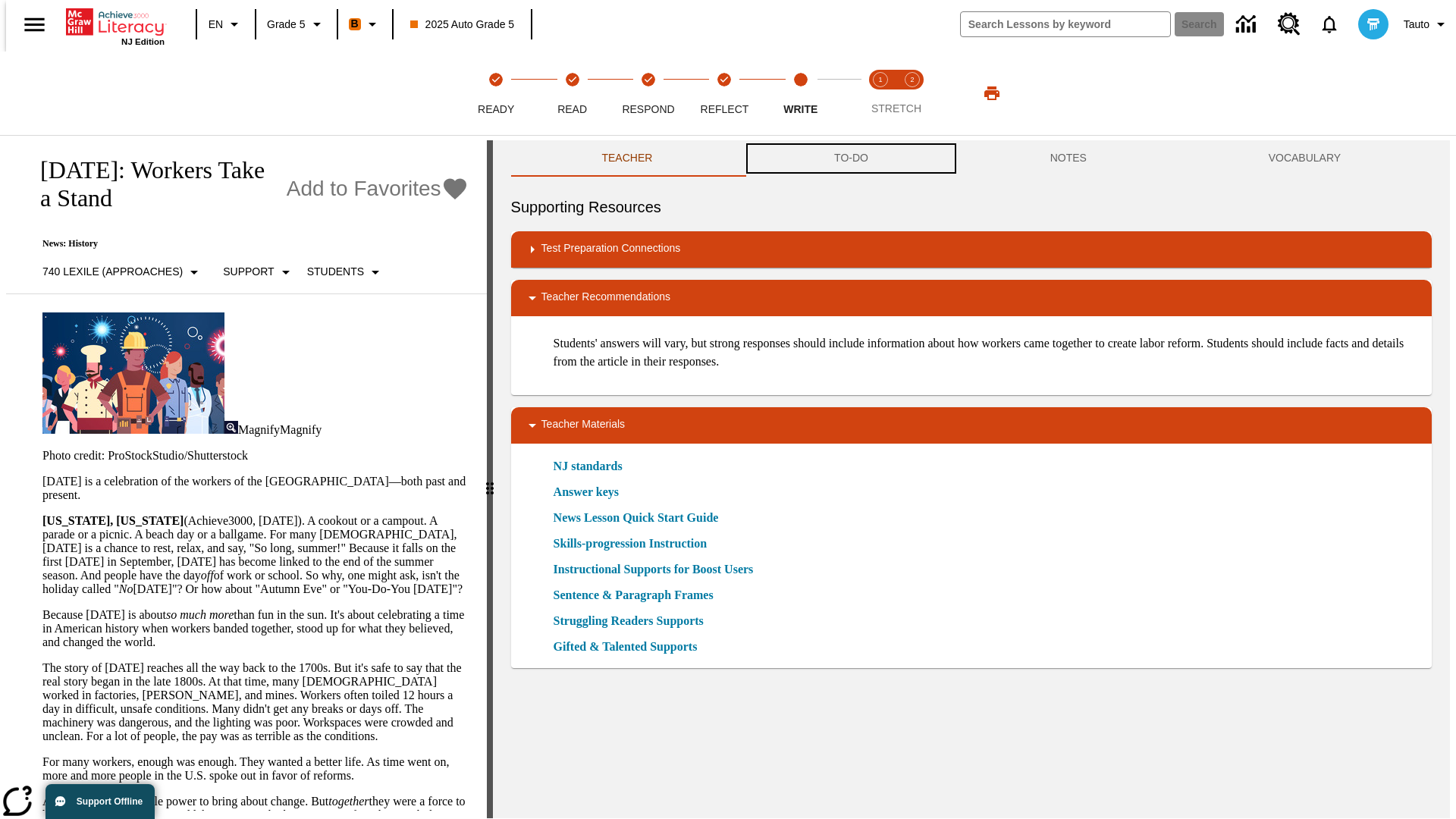
click at [850, 160] on button "TO-DO" at bounding box center [851, 159] width 216 height 37
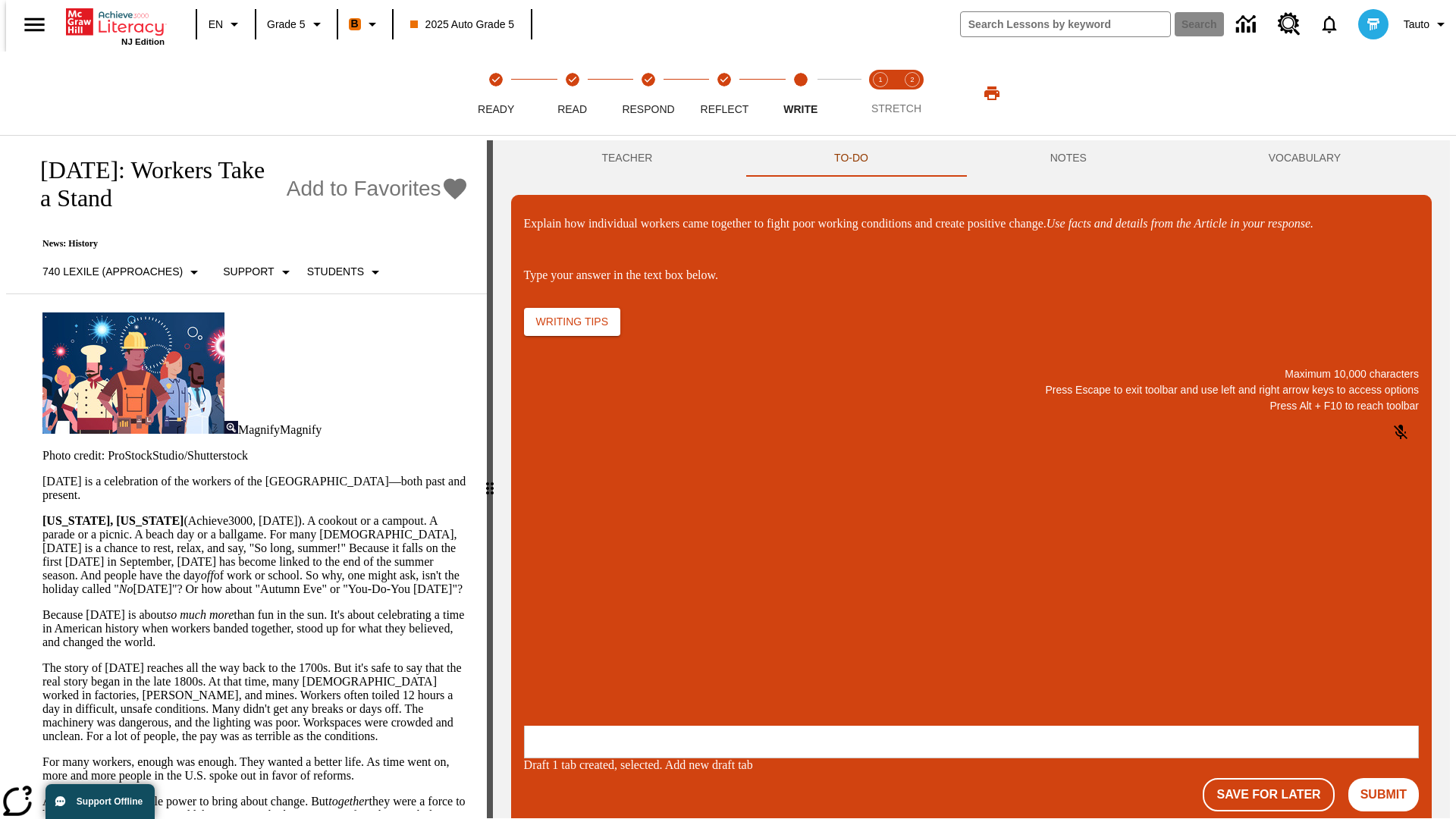
scroll to position [0, 0]
click at [744, 629] on p "\a\9Explain how individual workers came together to fight poor working conditio…" at bounding box center [637, 627] width 215 height 13
click at [1390, 778] on button "Submit" at bounding box center [1383, 794] width 70 height 34
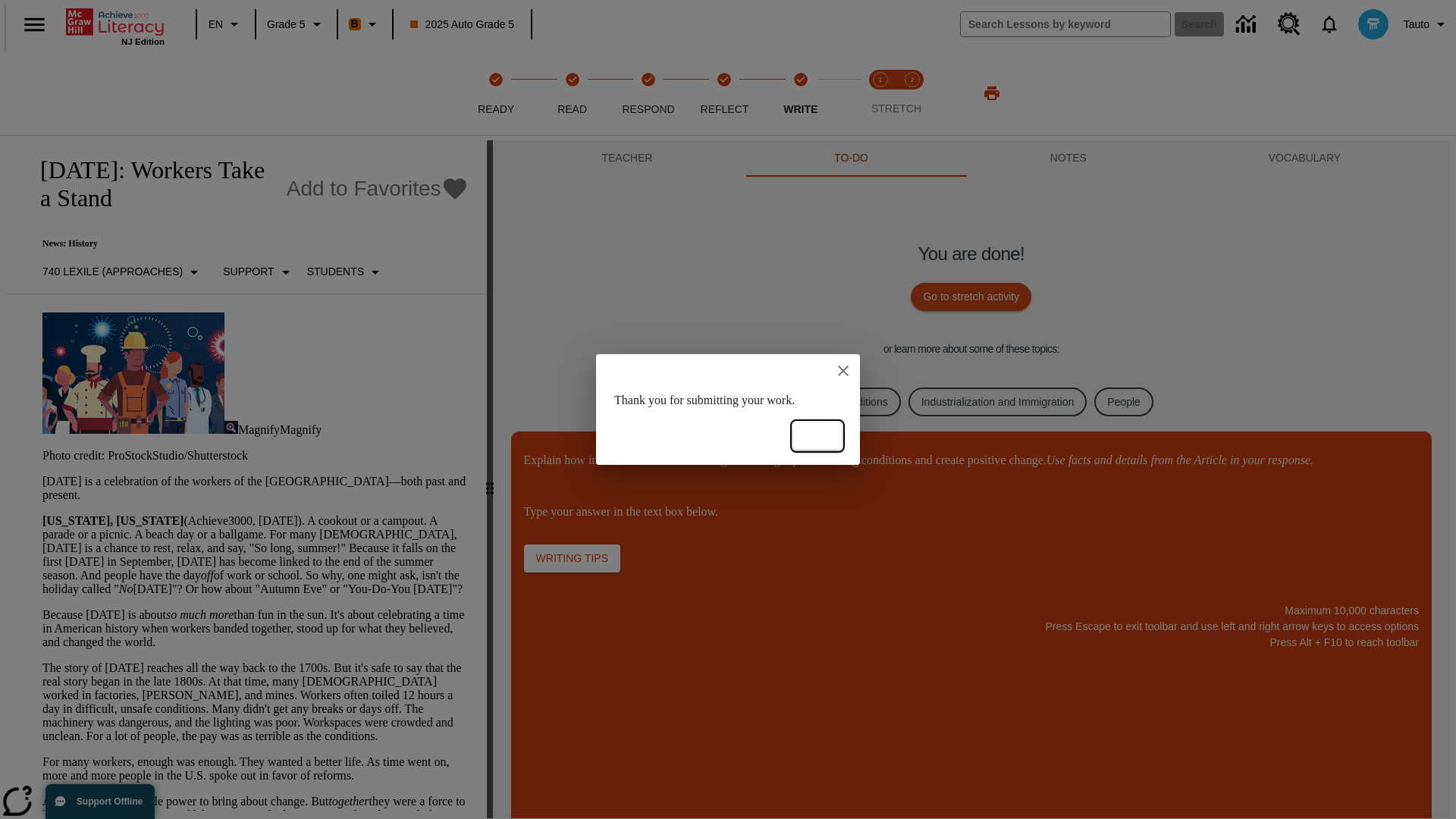
click at [817, 435] on button "Ok" at bounding box center [817, 435] width 48 height 28
click at [829, 401] on link "Culture & Traditions" at bounding box center [841, 402] width 119 height 30
